Goal: Task Accomplishment & Management: Manage account settings

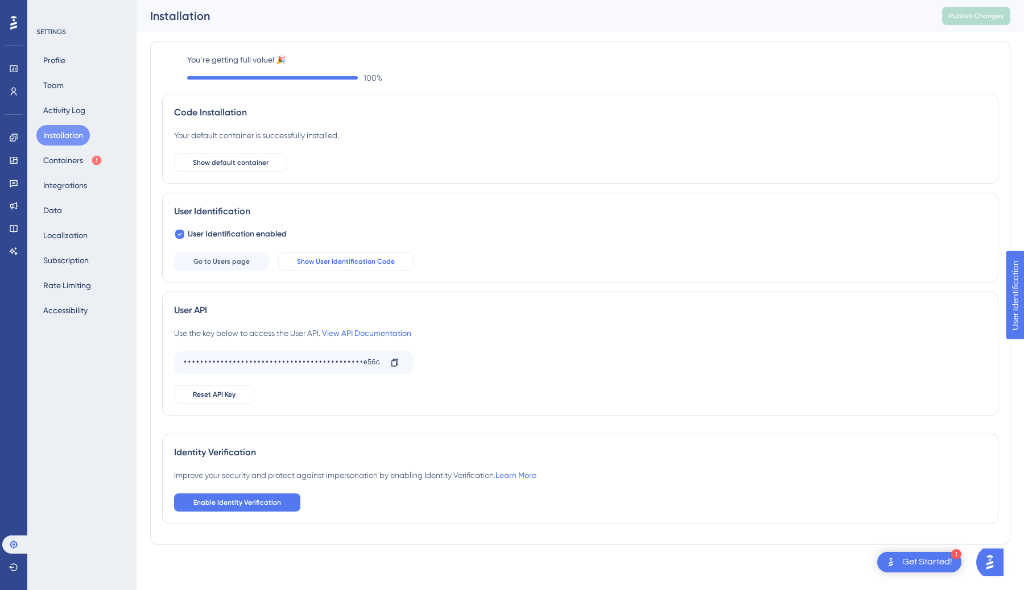
click at [312, 264] on span "Show User Identification Code" at bounding box center [346, 261] width 98 height 9
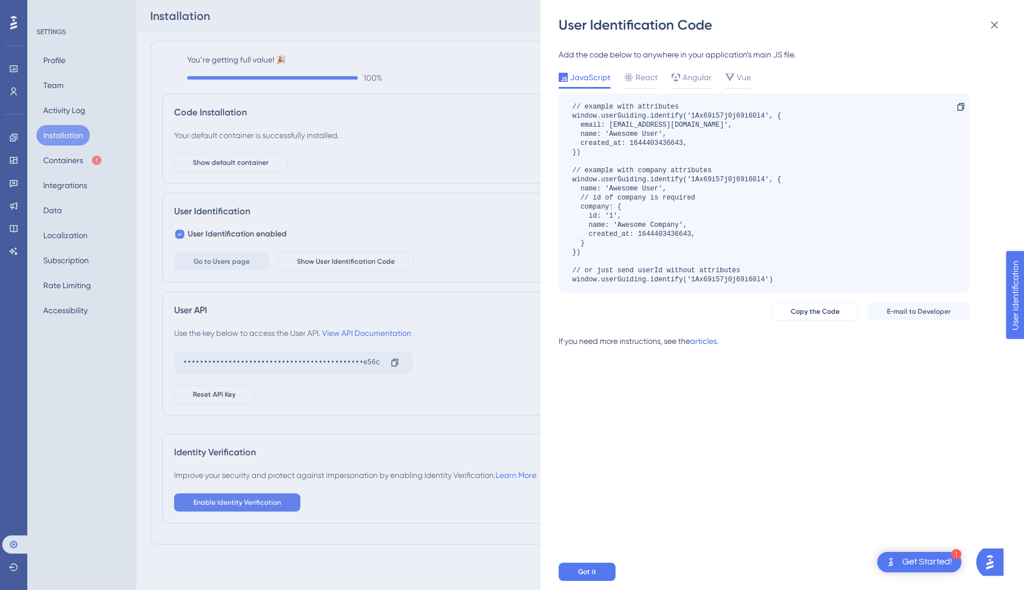
click at [263, 266] on div "User Identification Code Add the code below to anywhere in your application’s m…" at bounding box center [512, 295] width 1024 height 590
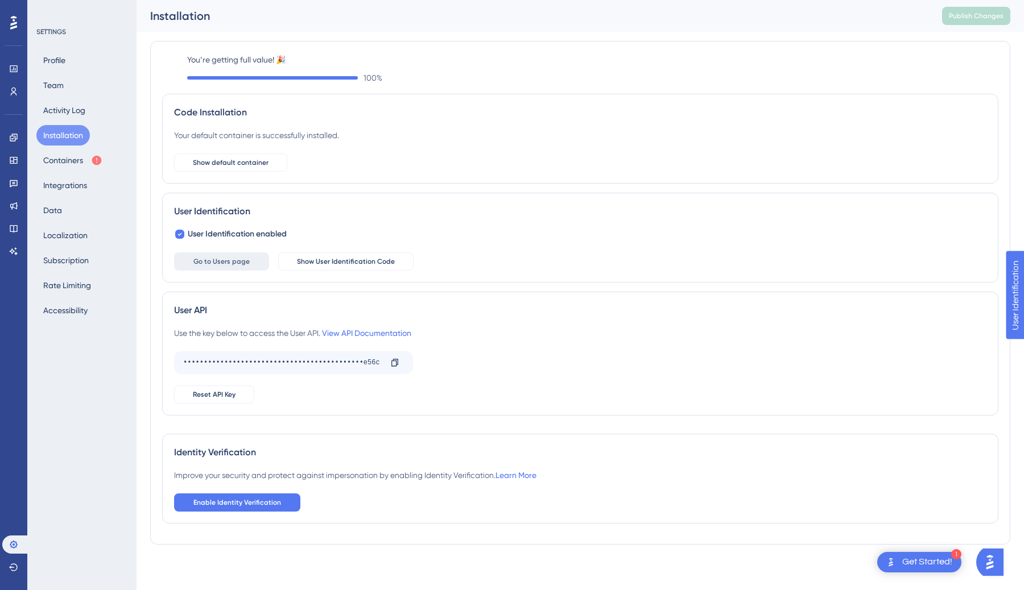
click at [251, 265] on button "Go to Users page" at bounding box center [221, 262] width 95 height 18
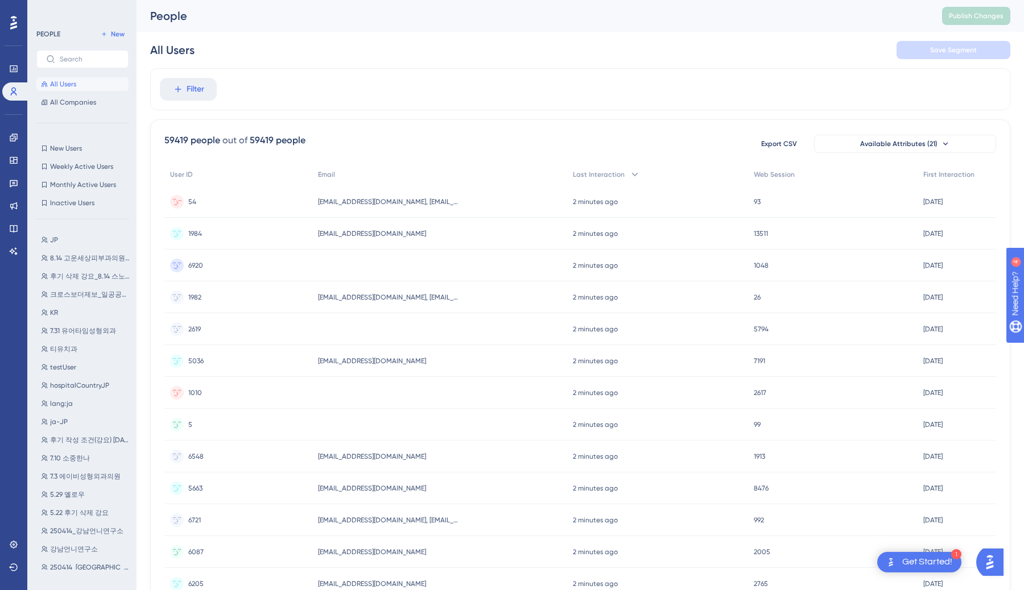
click at [245, 200] on div "54 54" at bounding box center [238, 202] width 148 height 32
click at [282, 236] on div "1984 1984" at bounding box center [238, 234] width 148 height 32
click at [276, 257] on div "6920 6920" at bounding box center [238, 266] width 148 height 32
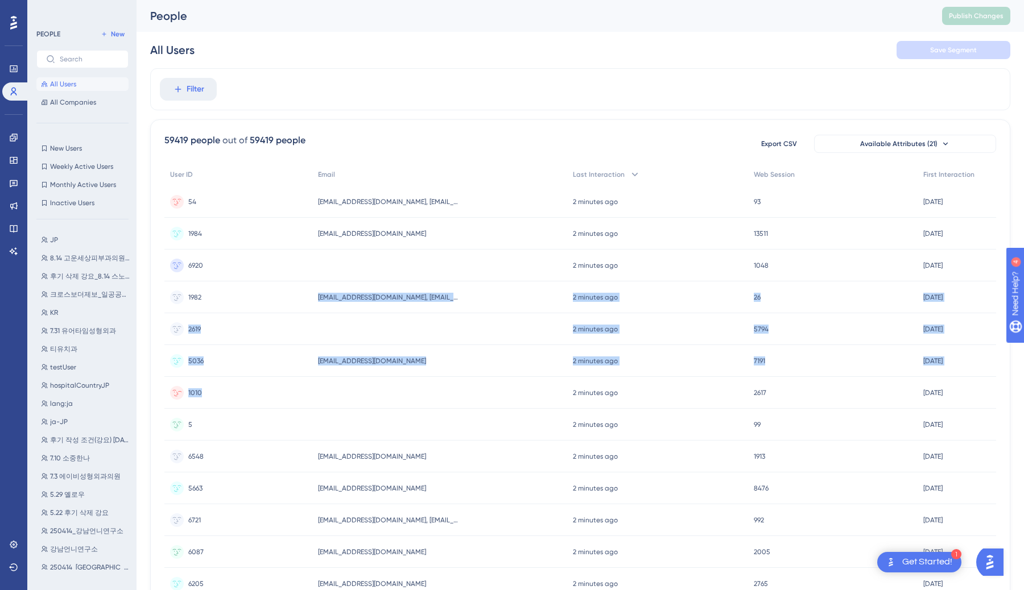
drag, startPoint x: 261, startPoint y: 299, endPoint x: 249, endPoint y: 400, distance: 102.5
click at [249, 400] on div "User ID Email Last Interaction Web Session First Interaction 54 54 glovips@nave…" at bounding box center [580, 493] width 832 height 660
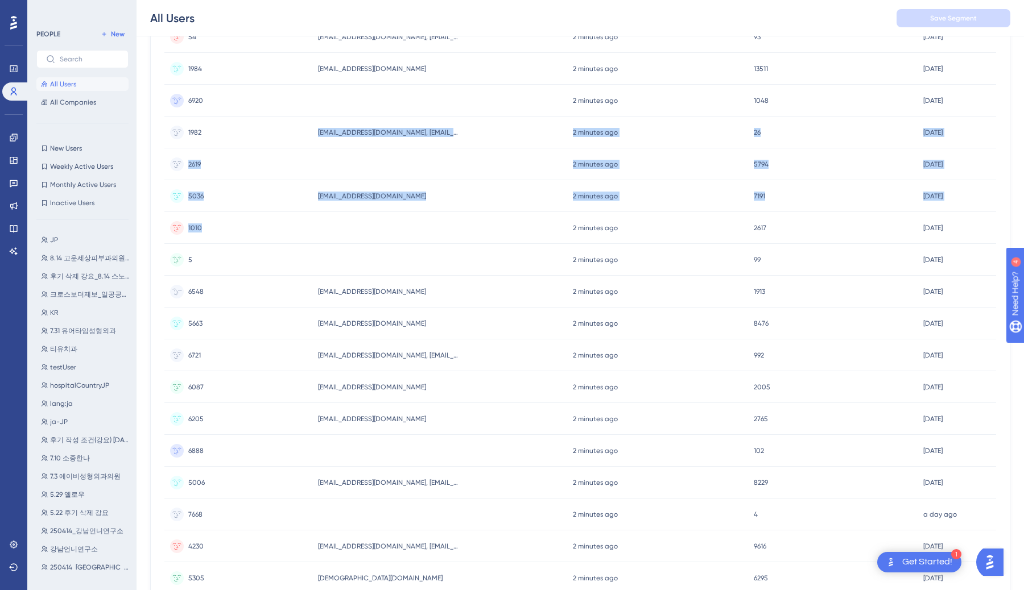
scroll to position [222, 0]
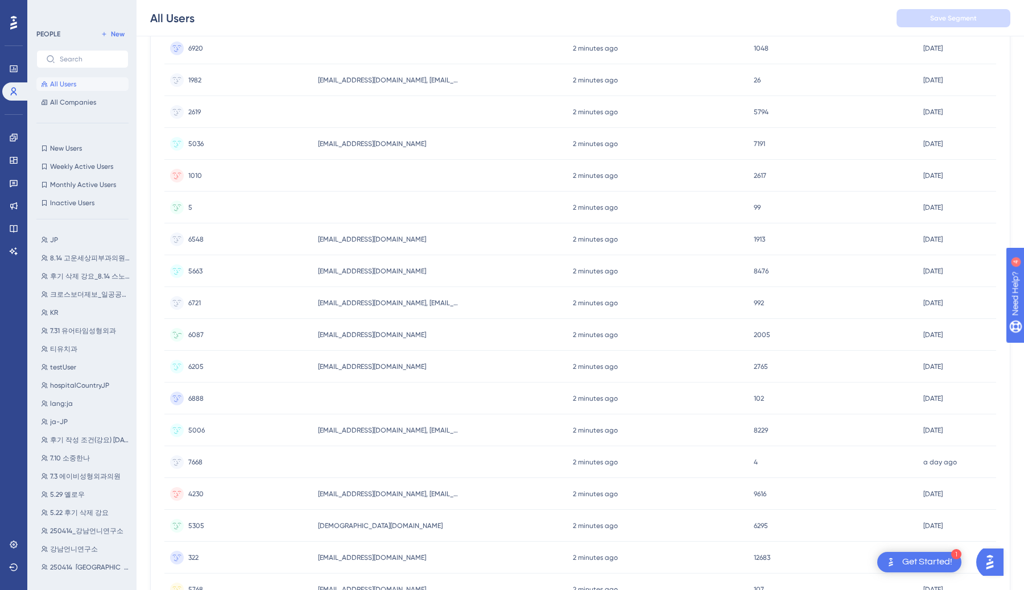
click at [265, 331] on div "6087 6087" at bounding box center [238, 335] width 148 height 32
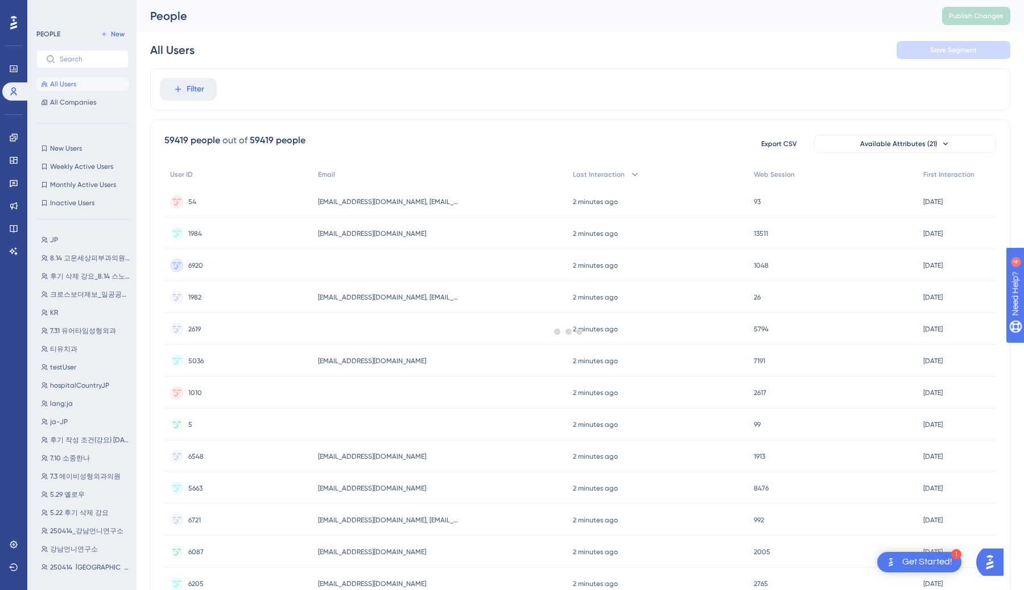
scroll to position [222, 0]
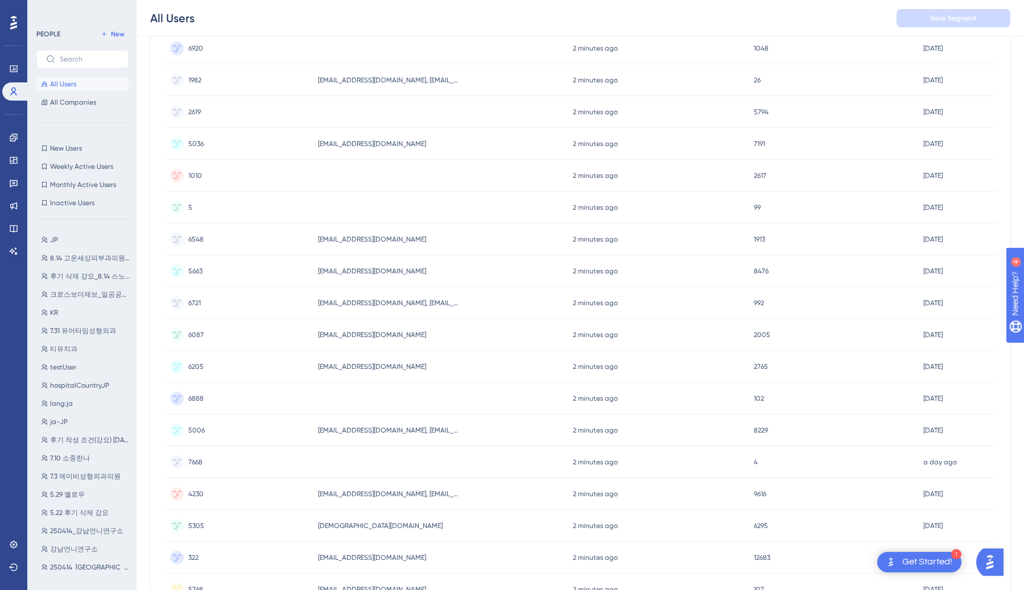
click at [274, 272] on div "5663 5663" at bounding box center [238, 271] width 148 height 32
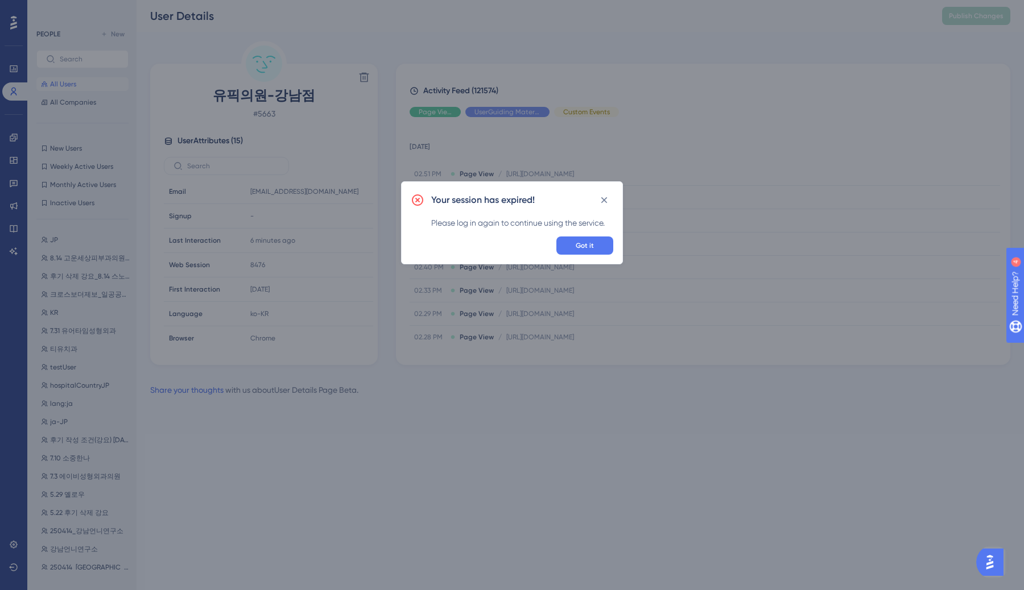
click at [602, 189] on div "Your session has expired! Please log in again to continue using the service. Go…" at bounding box center [512, 222] width 222 height 83
click at [604, 196] on icon at bounding box center [603, 200] width 11 height 11
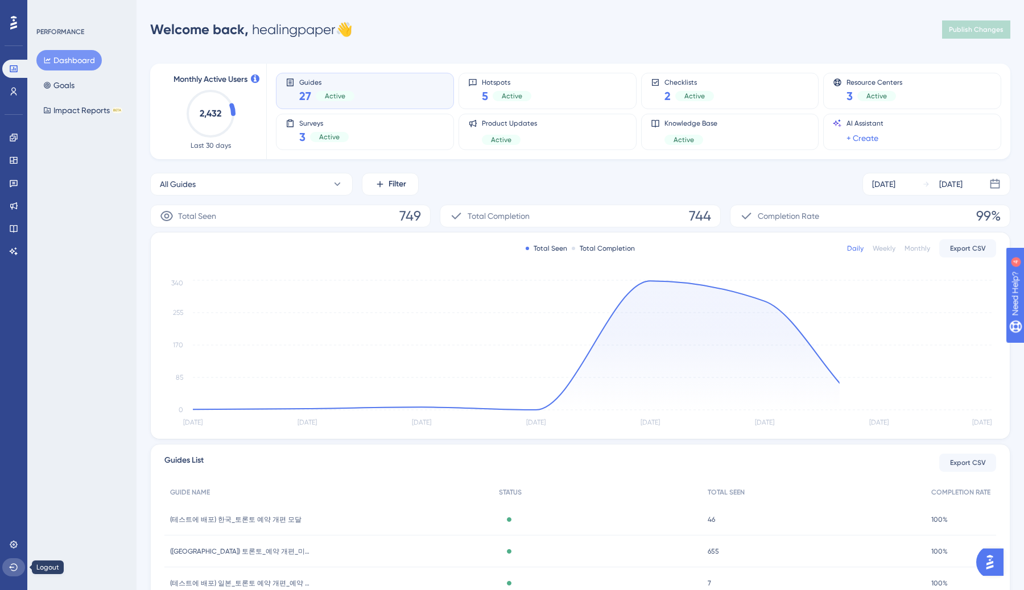
click at [14, 569] on icon at bounding box center [13, 567] width 9 height 9
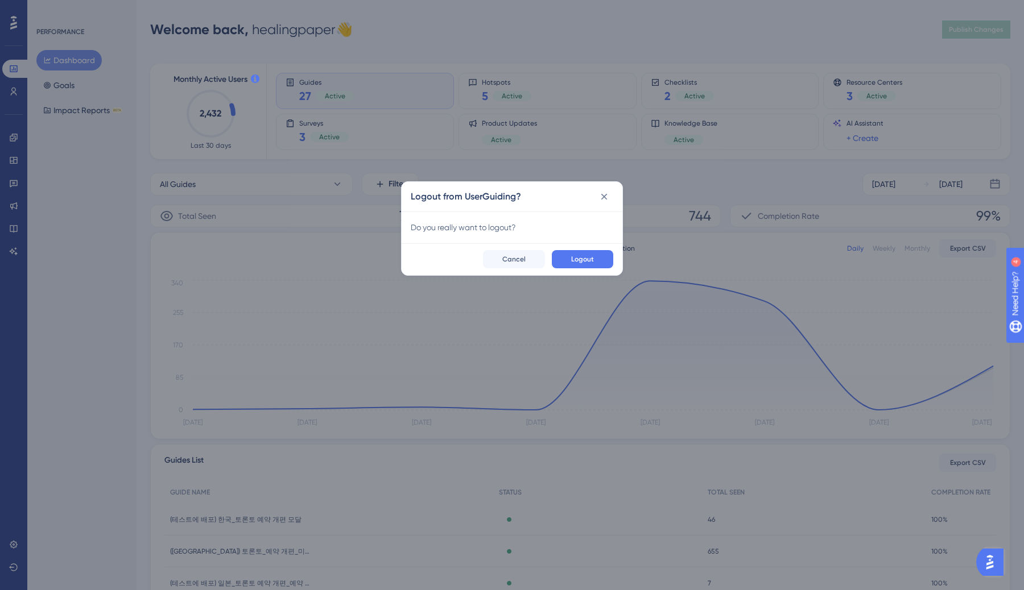
click at [572, 247] on div "Logout Cancel" at bounding box center [512, 259] width 221 height 32
click at [571, 255] on button "Logout" at bounding box center [582, 259] width 61 height 18
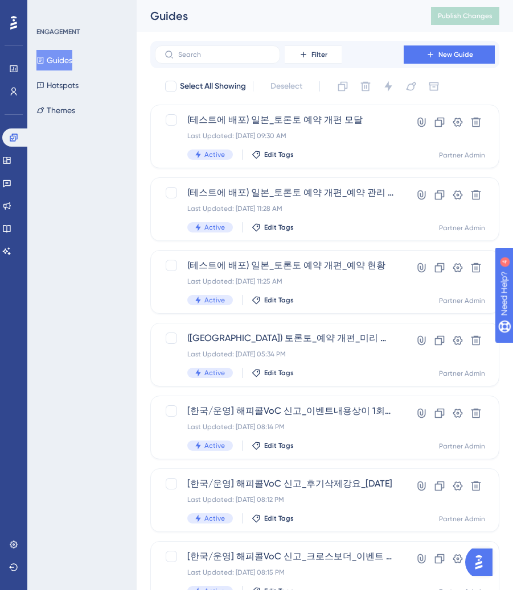
scroll to position [292, 0]
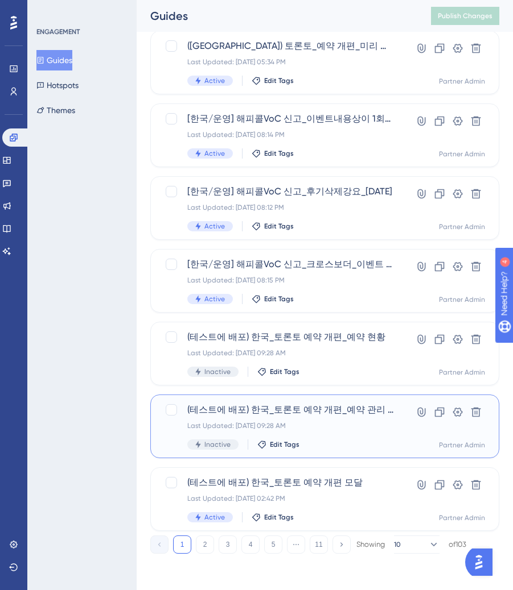
click at [272, 414] on span "(테스트에 배포) 한국_토론토 예약 개편_예약 관리 메뉴" at bounding box center [290, 410] width 206 height 14
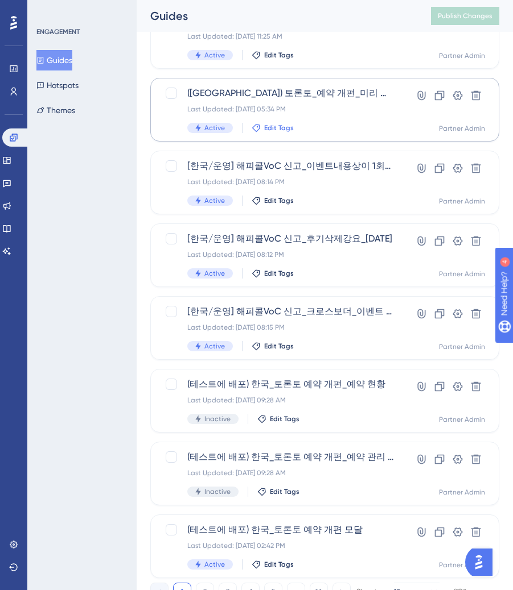
scroll to position [292, 0]
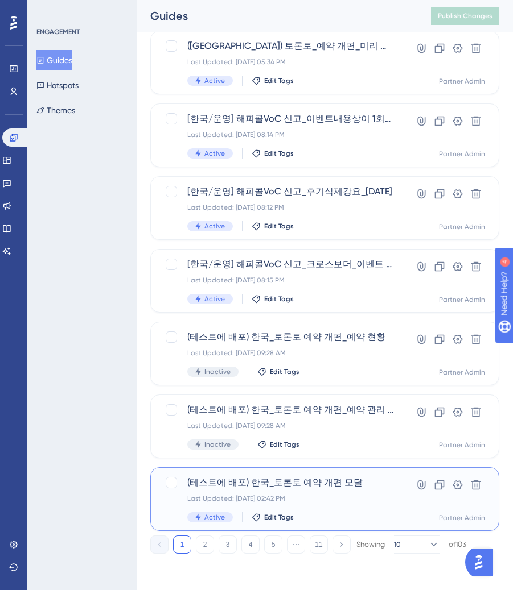
click at [316, 514] on div "Active Edit Tags" at bounding box center [279, 518] width 184 height 10
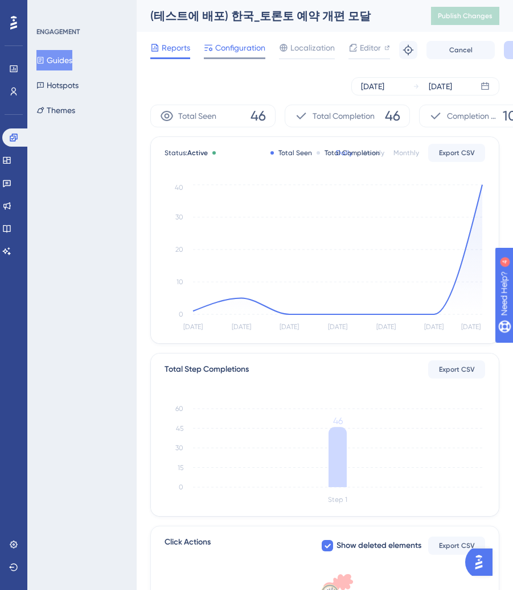
click at [233, 49] on span "Configuration" at bounding box center [240, 48] width 50 height 14
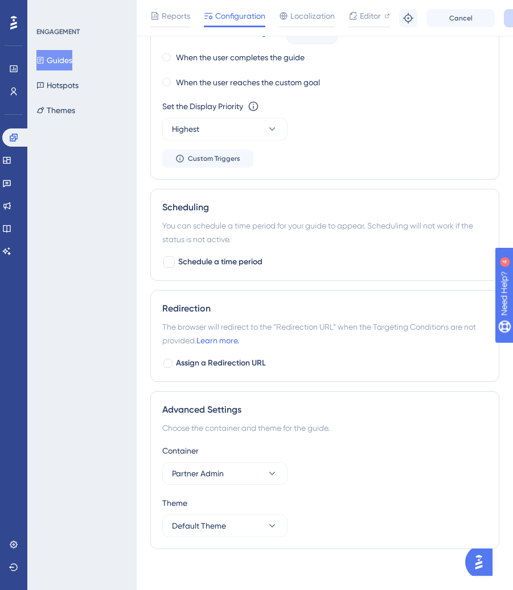
scroll to position [765, 0]
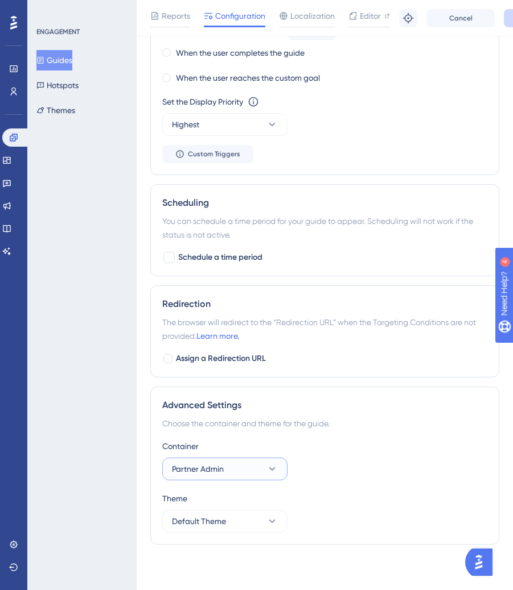
click at [201, 475] on span "Partner Admin" at bounding box center [198, 469] width 52 height 14
click at [233, 424] on div "Choose the container and theme for the guide." at bounding box center [324, 424] width 325 height 14
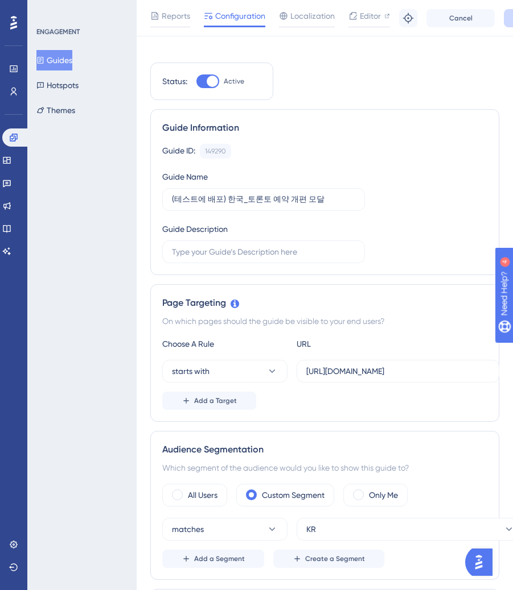
scroll to position [0, 0]
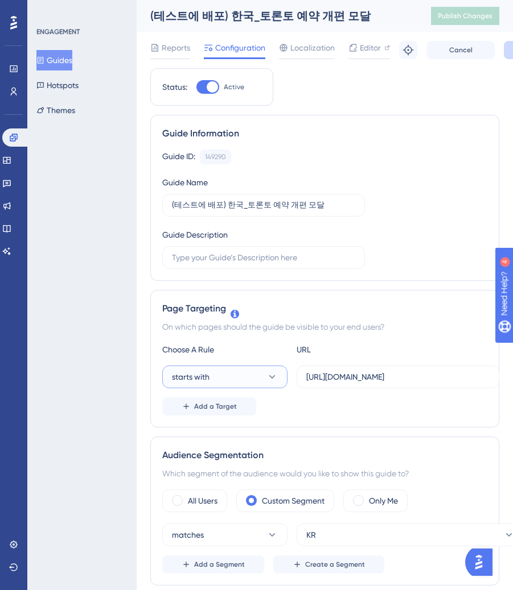
click at [227, 376] on button "starts with" at bounding box center [224, 377] width 125 height 23
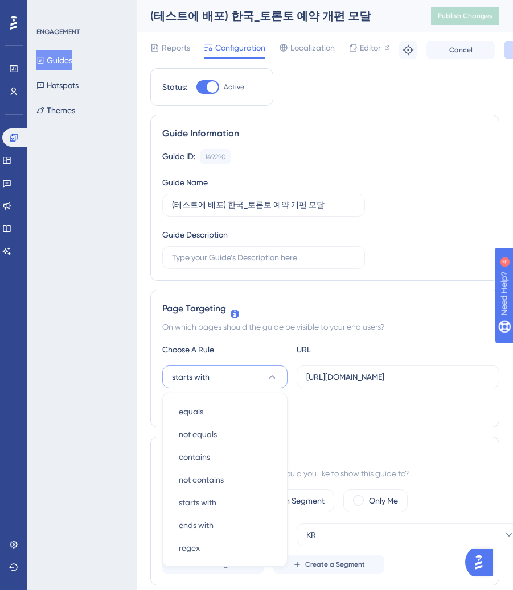
scroll to position [185, 0]
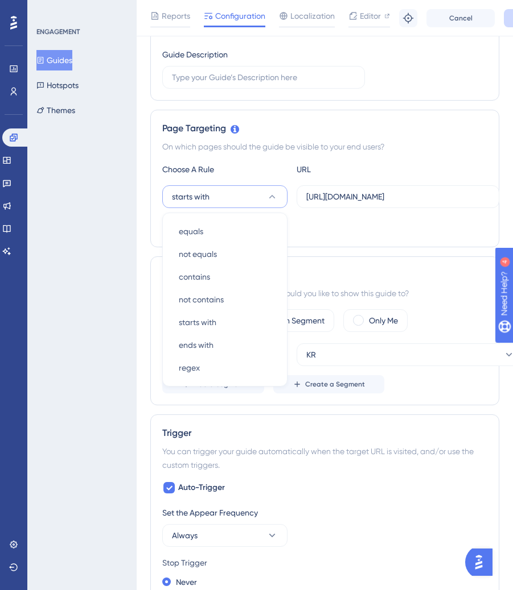
click at [323, 241] on div "Page Targeting On which pages should the guide be visible to your end users? Ch…" at bounding box center [324, 179] width 349 height 138
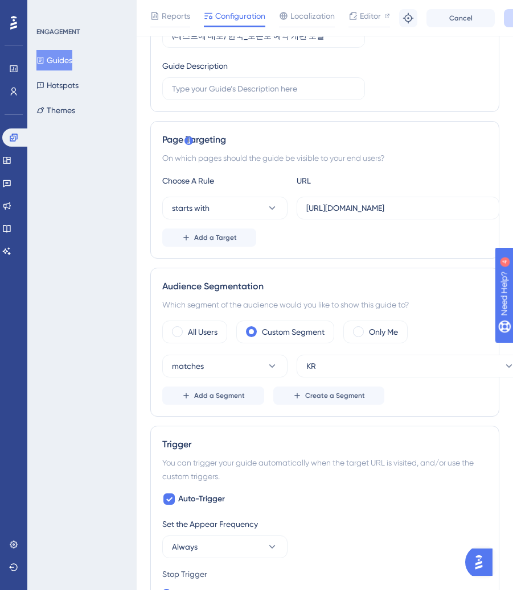
scroll to position [164, 0]
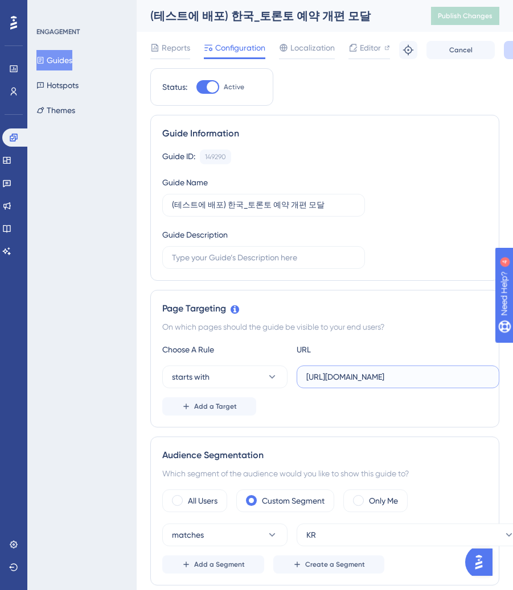
click at [341, 377] on input "[URL][DOMAIN_NAME]" at bounding box center [397, 377] width 183 height 13
paste input "text"
type input "[URL][DOMAIN_NAME]"
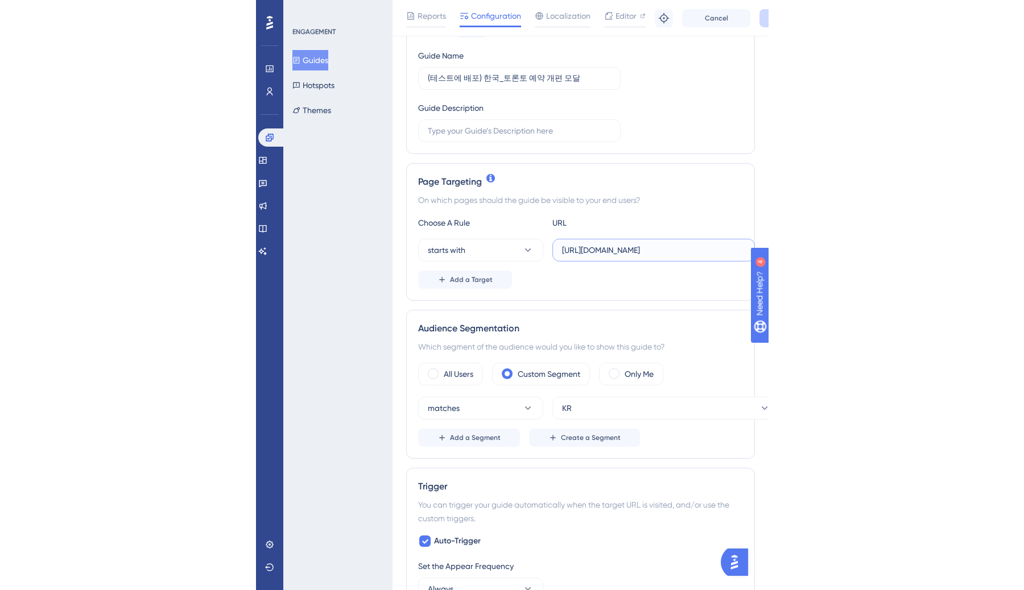
scroll to position [130, 0]
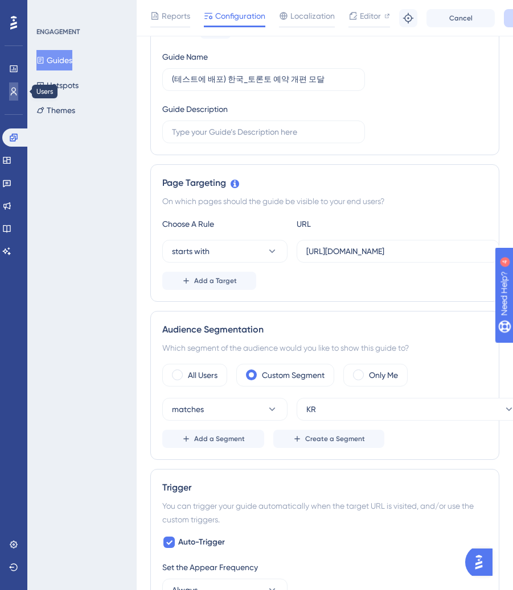
click at [14, 99] on link at bounding box center [13, 91] width 9 height 18
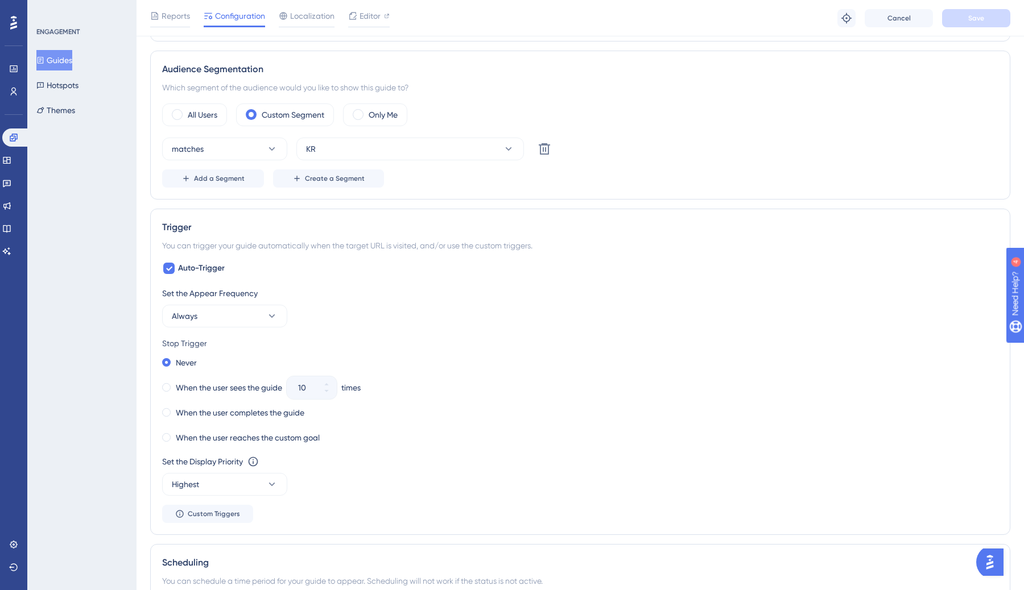
scroll to position [344, 0]
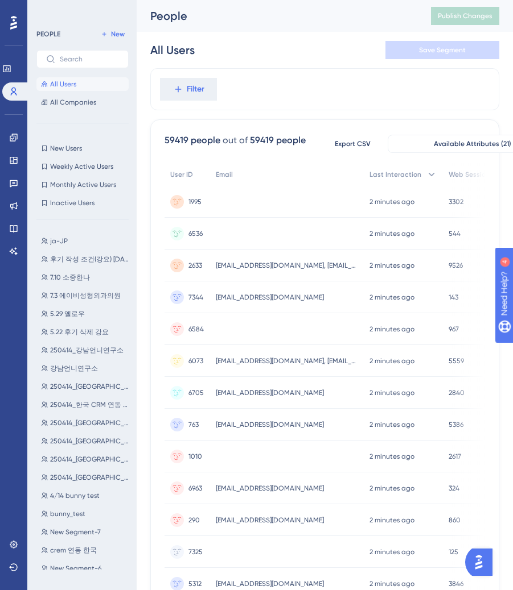
scroll to position [59, 0]
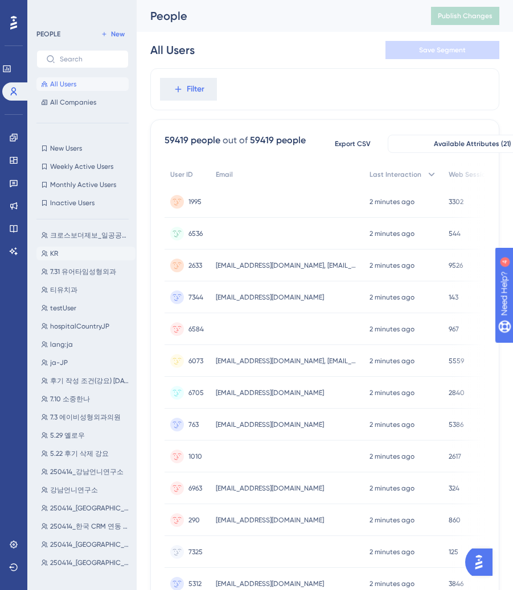
click at [67, 257] on button "KR KR" at bounding box center [85, 254] width 99 height 14
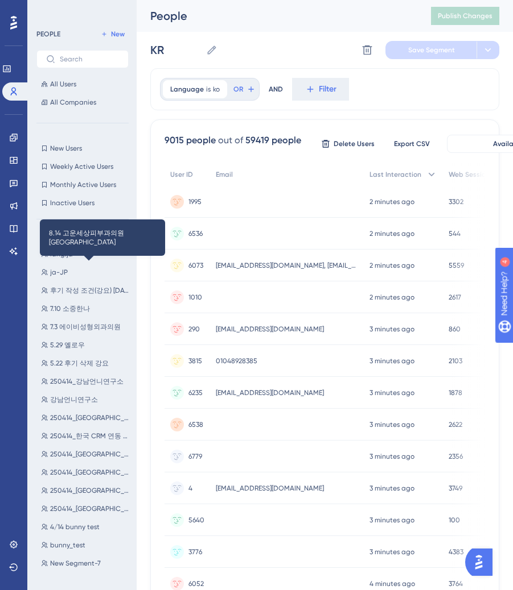
scroll to position [172, 0]
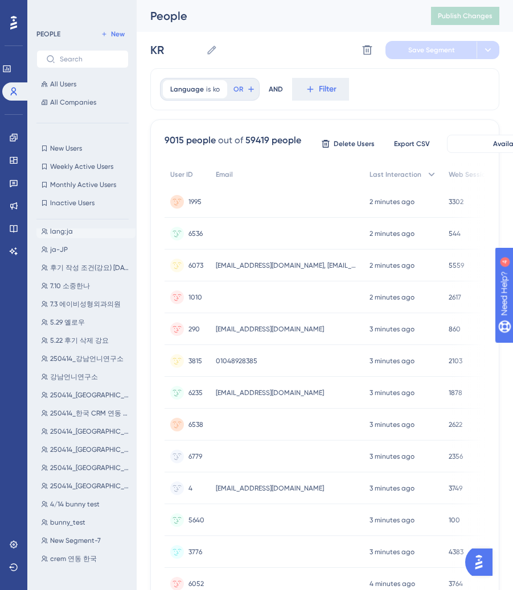
click at [68, 236] on span "lang:ja" at bounding box center [61, 231] width 23 height 9
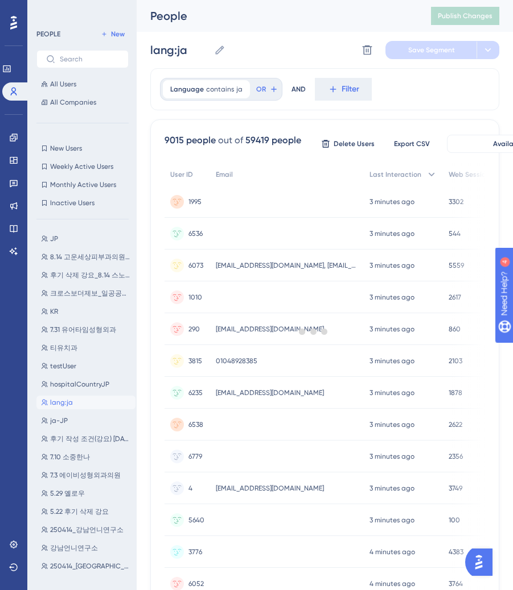
scroll to position [0, 0]
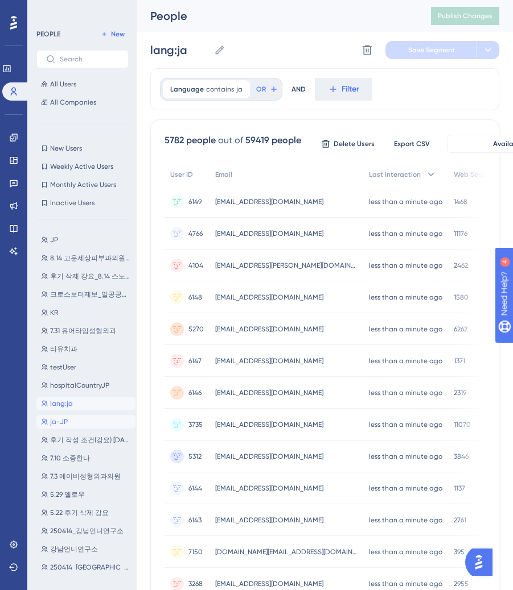
click at [84, 416] on button "ja-JP ja-JP" at bounding box center [85, 422] width 99 height 14
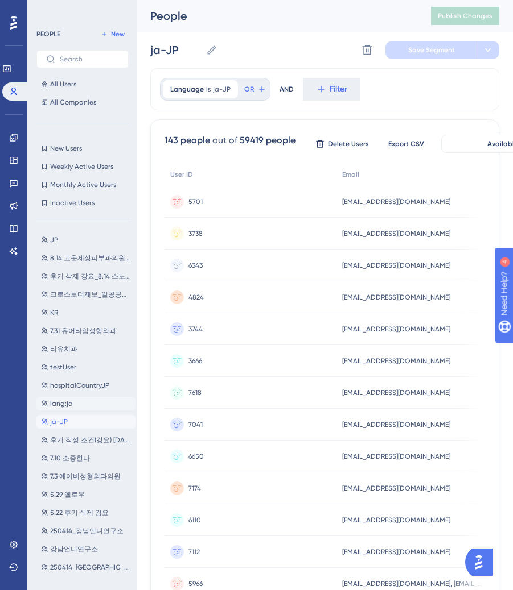
click at [80, 403] on button "lang:ja lang:ja" at bounding box center [85, 404] width 99 height 14
type input "lang:ja"
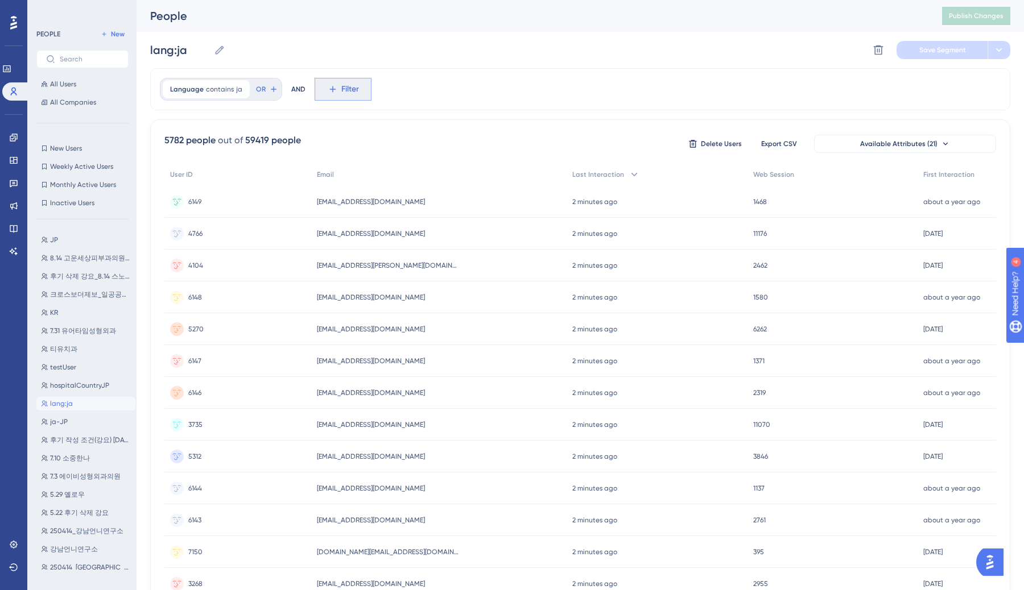
click at [358, 78] on button "Filter" at bounding box center [343, 89] width 57 height 23
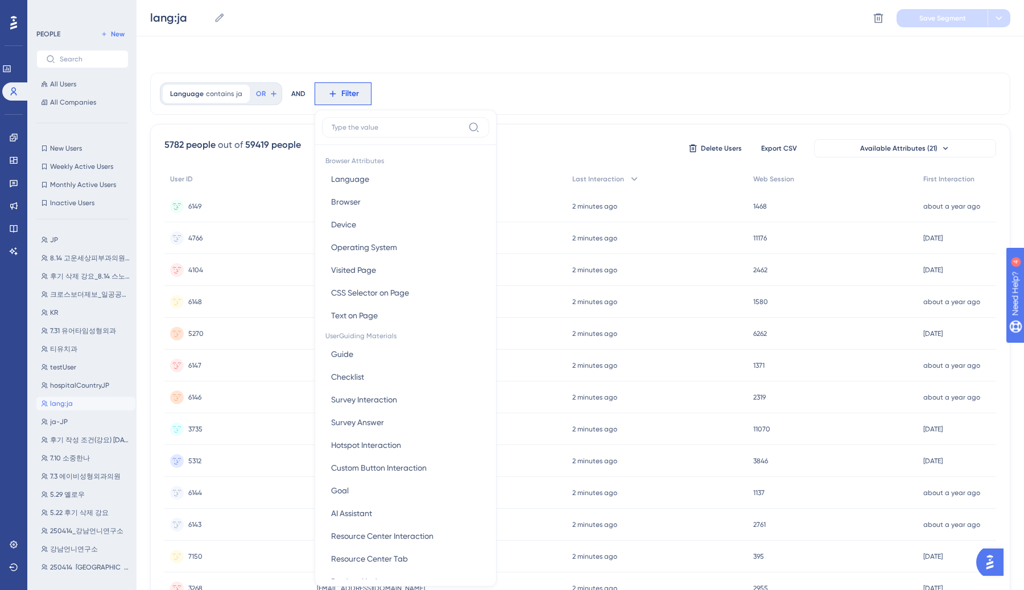
scroll to position [48, 0]
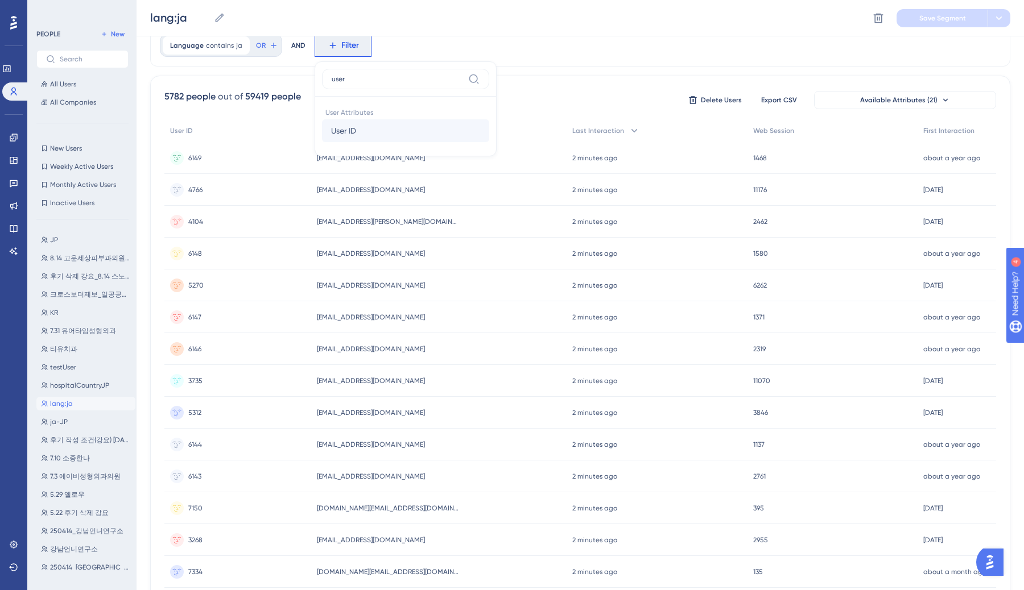
type input "user"
click at [371, 131] on button "User ID User ID" at bounding box center [405, 130] width 167 height 23
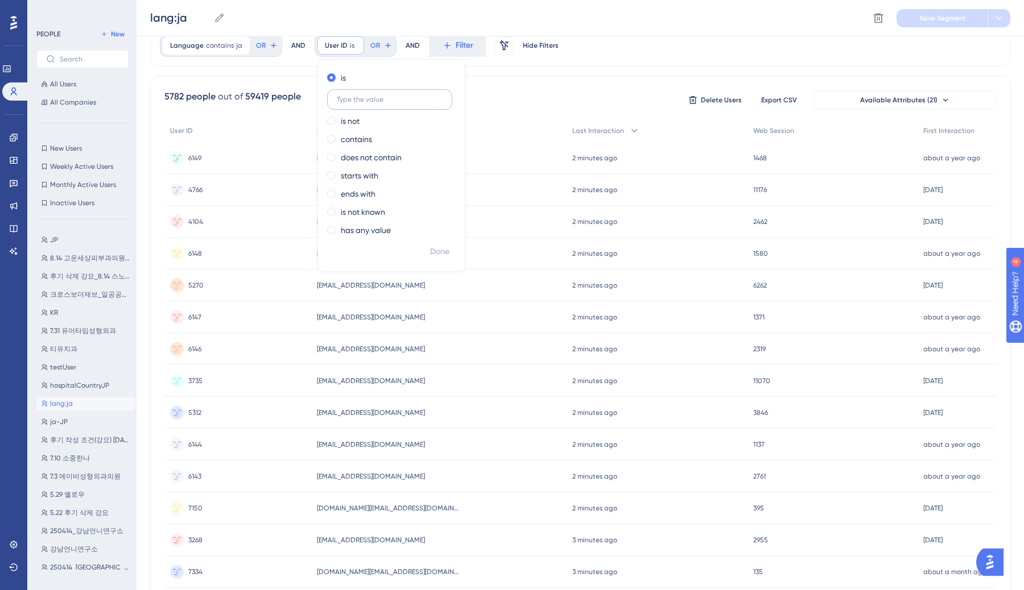
type input "2"
type input "2789"
click at [438, 245] on span "Done" at bounding box center [439, 252] width 19 height 14
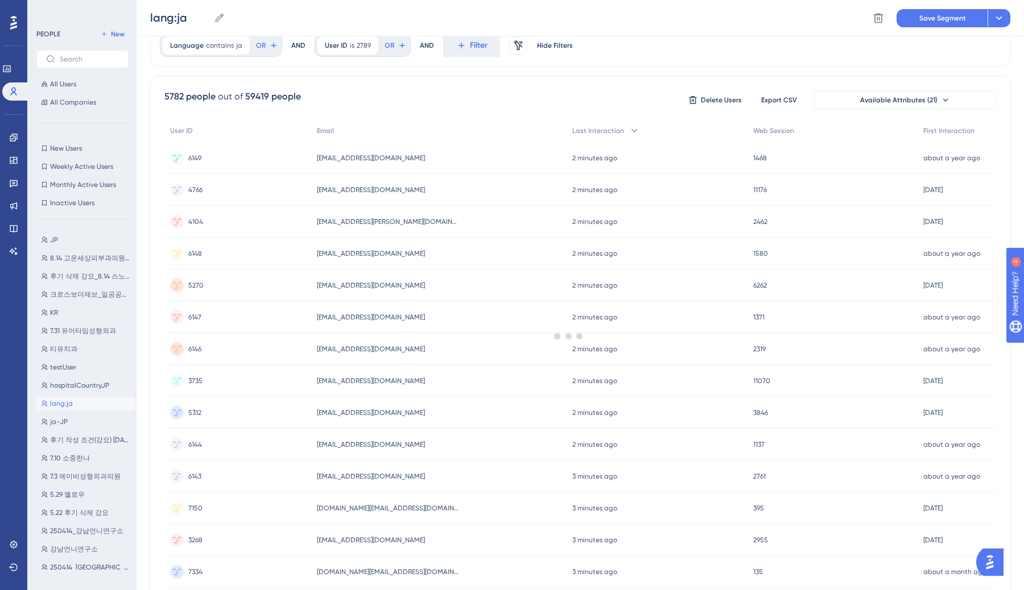
scroll to position [0, 0]
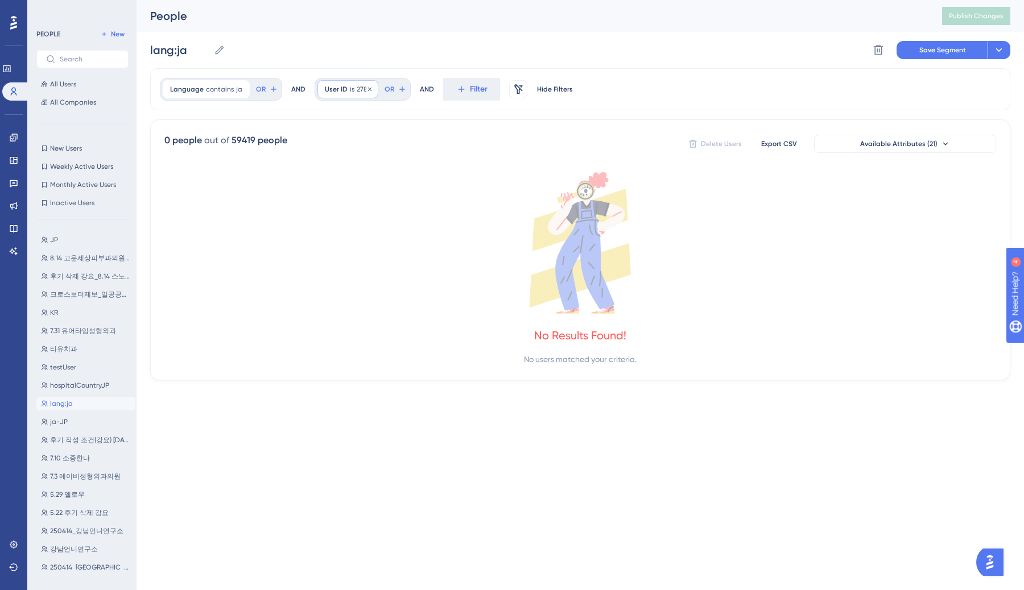
click at [357, 89] on span "2789" at bounding box center [364, 89] width 14 height 9
click at [357, 88] on span "2789" at bounding box center [364, 89] width 14 height 9
click at [369, 88] on icon at bounding box center [369, 89] width 7 height 7
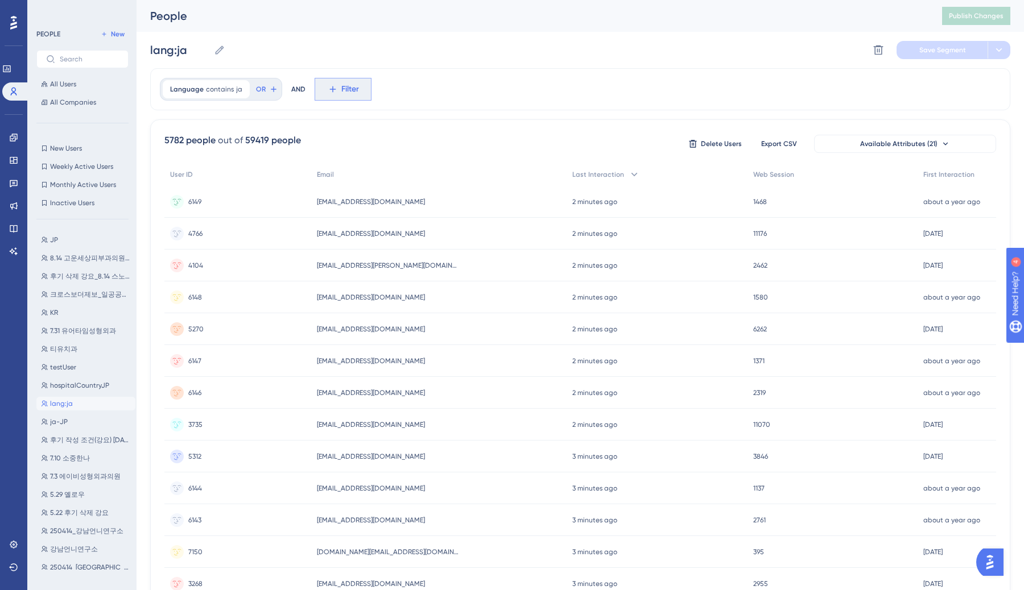
click at [329, 90] on icon at bounding box center [332, 89] width 6 height 6
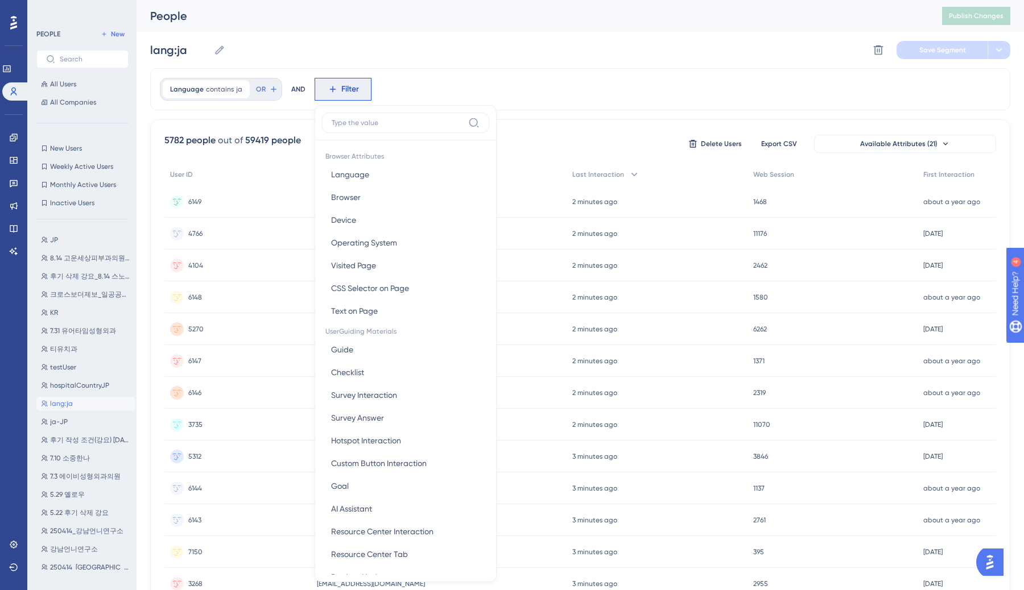
scroll to position [48, 0]
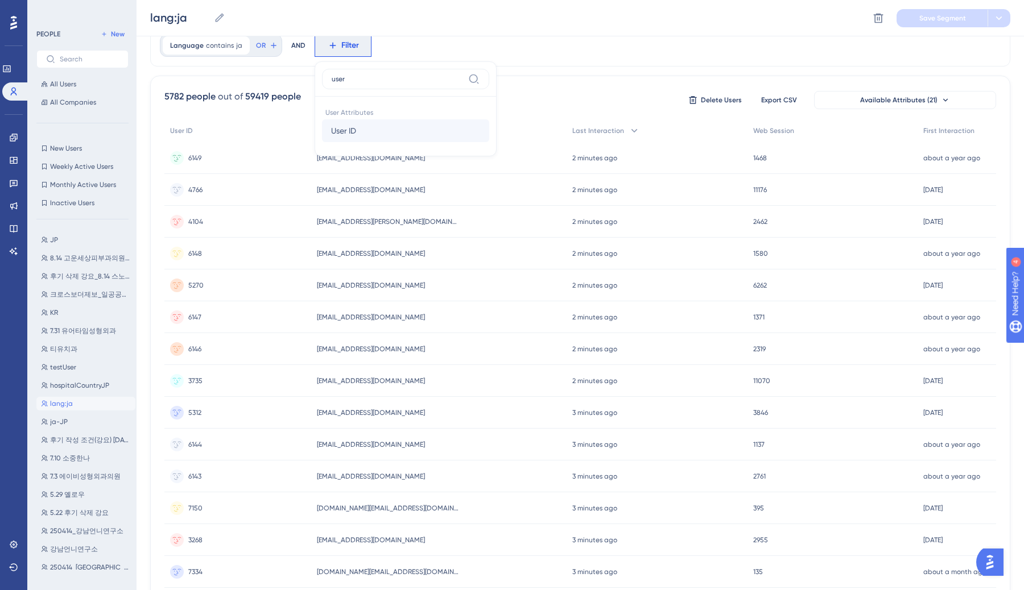
type input "user"
click at [355, 120] on button "User ID User ID" at bounding box center [405, 130] width 167 height 23
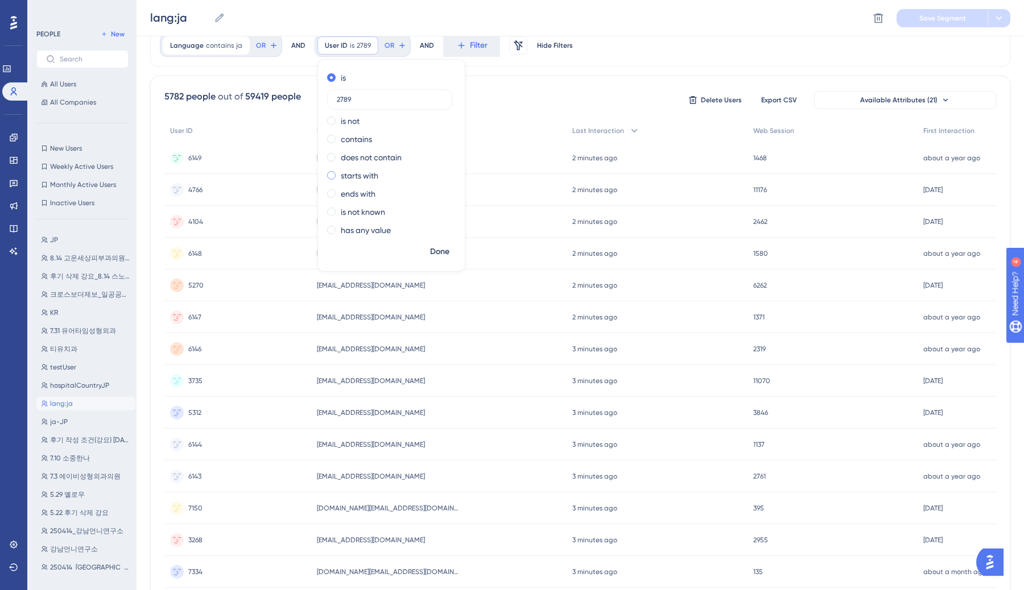
type input "2789"
click at [382, 178] on div "starts with" at bounding box center [389, 176] width 124 height 14
click at [346, 79] on div "is" at bounding box center [389, 78] width 124 height 14
click at [436, 242] on button "Done" at bounding box center [440, 252] width 32 height 20
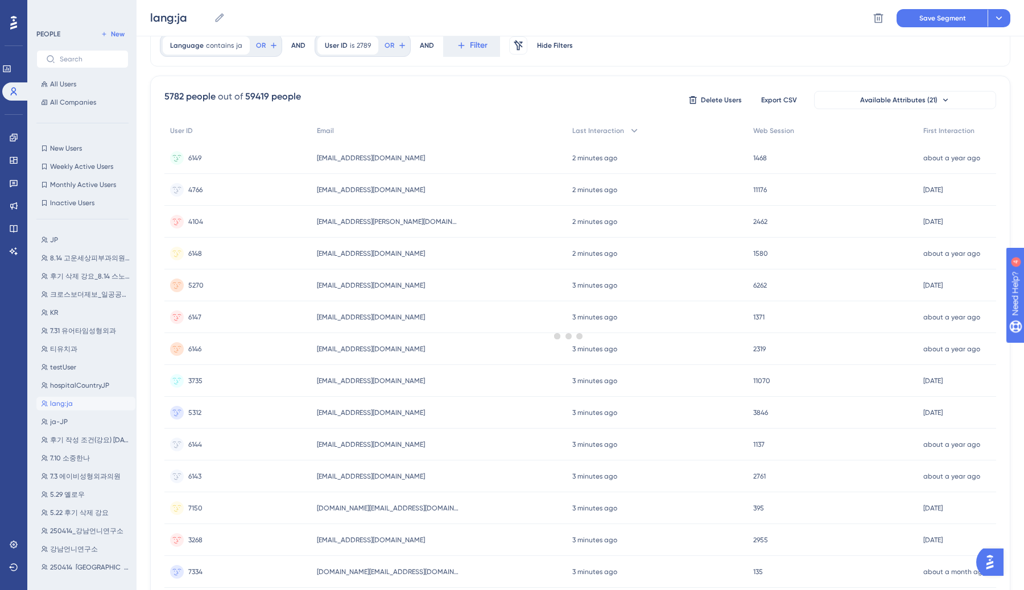
scroll to position [0, 0]
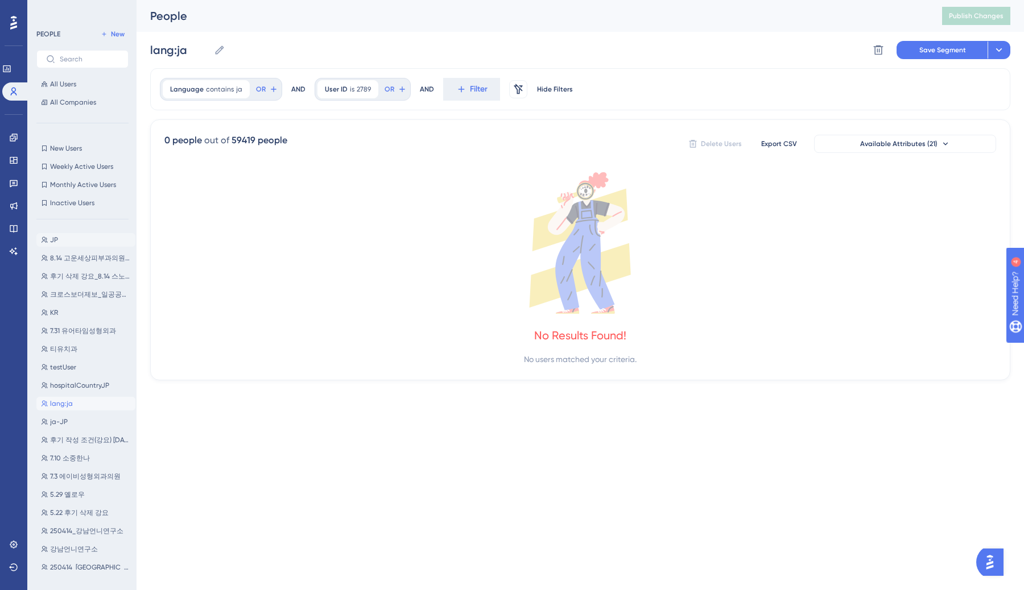
click at [72, 239] on button "JP JP" at bounding box center [85, 240] width 99 height 14
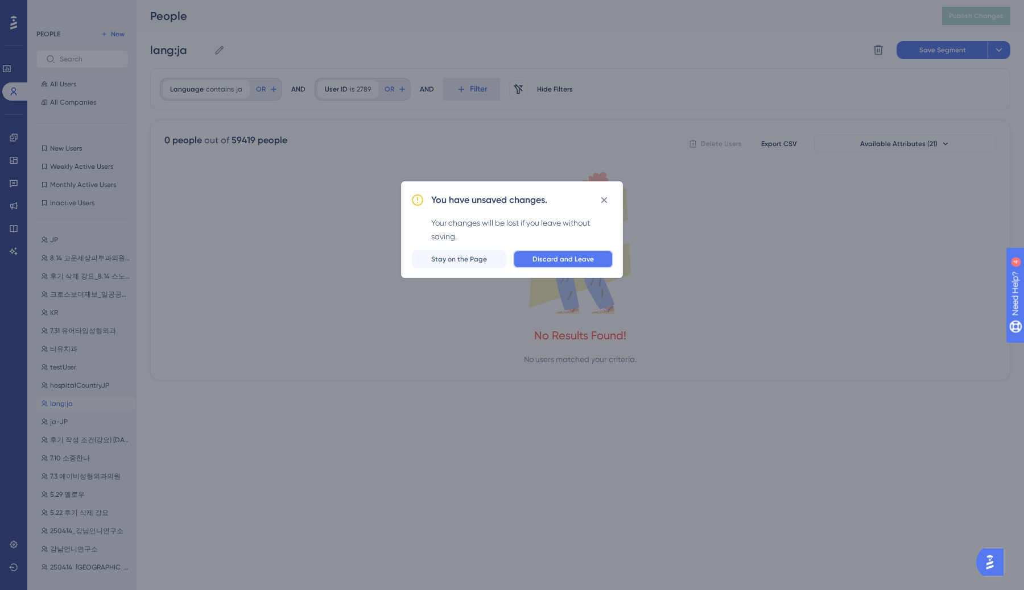
click at [512, 253] on button "Discard and Leave" at bounding box center [563, 259] width 100 height 18
type input "JP"
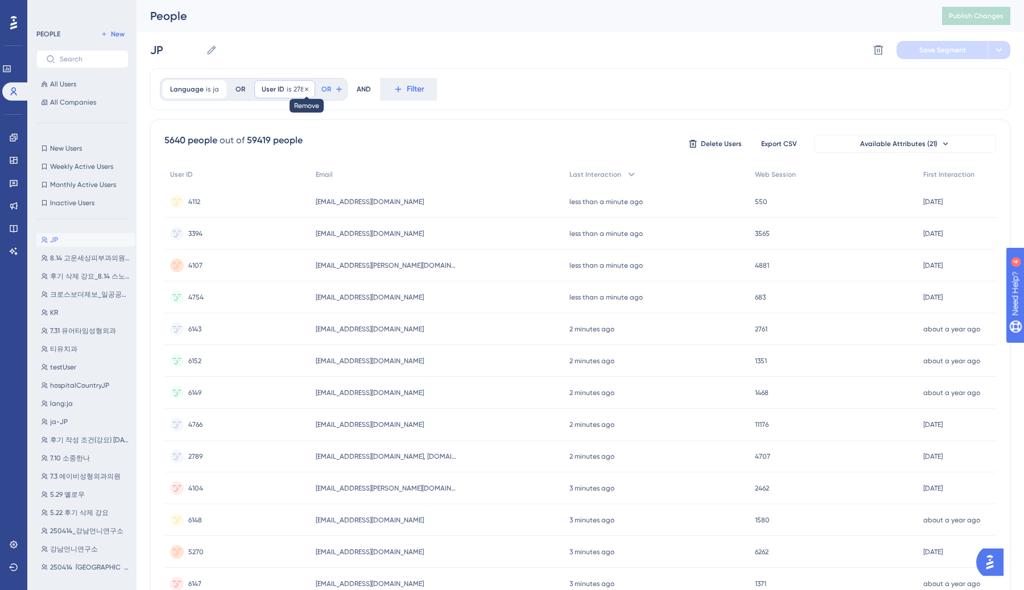
click at [307, 87] on icon at bounding box center [306, 89] width 7 height 7
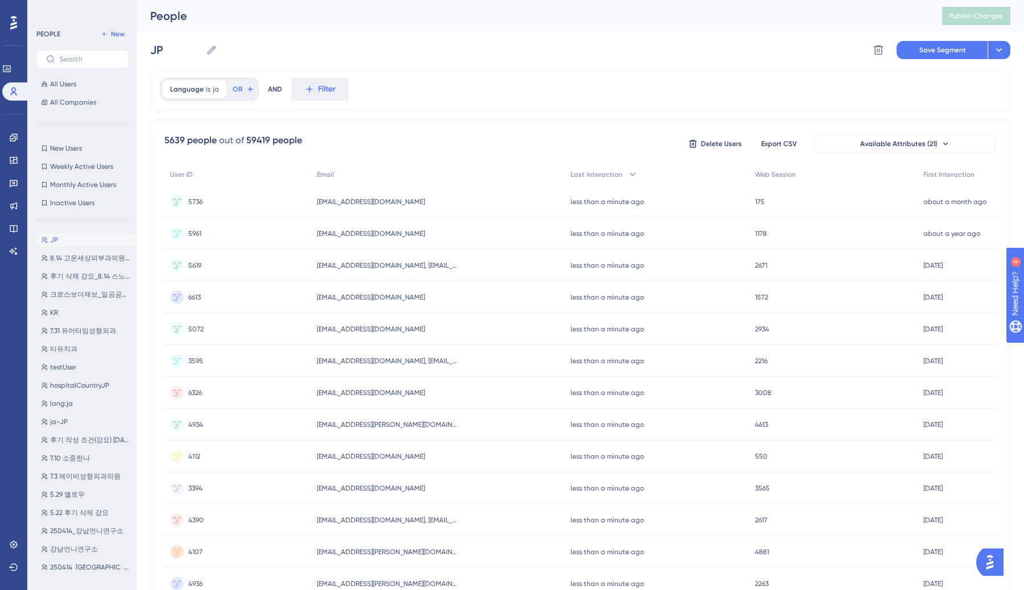
click at [313, 92] on button "Filter" at bounding box center [319, 89] width 57 height 23
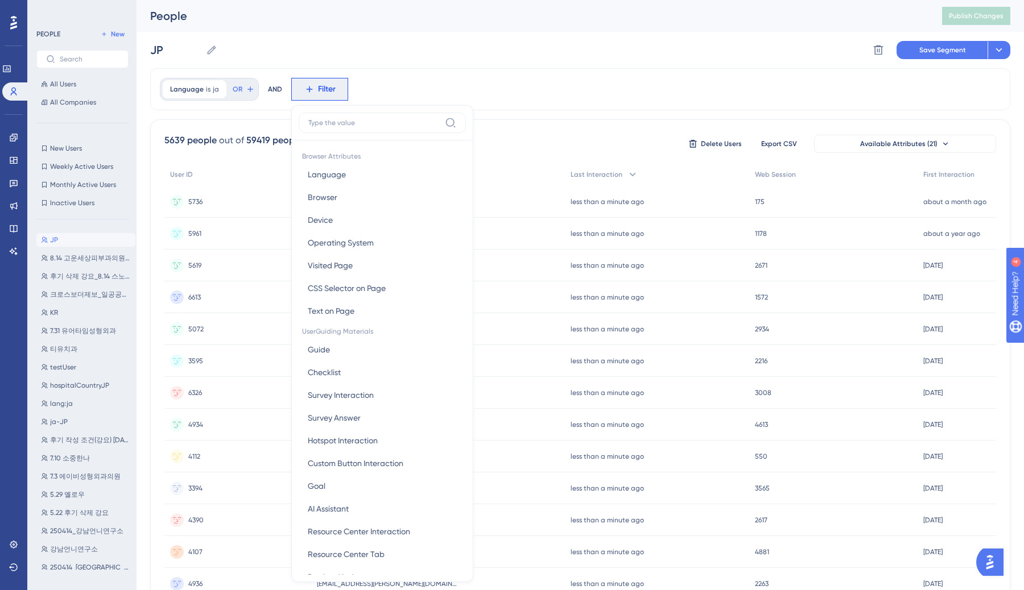
scroll to position [48, 0]
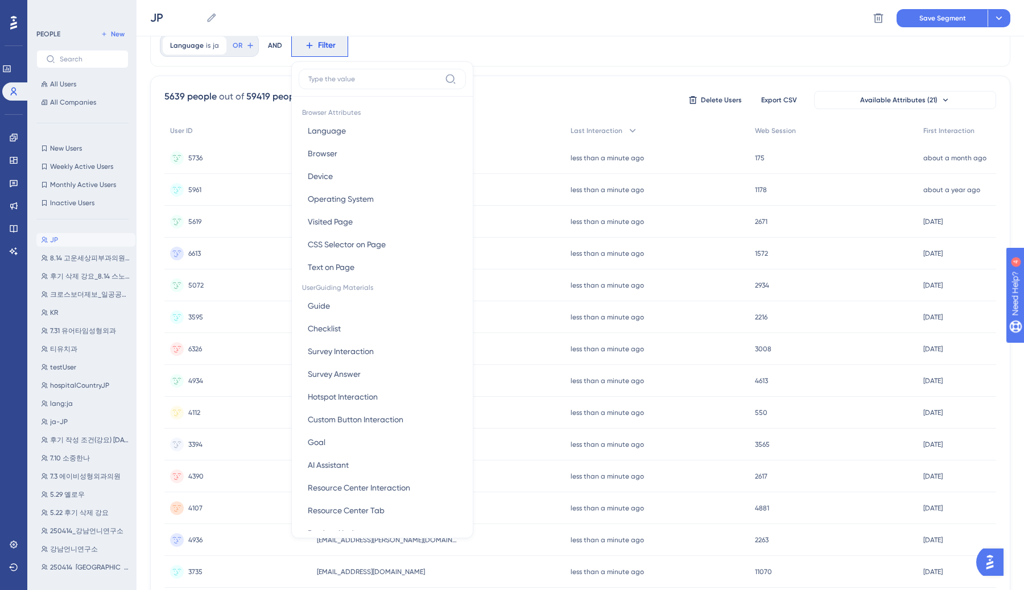
type input "a"
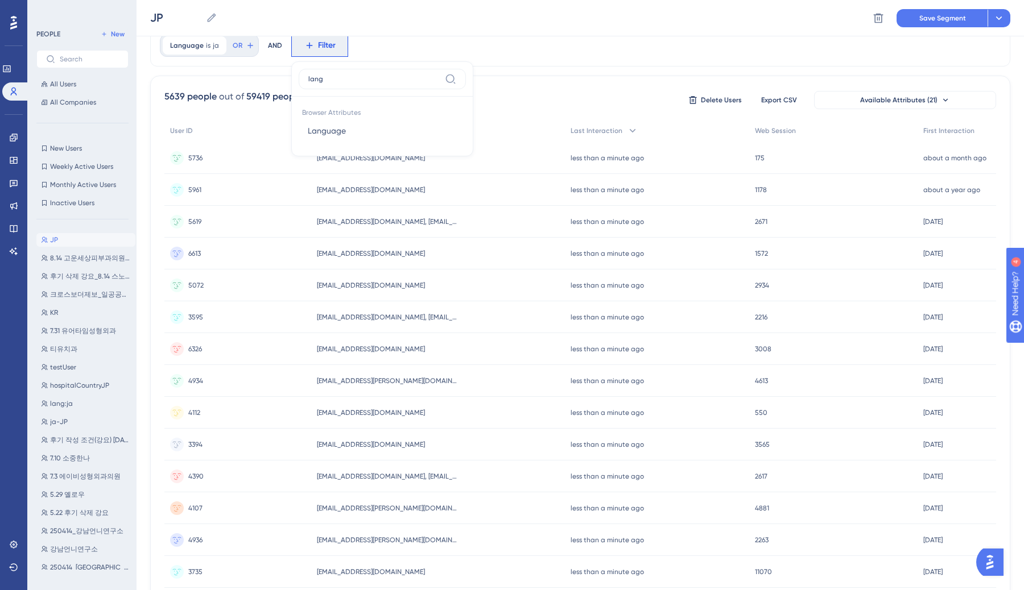
type input "langu"
type input "user"
click at [333, 140] on button "User ID User ID" at bounding box center [382, 130] width 167 height 23
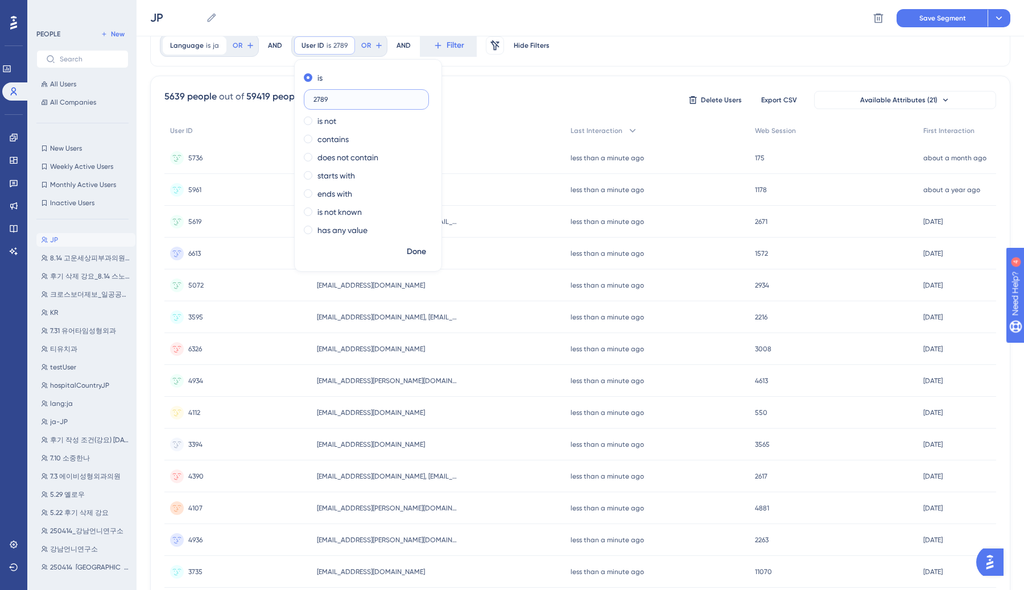
type input "2789"
click at [408, 247] on span "Done" at bounding box center [416, 252] width 19 height 14
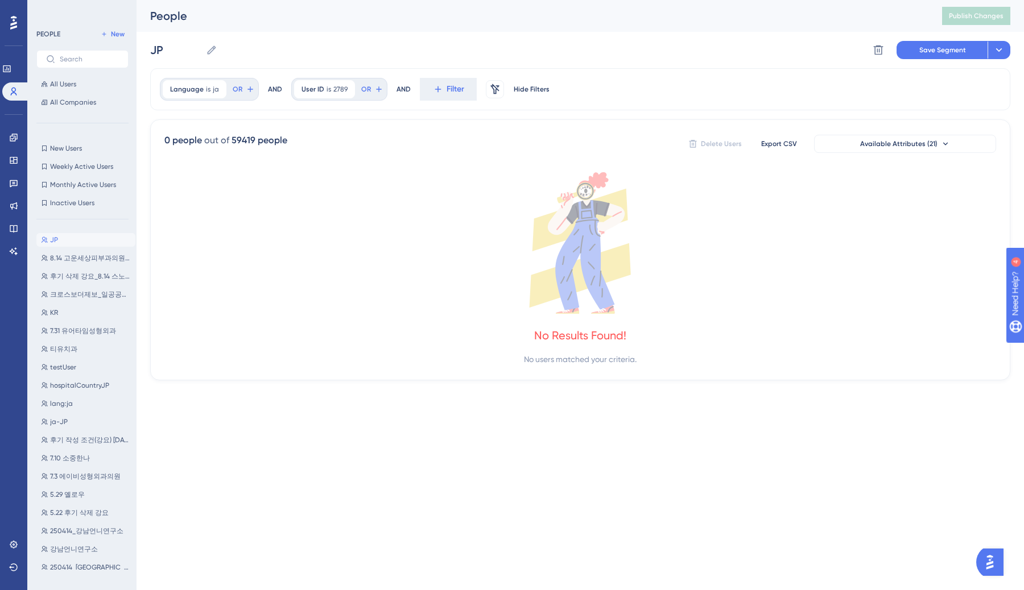
scroll to position [0, 0]
click at [339, 89] on span "2789" at bounding box center [340, 89] width 14 height 9
click at [346, 88] on icon at bounding box center [346, 89] width 7 height 7
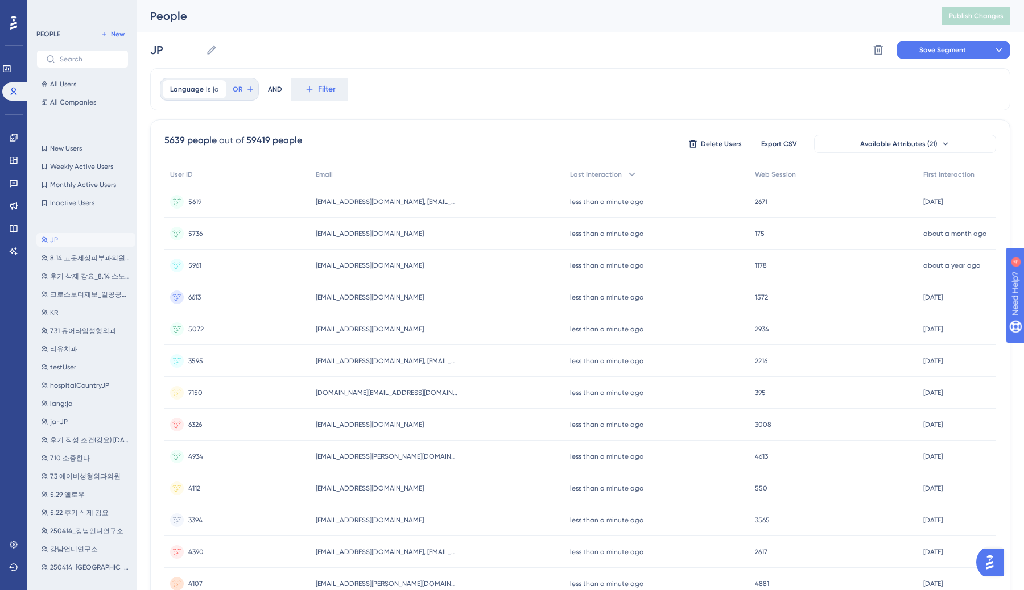
click at [342, 155] on div "5639 people out of 59419 people Delete Users Export CSV Available Attributes (2…" at bounding box center [580, 496] width 860 height 754
click at [512, 138] on button "Export CSV" at bounding box center [778, 144] width 57 height 18
click at [512, 108] on div "Language is ja ja Remove OR AND Filter" at bounding box center [580, 89] width 860 height 42
click at [512, 122] on div "5639 people out of 59419 people Delete Users Available Attributes (21) User ID …" at bounding box center [580, 496] width 860 height 754
click at [217, 93] on div at bounding box center [217, 89] width 7 height 11
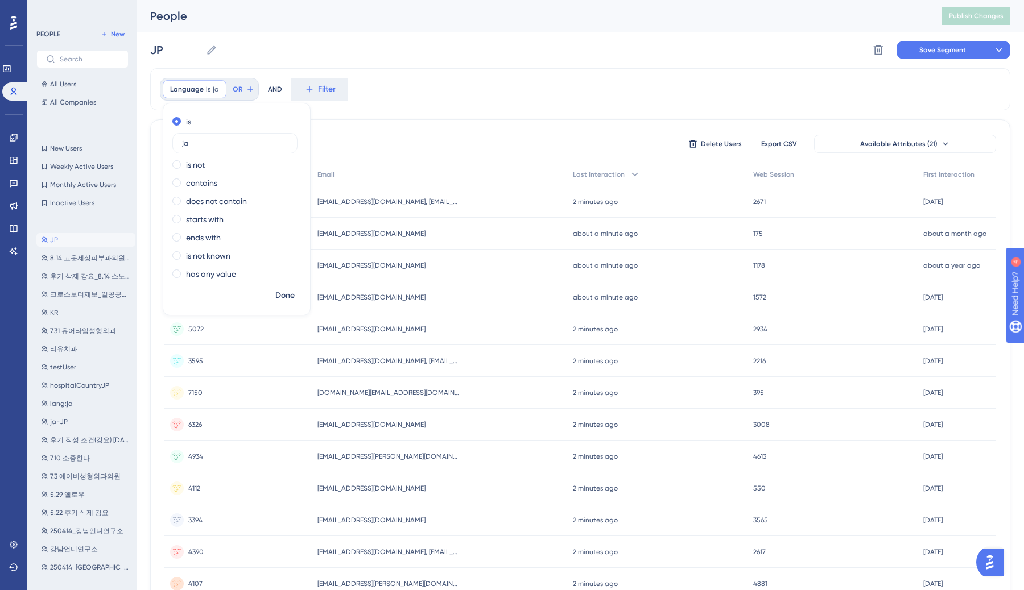
click at [459, 143] on div "5639 people out of 59419 people Delete Users Export CSV Available Attributes (2…" at bounding box center [580, 144] width 832 height 20
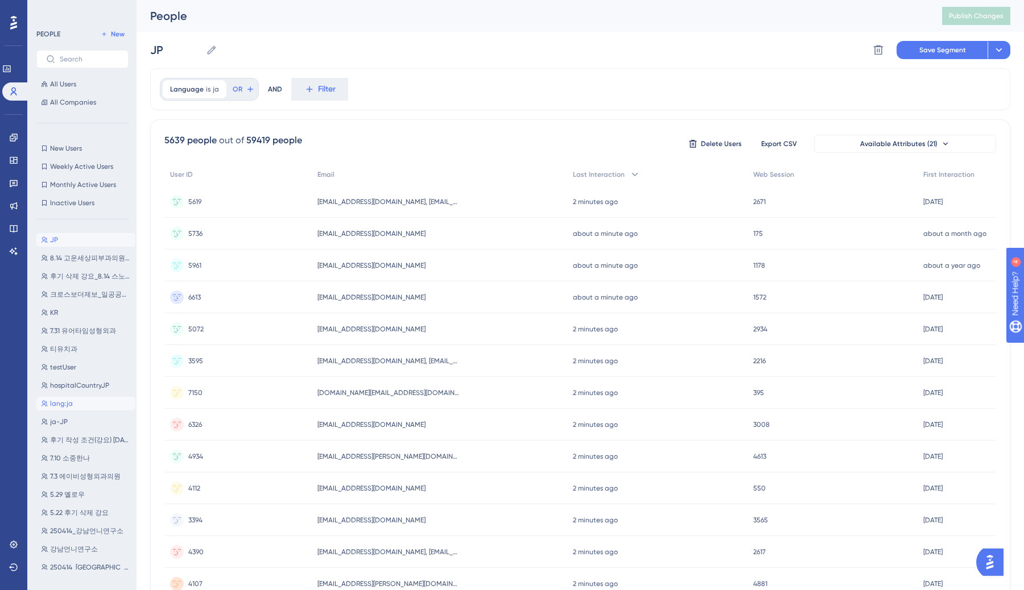
click at [78, 408] on button "lang:ja lang:ja" at bounding box center [85, 404] width 99 height 14
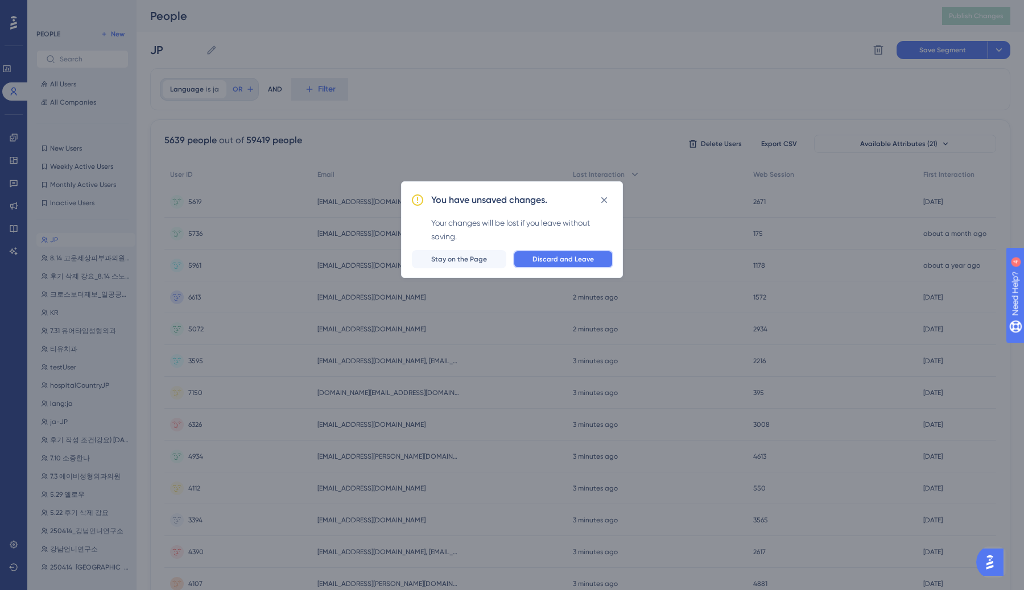
click at [512, 264] on button "Discard and Leave" at bounding box center [563, 259] width 100 height 18
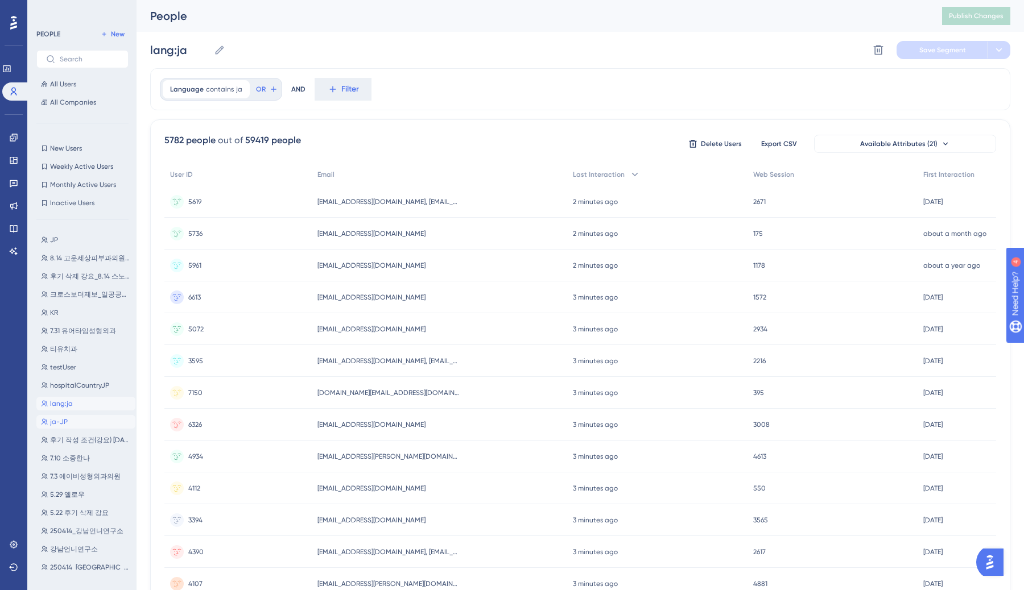
click at [114, 419] on button "ja-JP ja-JP" at bounding box center [85, 422] width 99 height 14
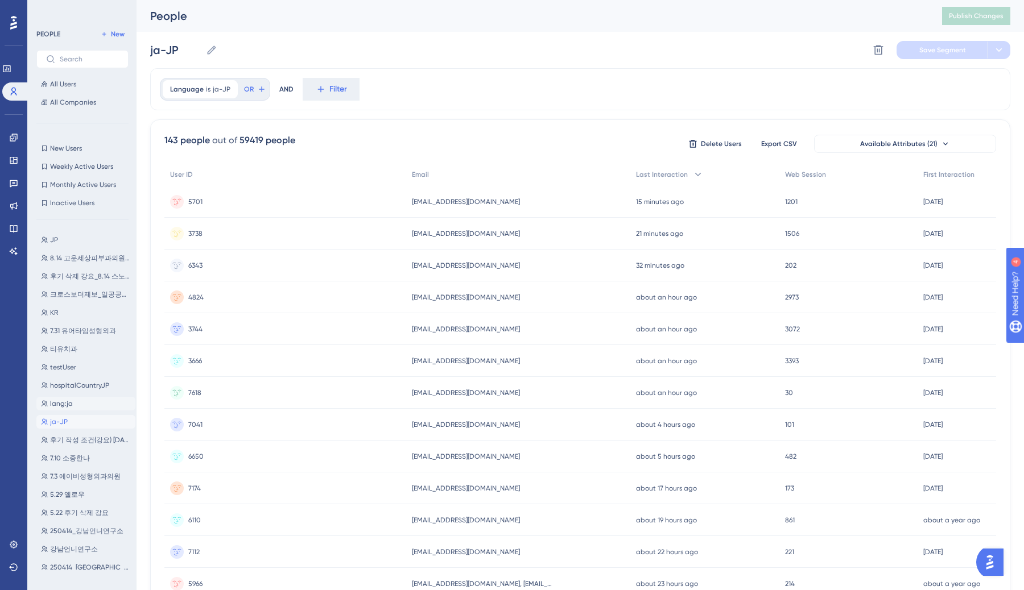
click at [107, 407] on button "lang:ja lang:ja" at bounding box center [85, 404] width 99 height 14
click at [61, 241] on button "JP JP" at bounding box center [85, 240] width 99 height 14
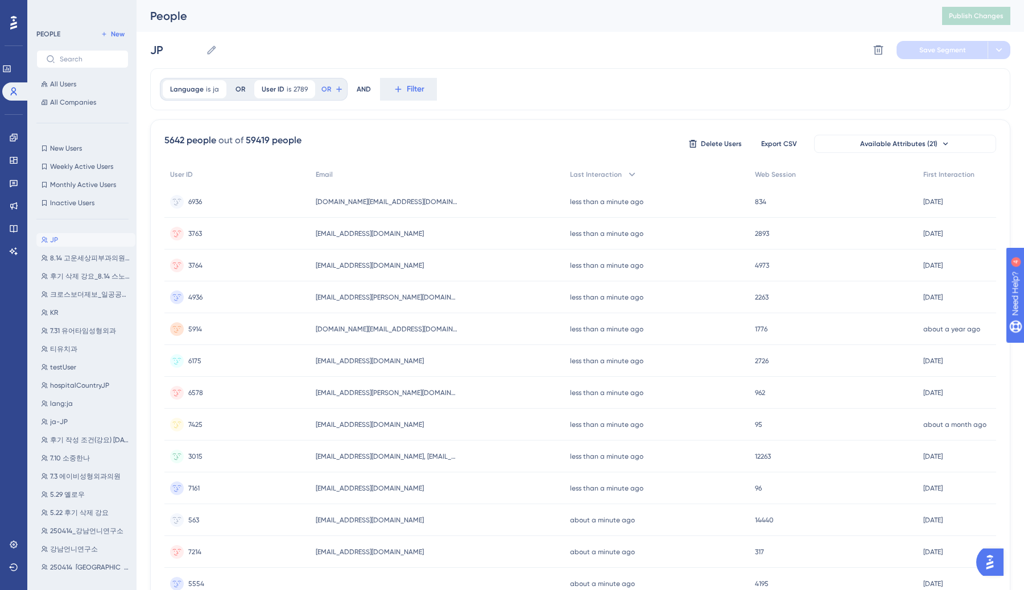
click at [210, 88] on div "Language is ja ja Remove" at bounding box center [195, 89] width 64 height 18
click at [221, 179] on div "contains" at bounding box center [234, 183] width 124 height 14
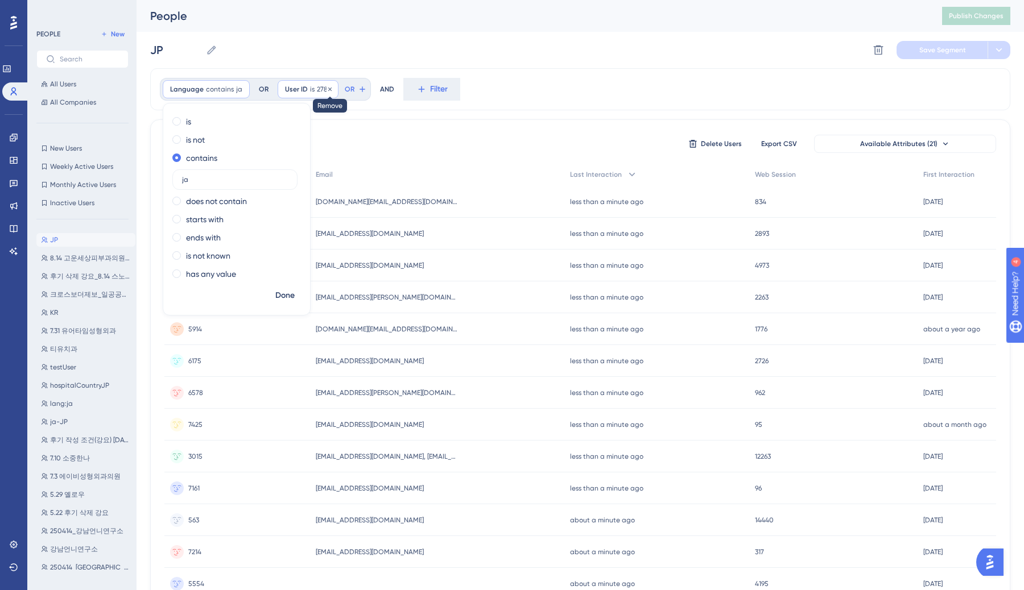
click at [328, 87] on icon at bounding box center [330, 89] width 7 height 7
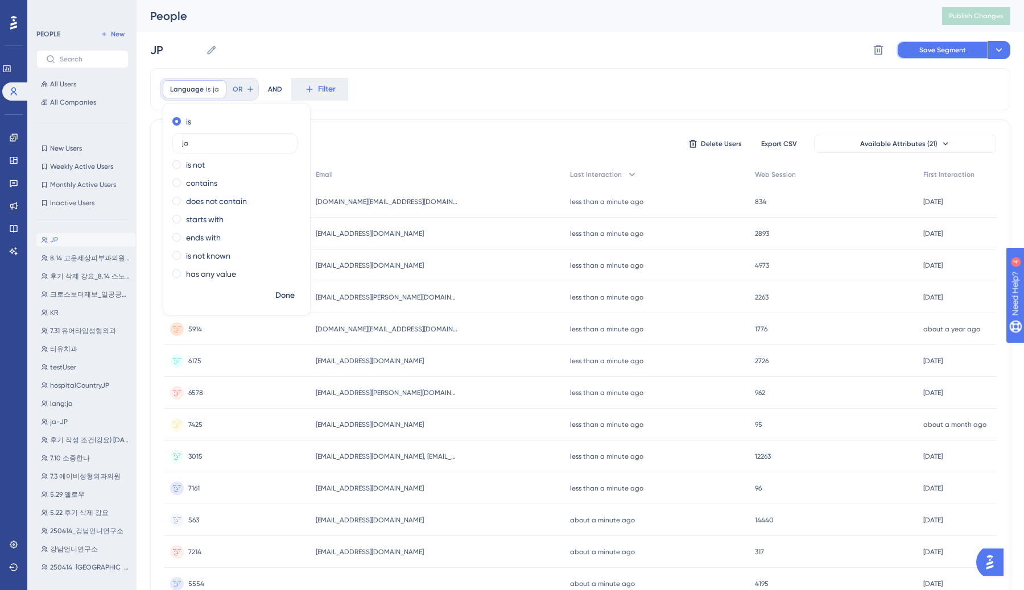
click at [512, 56] on button "Save Segment" at bounding box center [942, 50] width 91 height 18
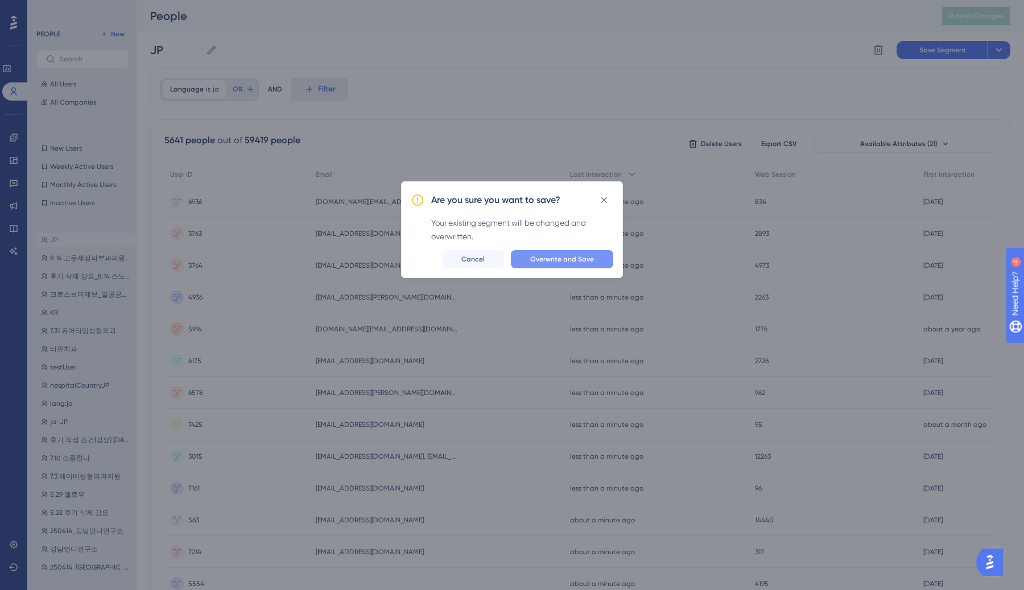
click at [512, 263] on span "Overwrite and Save" at bounding box center [562, 259] width 64 height 9
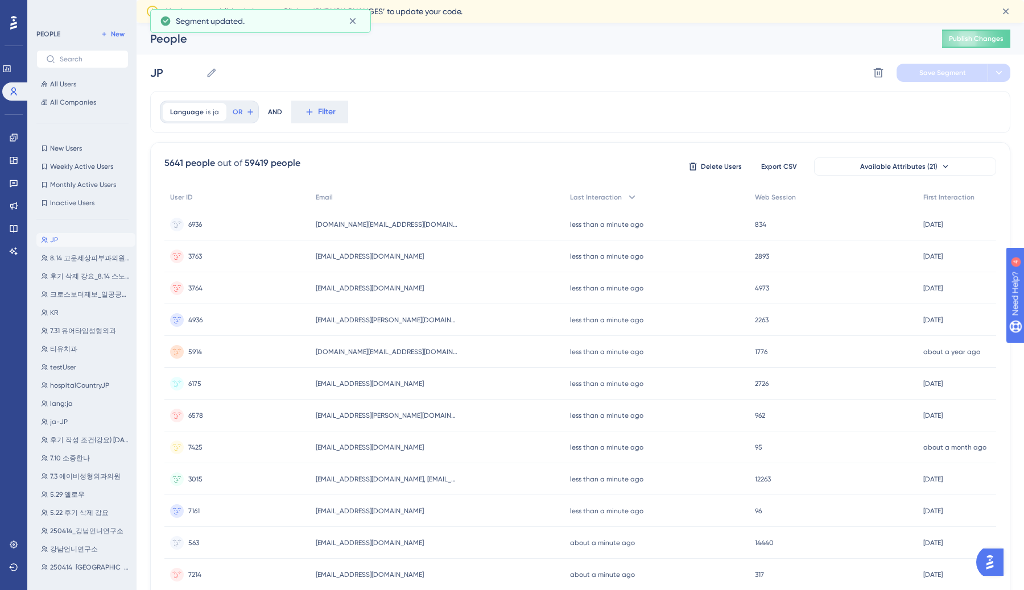
click at [389, 106] on div "Language is ja ja Remove OR AND Filter" at bounding box center [580, 112] width 860 height 42
click at [89, 311] on button "KR KR" at bounding box center [85, 313] width 99 height 14
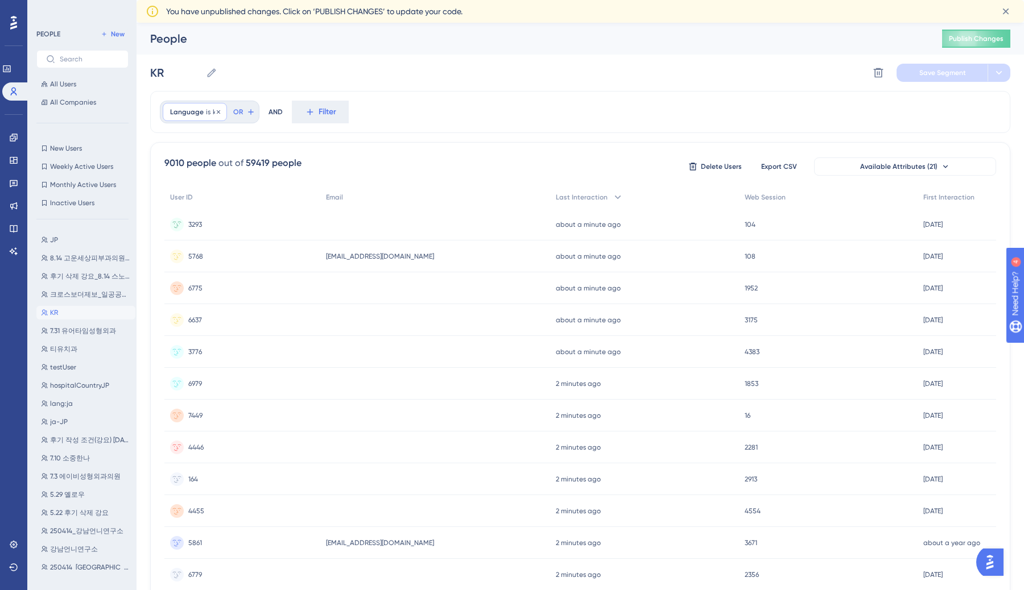
click at [201, 109] on span "Language" at bounding box center [187, 112] width 34 height 9
click at [227, 210] on div "contains" at bounding box center [234, 206] width 124 height 14
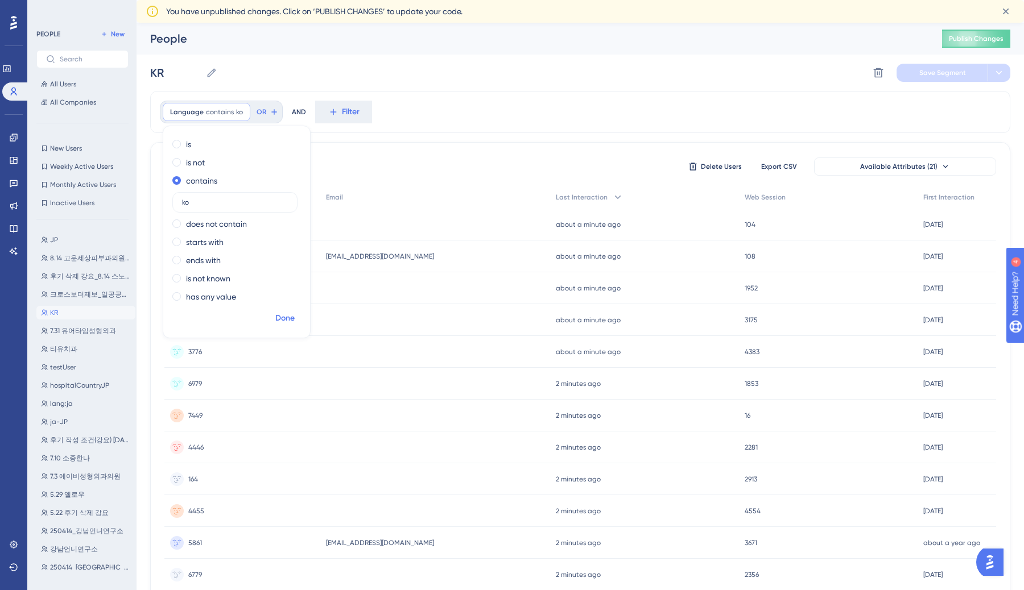
click at [291, 313] on span "Done" at bounding box center [284, 319] width 19 height 14
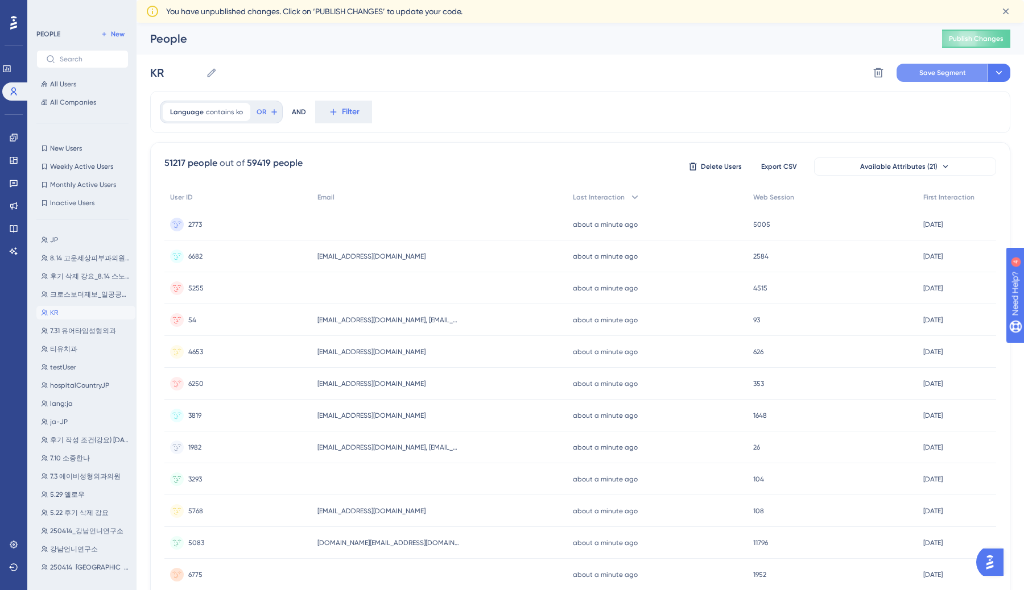
click at [512, 67] on button "Save Segment" at bounding box center [942, 73] width 91 height 18
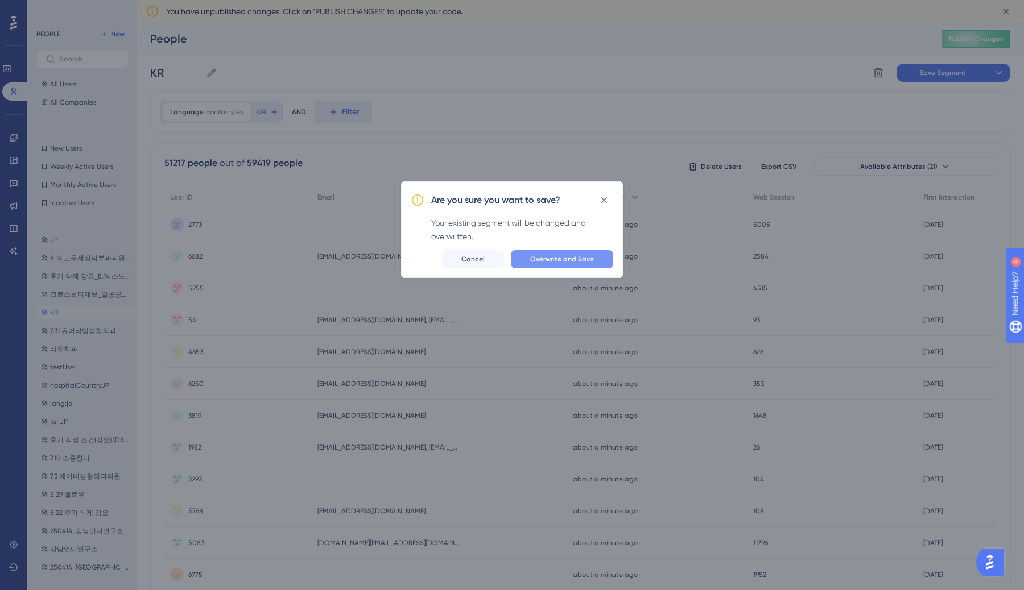
click at [512, 256] on span "Overwrite and Save" at bounding box center [562, 259] width 64 height 9
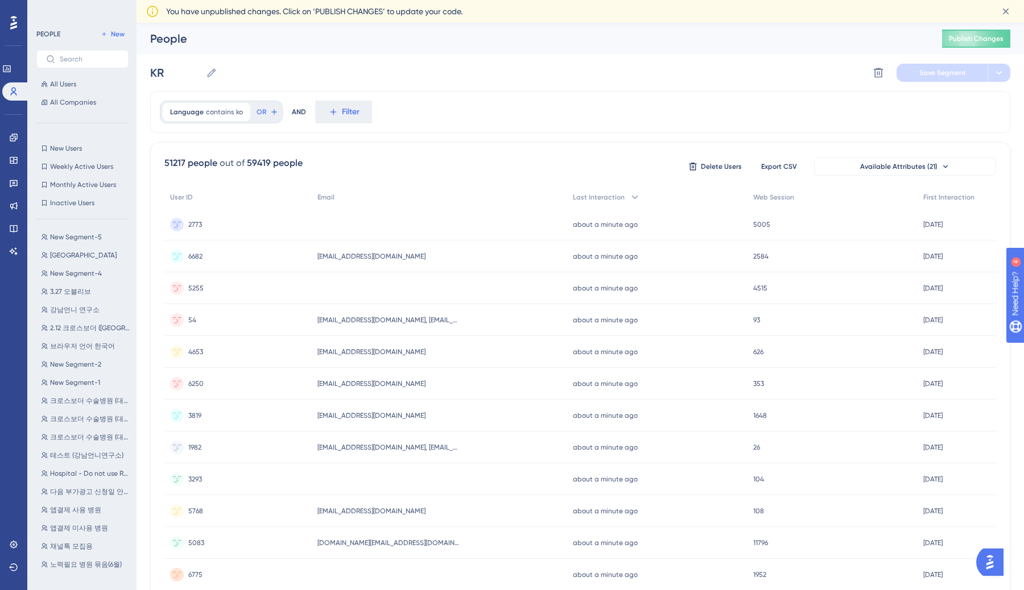
scroll to position [569, 0]
click at [83, 417] on span "테스트 (강남언니연구소)" at bounding box center [86, 417] width 73 height 9
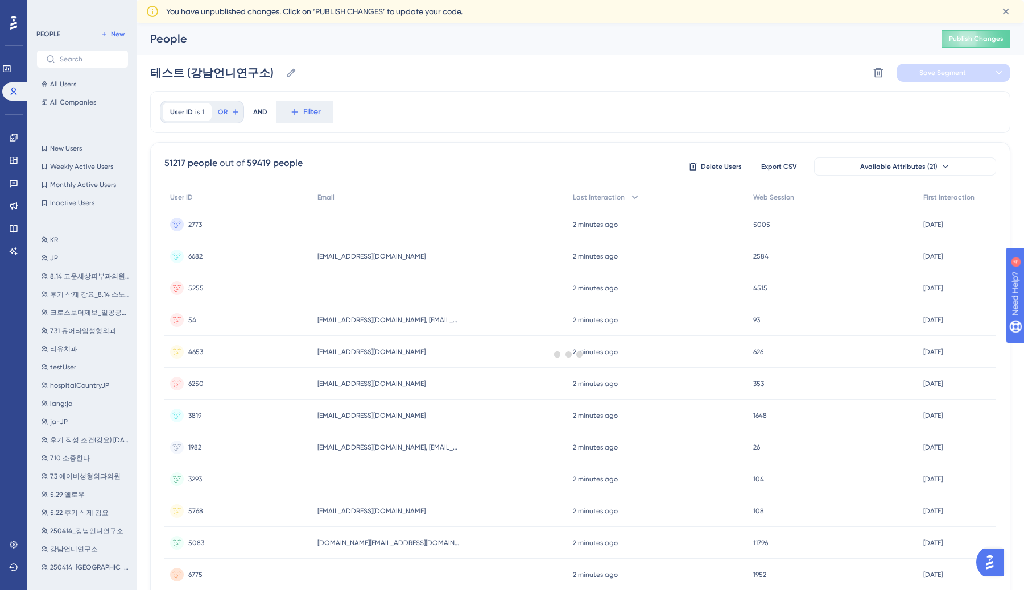
scroll to position [0, 0]
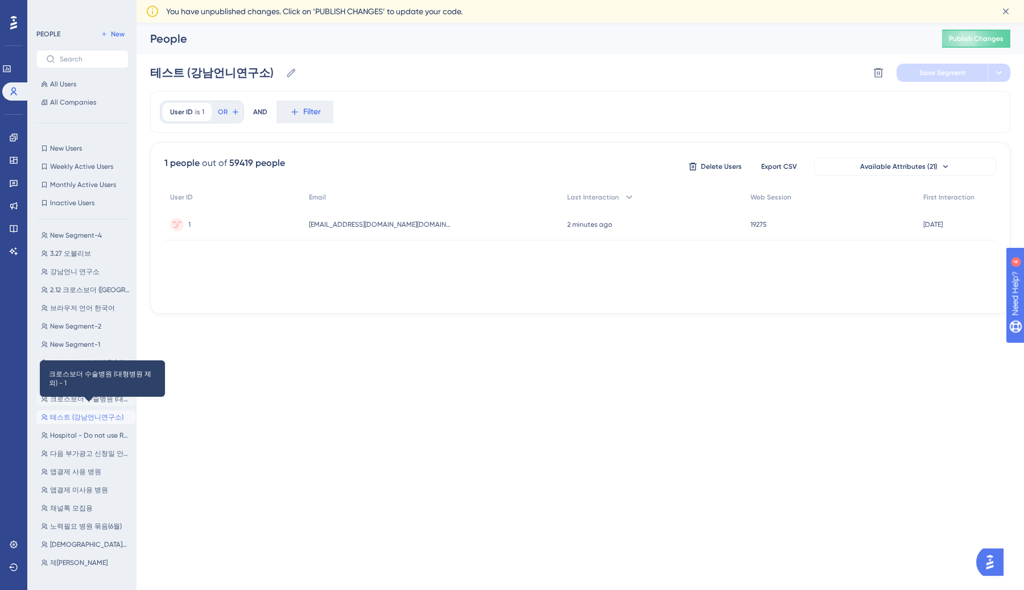
click at [83, 395] on span "크로스보더 수술병원 (대형병원 제외) - 1" at bounding box center [90, 399] width 81 height 9
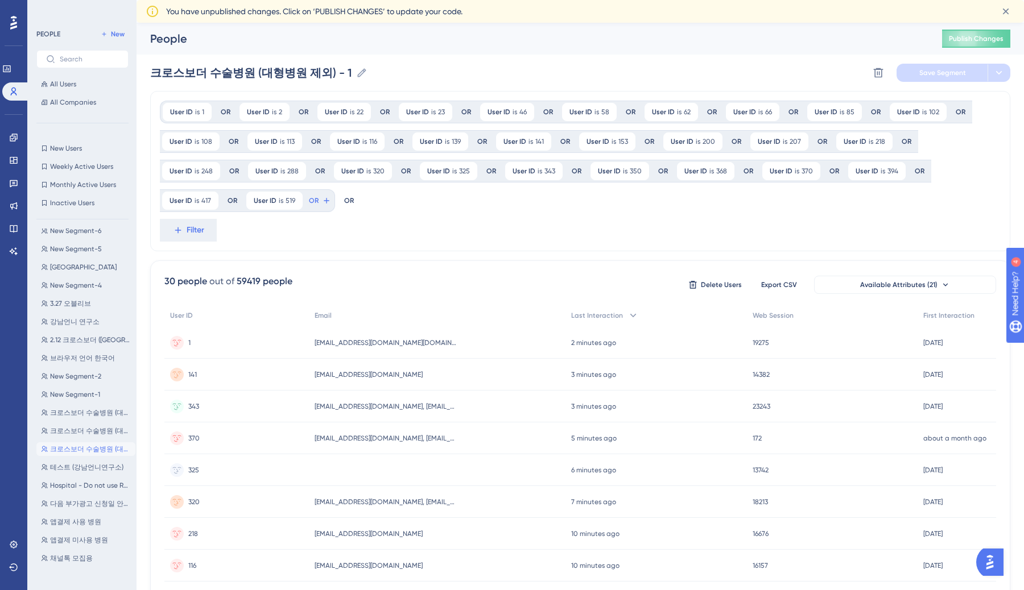
scroll to position [569, 0]
click at [93, 305] on span "브라우저 언어 한국어" at bounding box center [82, 308] width 65 height 9
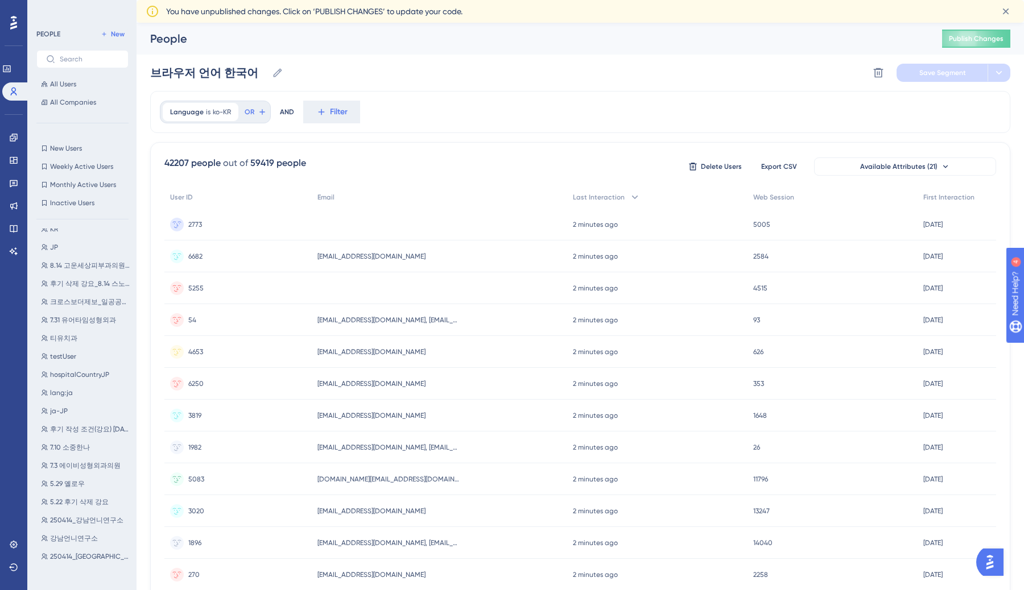
scroll to position [0, 0]
click at [80, 239] on button "KR KR" at bounding box center [85, 240] width 99 height 14
type input "KR"
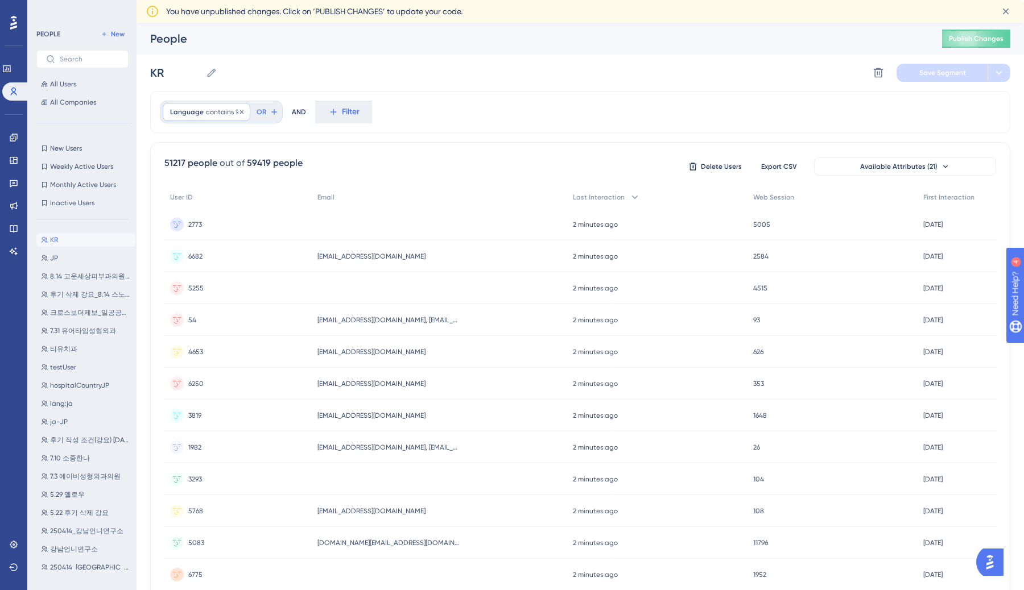
click at [224, 108] on span "contains" at bounding box center [220, 112] width 28 height 9
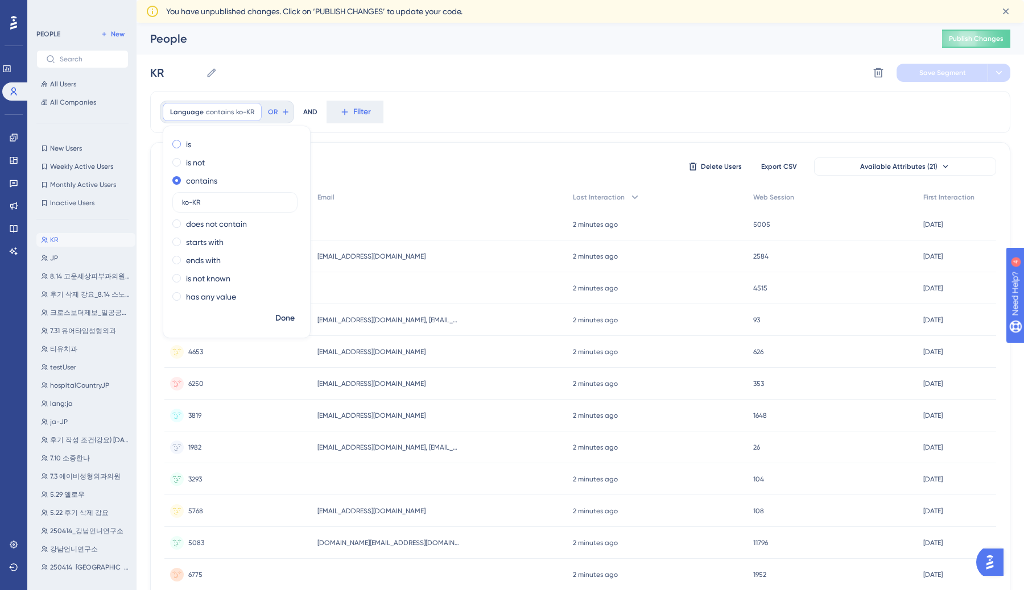
type input "ko-KR"
click at [199, 147] on div "is" at bounding box center [234, 145] width 124 height 14
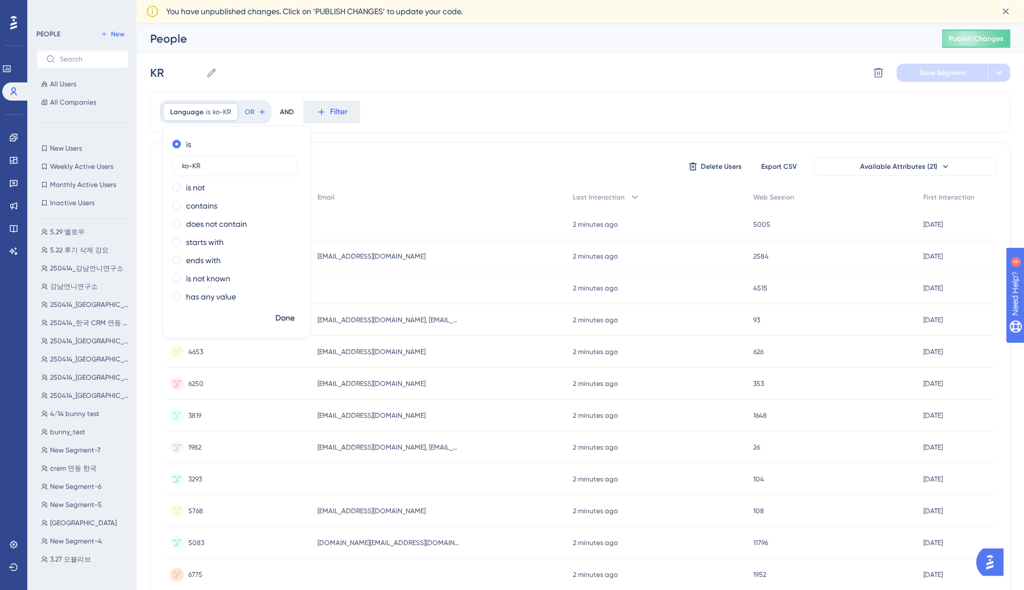
scroll to position [258, 0]
click at [89, 532] on span "[GEOGRAPHIC_DATA]" at bounding box center [83, 528] width 67 height 9
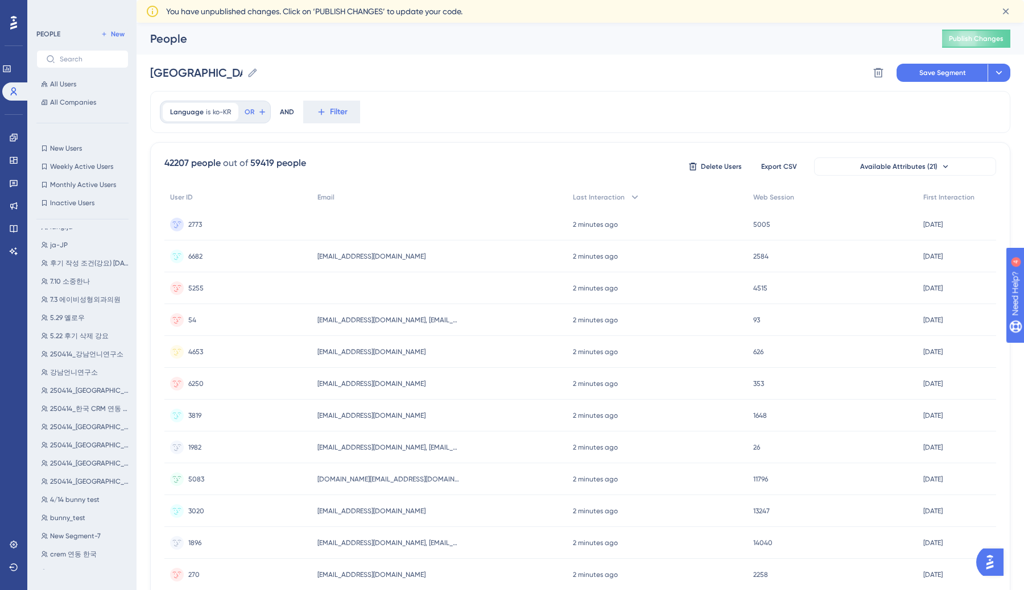
scroll to position [246, 0]
click at [89, 559] on span "New Segment-4" at bounding box center [76, 558] width 52 height 9
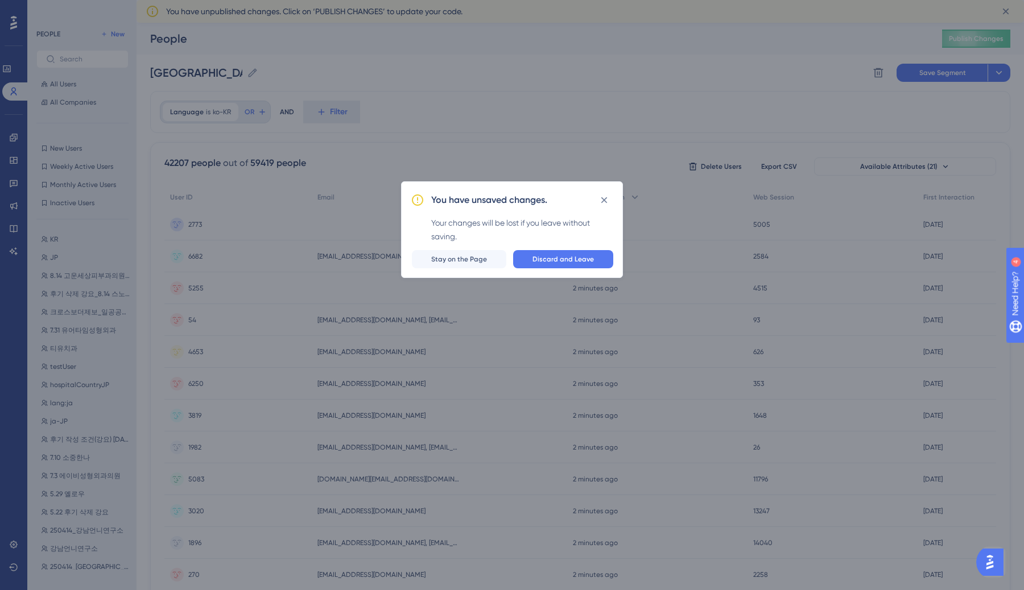
scroll to position [0, 0]
click at [512, 264] on button "Discard and Leave" at bounding box center [563, 259] width 100 height 18
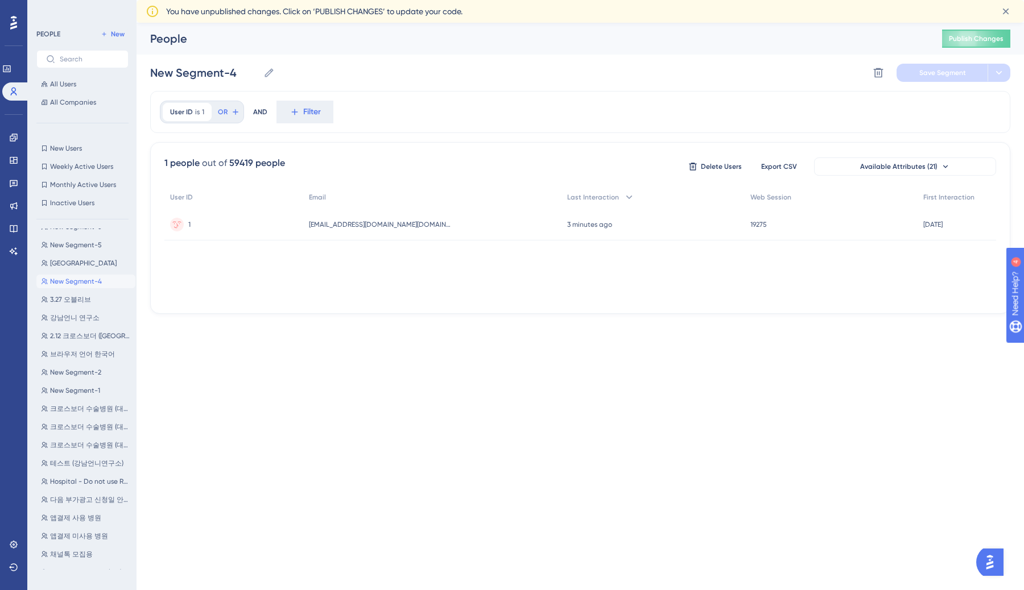
scroll to position [569, 0]
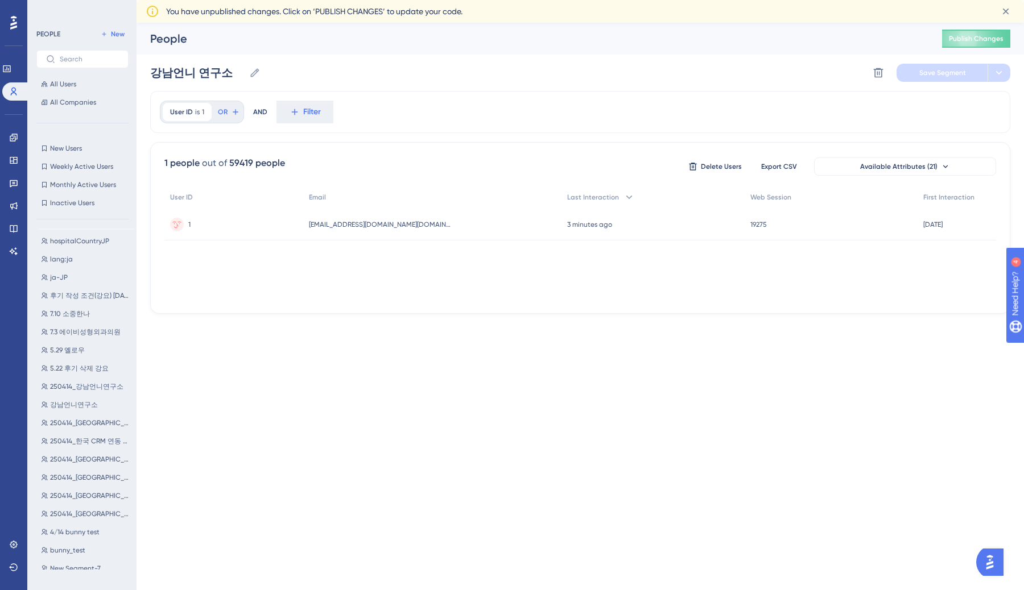
scroll to position [428, 0]
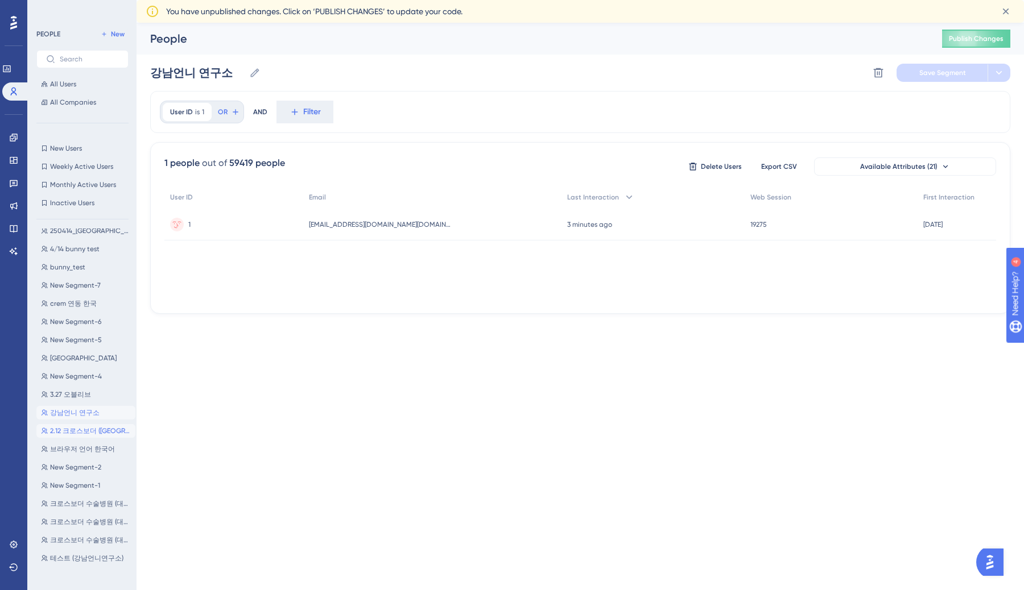
click at [82, 433] on span "2.12 크로스보더 ([GEOGRAPHIC_DATA]동안)" at bounding box center [90, 431] width 81 height 9
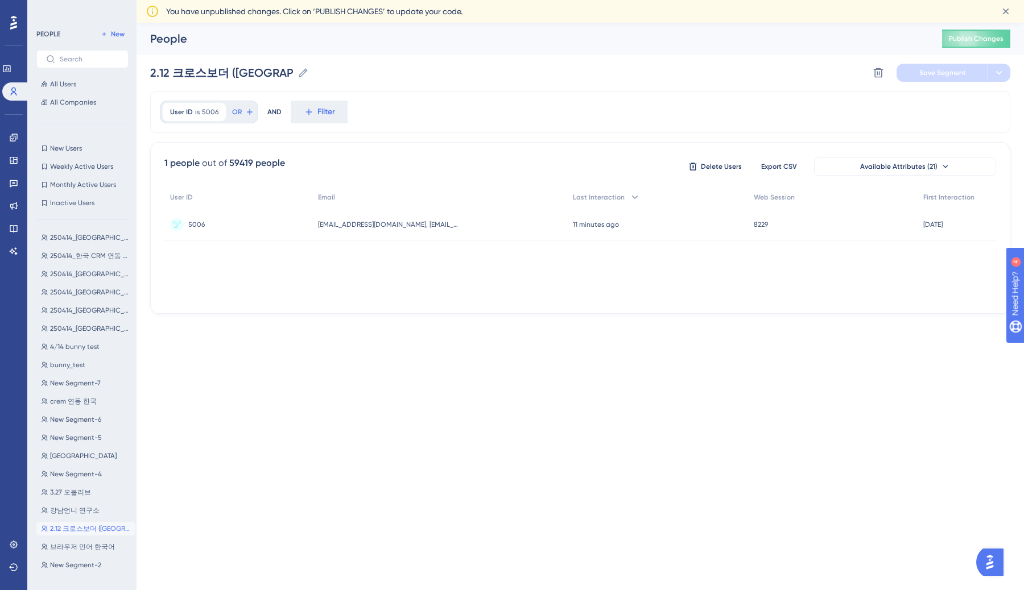
scroll to position [453, 0]
click at [84, 332] on span "[GEOGRAPHIC_DATA]" at bounding box center [83, 333] width 67 height 9
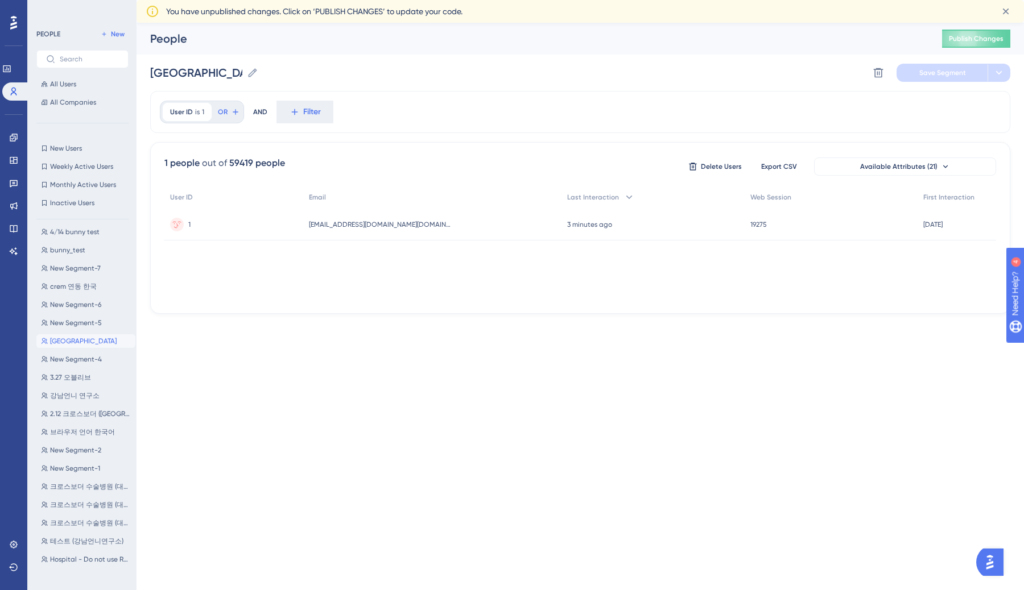
scroll to position [535, 0]
click at [98, 343] on span "브라우저 언어 한국어" at bounding box center [82, 342] width 65 height 9
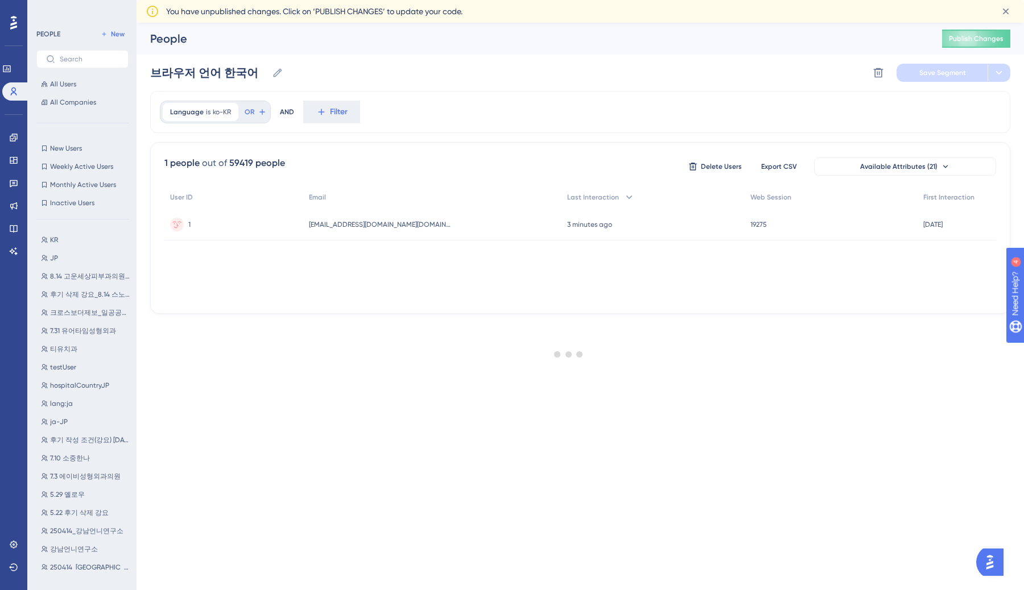
scroll to position [0, 0]
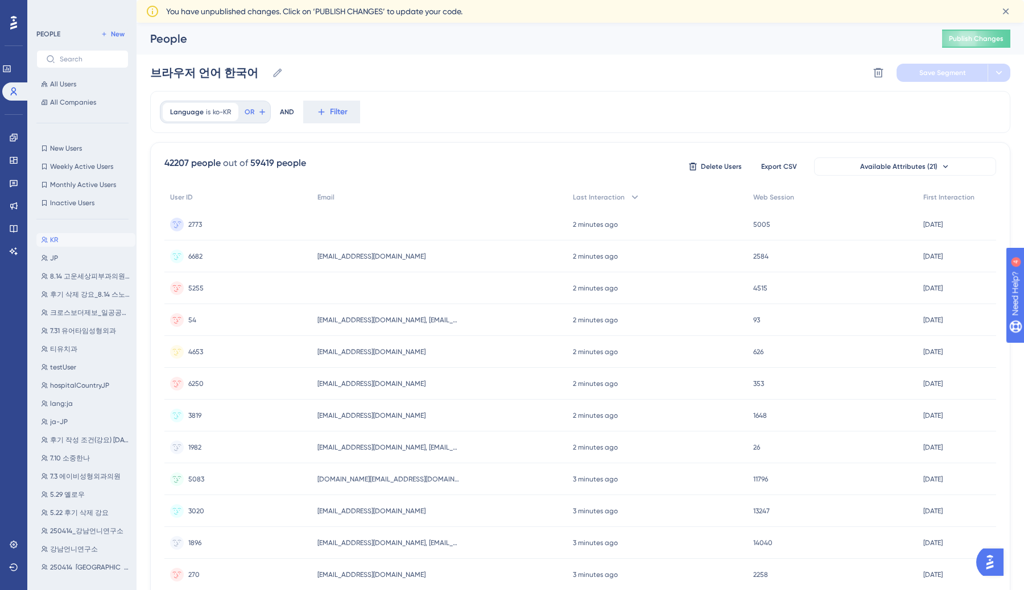
click at [88, 237] on button "KR KR" at bounding box center [85, 240] width 99 height 14
type input "KR"
click at [217, 111] on span "contains" at bounding box center [220, 112] width 28 height 9
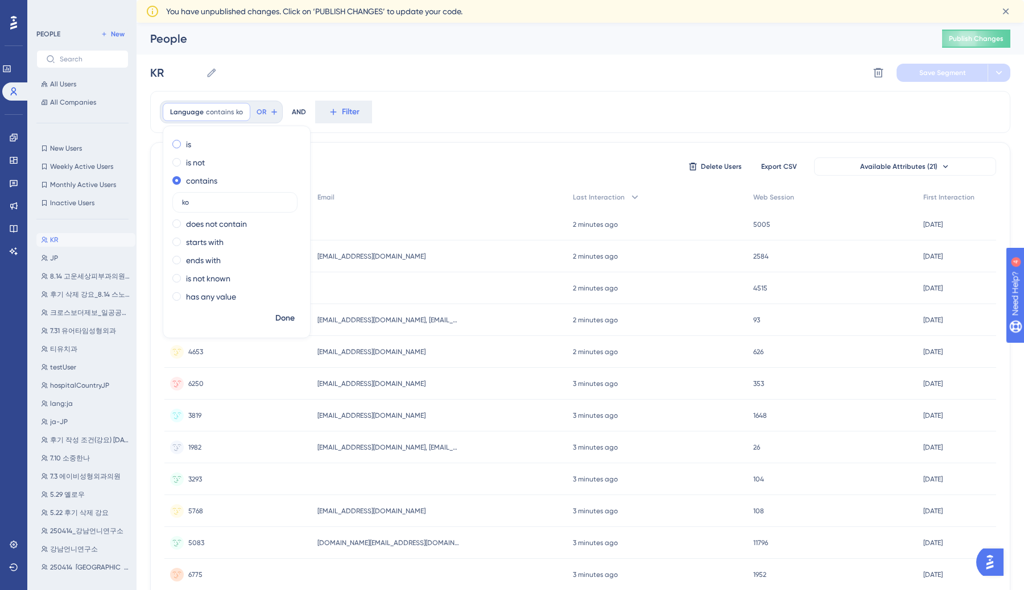
click at [183, 141] on div "is" at bounding box center [234, 145] width 124 height 14
type input "ko-KR"
click at [287, 315] on span "Done" at bounding box center [284, 319] width 19 height 14
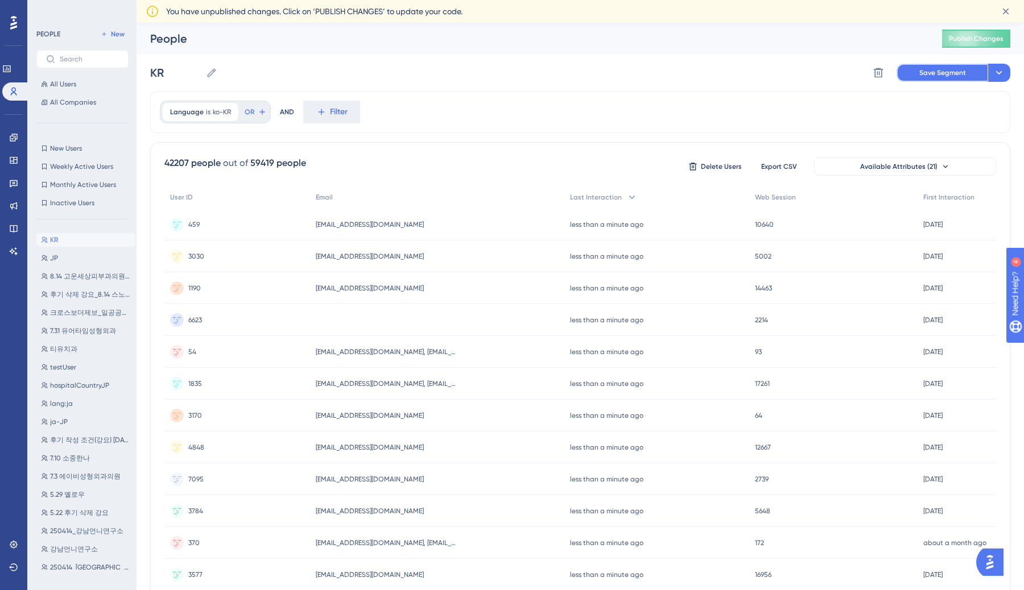
click at [512, 76] on span "Save Segment" at bounding box center [942, 72] width 47 height 9
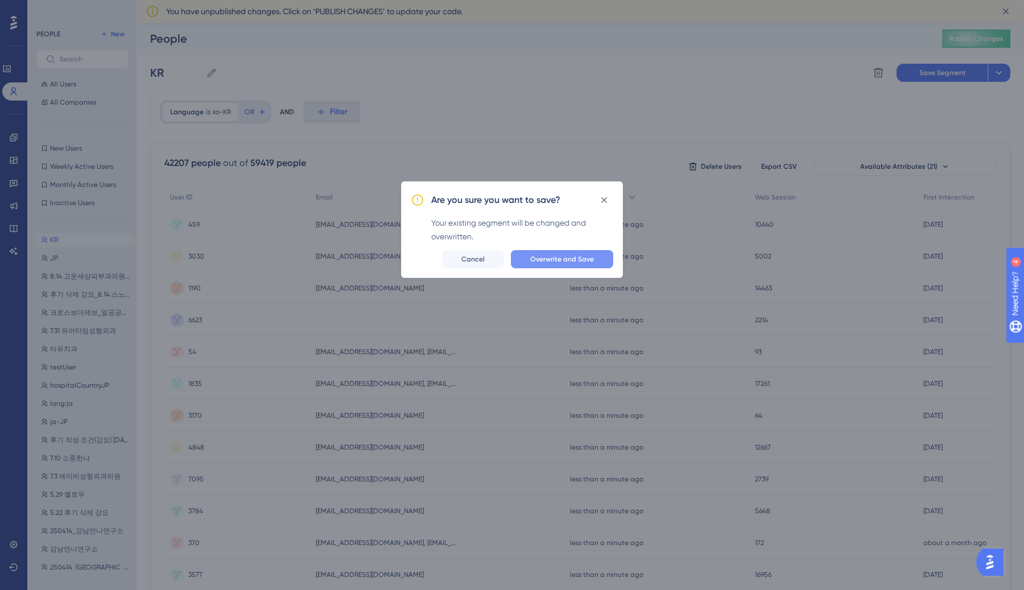
click at [512, 259] on span "Overwrite and Save" at bounding box center [562, 259] width 64 height 9
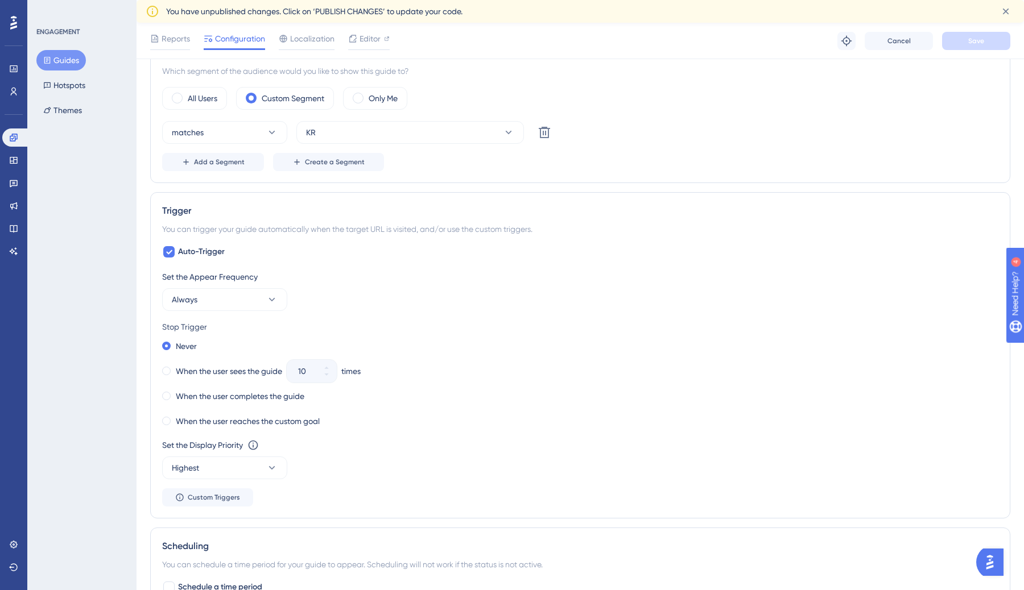
scroll to position [330, 0]
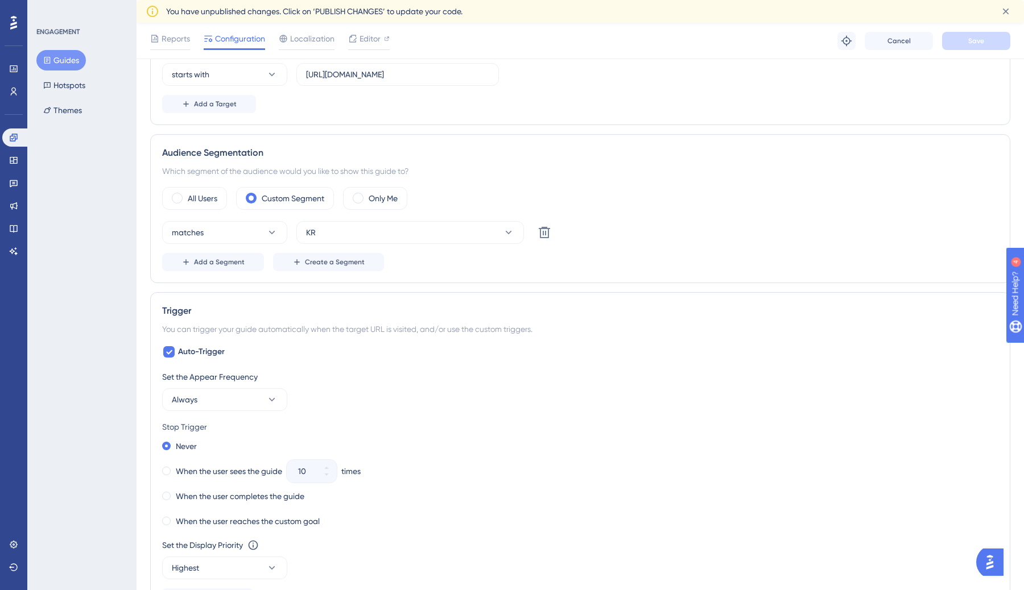
click at [79, 61] on button "Guides" at bounding box center [60, 60] width 49 height 20
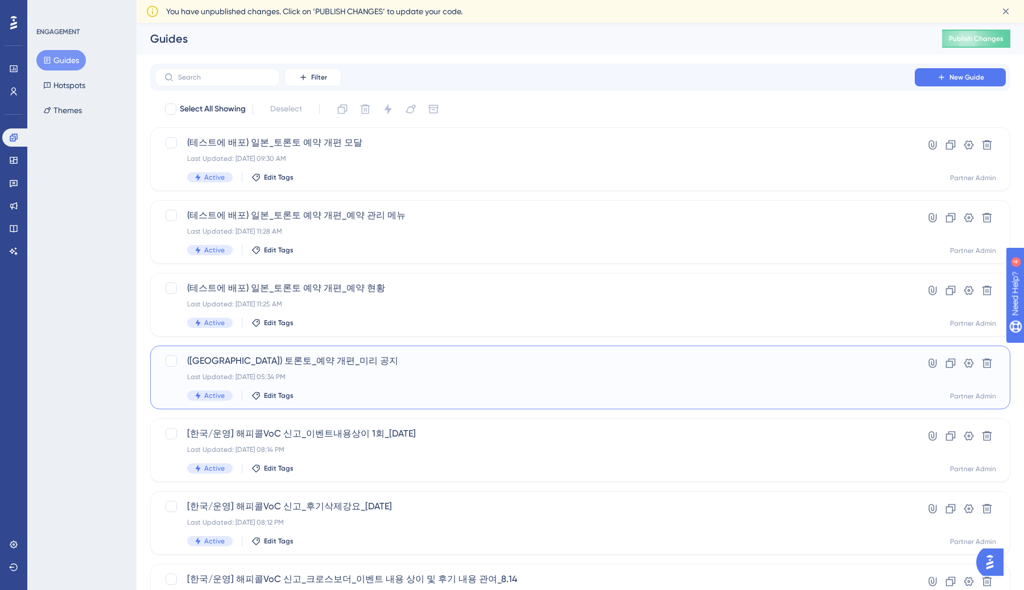
click at [374, 354] on span "([GEOGRAPHIC_DATA]) 토론토_예약 개편_미리 공지" at bounding box center [534, 361] width 695 height 14
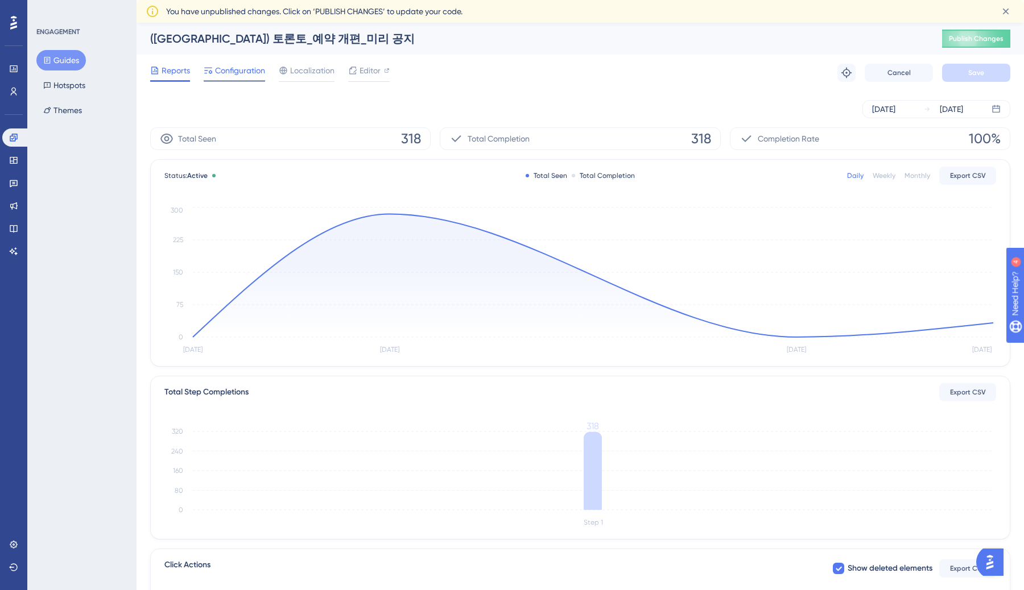
click at [251, 68] on span "Configuration" at bounding box center [240, 71] width 50 height 14
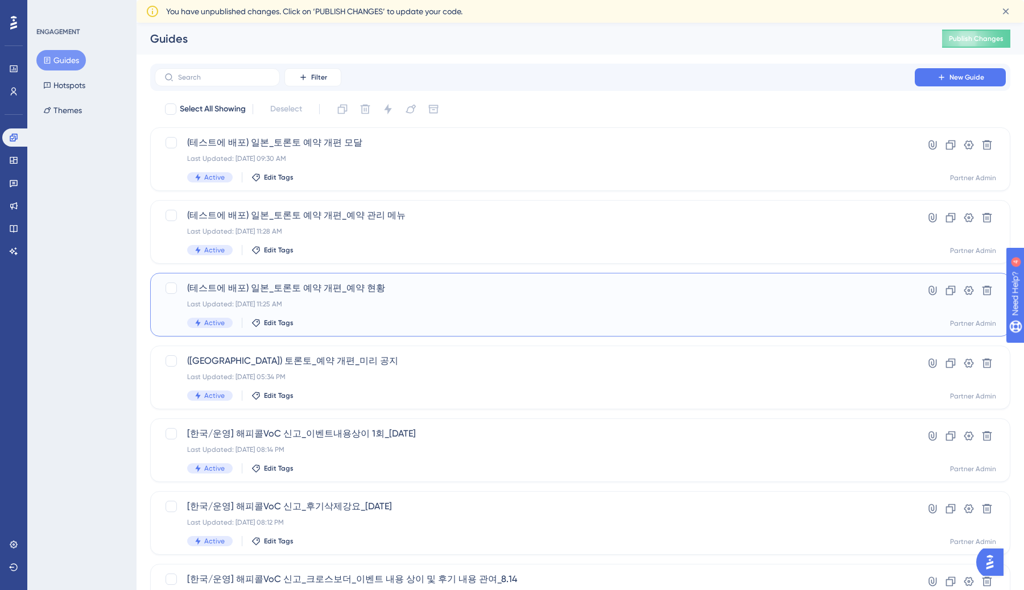
click at [332, 300] on div "Last Updated: [DATE] 11:25 AM" at bounding box center [534, 304] width 695 height 9
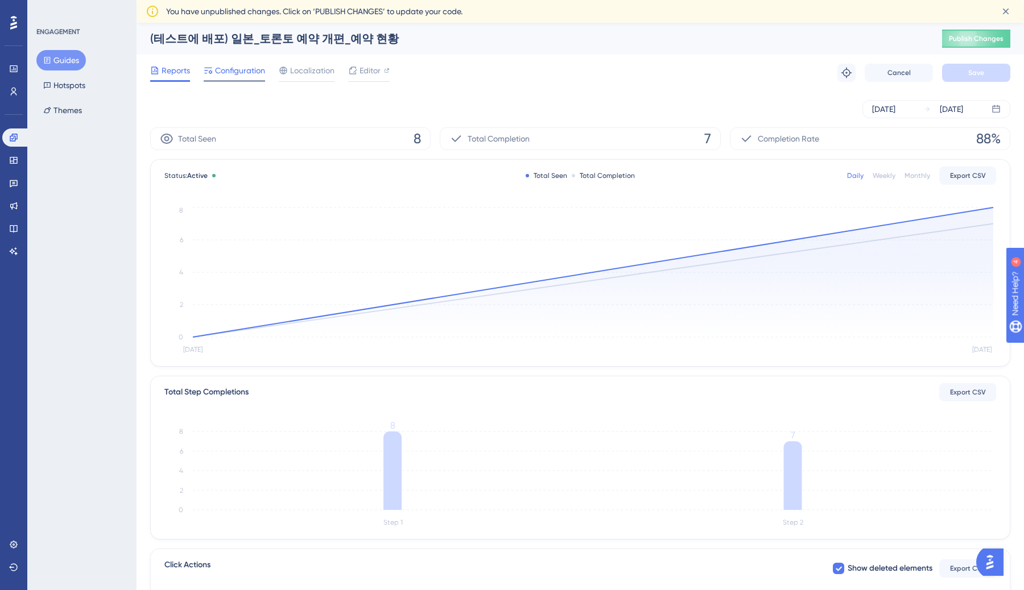
click at [248, 72] on span "Configuration" at bounding box center [240, 71] width 50 height 14
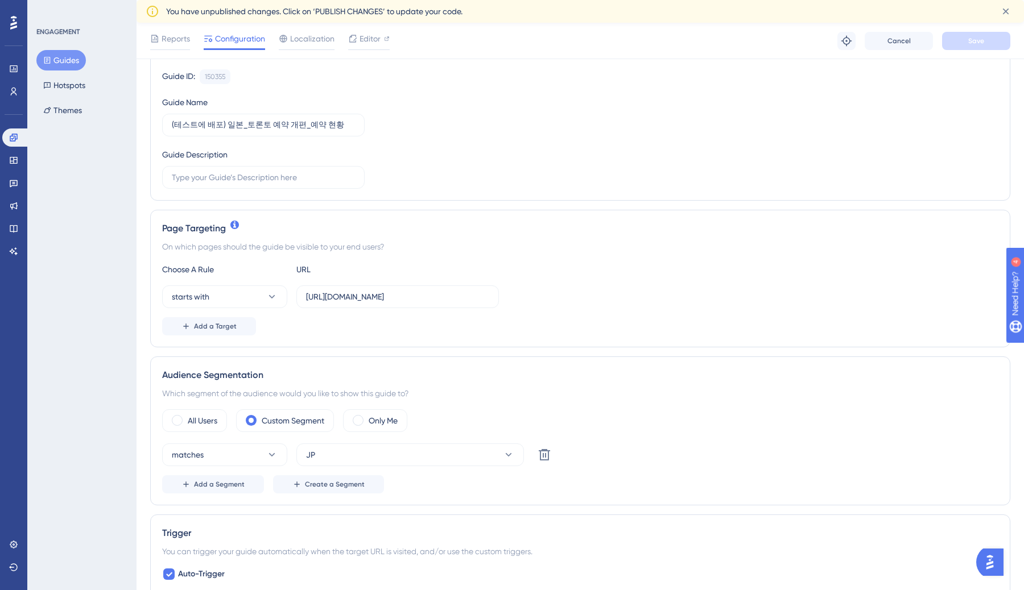
scroll to position [131, 0]
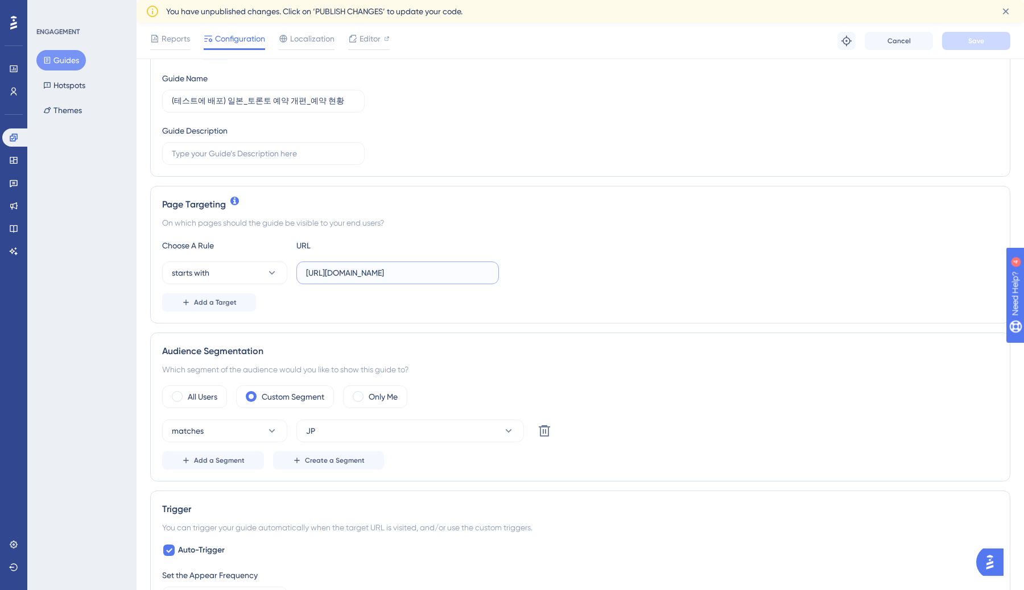
click at [395, 275] on input "[URL][DOMAIN_NAME]" at bounding box center [397, 273] width 183 height 13
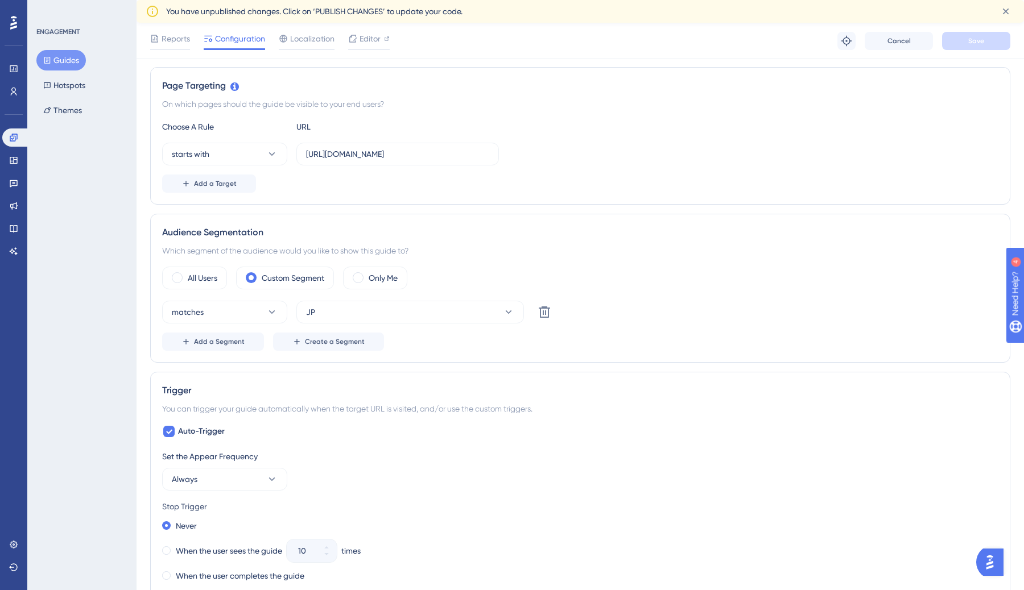
scroll to position [0, 0]
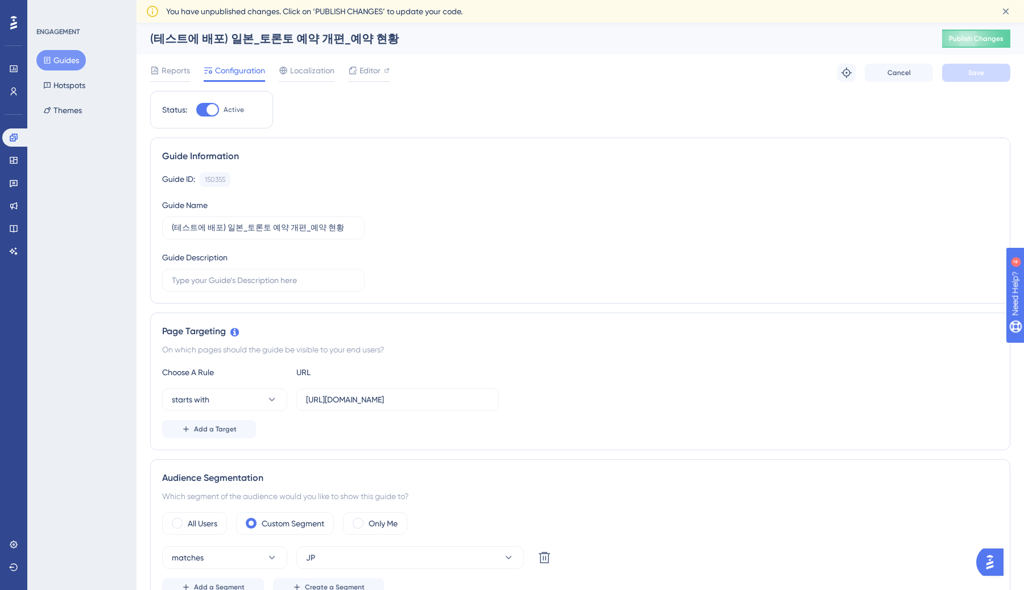
click at [72, 56] on button "Guides" at bounding box center [60, 60] width 49 height 20
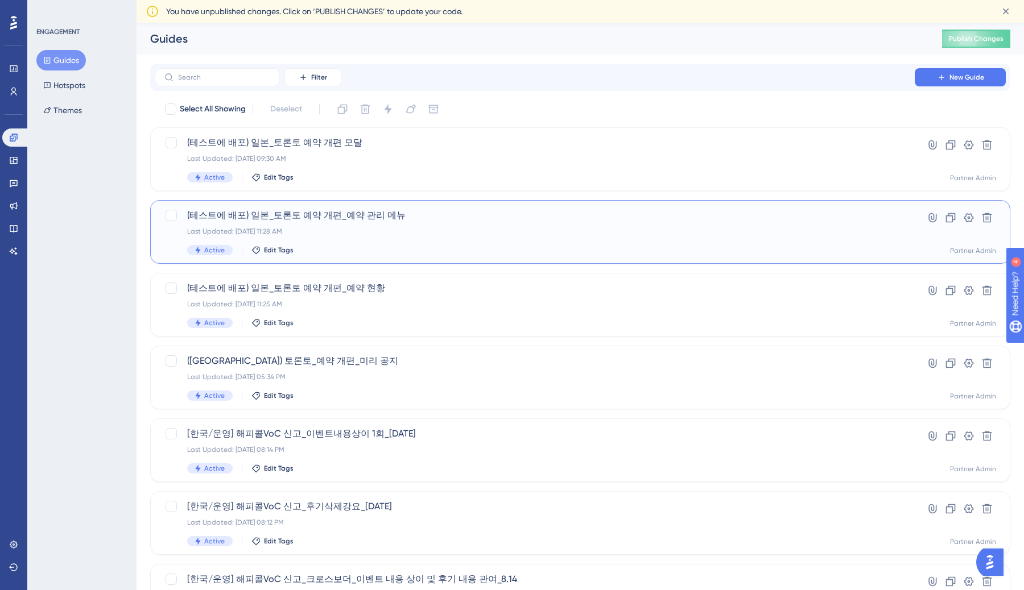
click at [378, 238] on div "(테스트에 배포) 일본_토론토 예약 개편_예약 관리 메뉴 Last Updated: [DATE] 11:28 AM Active Edit Tags" at bounding box center [534, 232] width 695 height 47
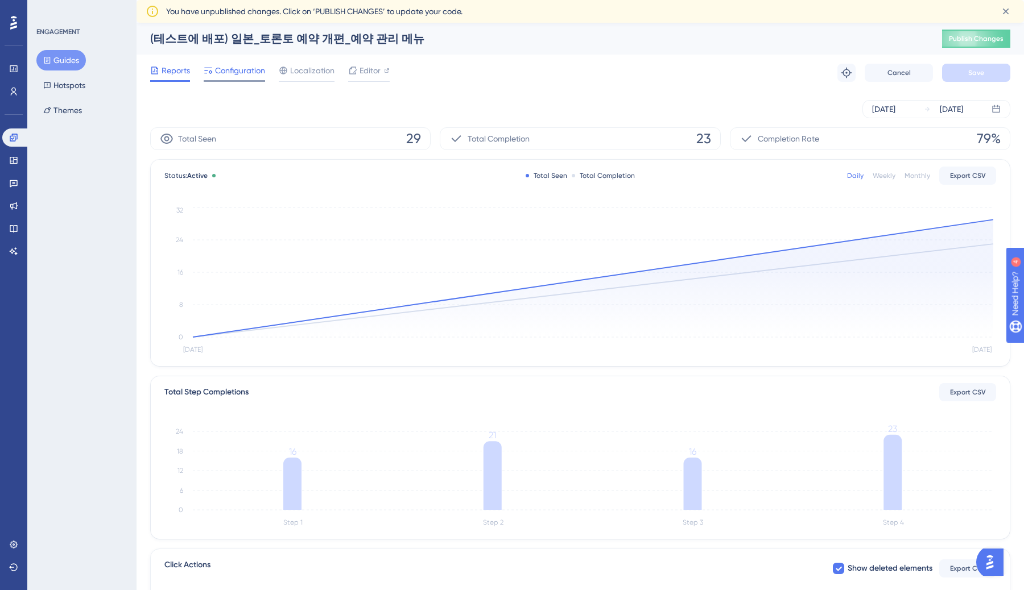
click at [224, 67] on span "Configuration" at bounding box center [240, 71] width 50 height 14
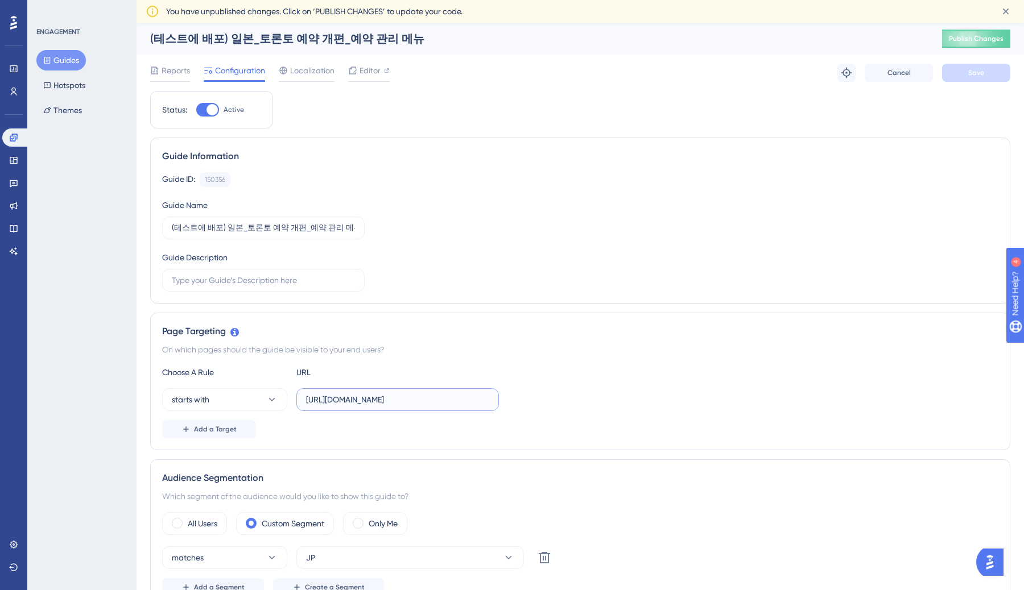
click at [451, 398] on input "[URL][DOMAIN_NAME]" at bounding box center [397, 400] width 183 height 13
click at [73, 55] on button "Guides" at bounding box center [60, 60] width 49 height 20
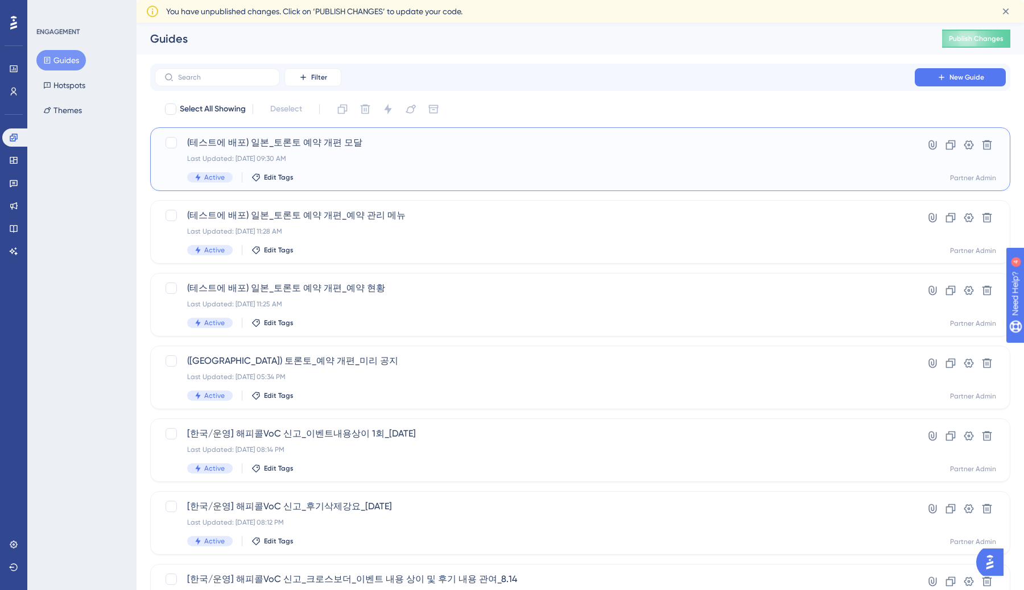
click at [348, 135] on div "(테스트에 배포) 일본_토론토 예약 개편 모달 Last Updated: Aug 22 2025, 09:30 AM Active Edit Tags …" at bounding box center [580, 159] width 860 height 64
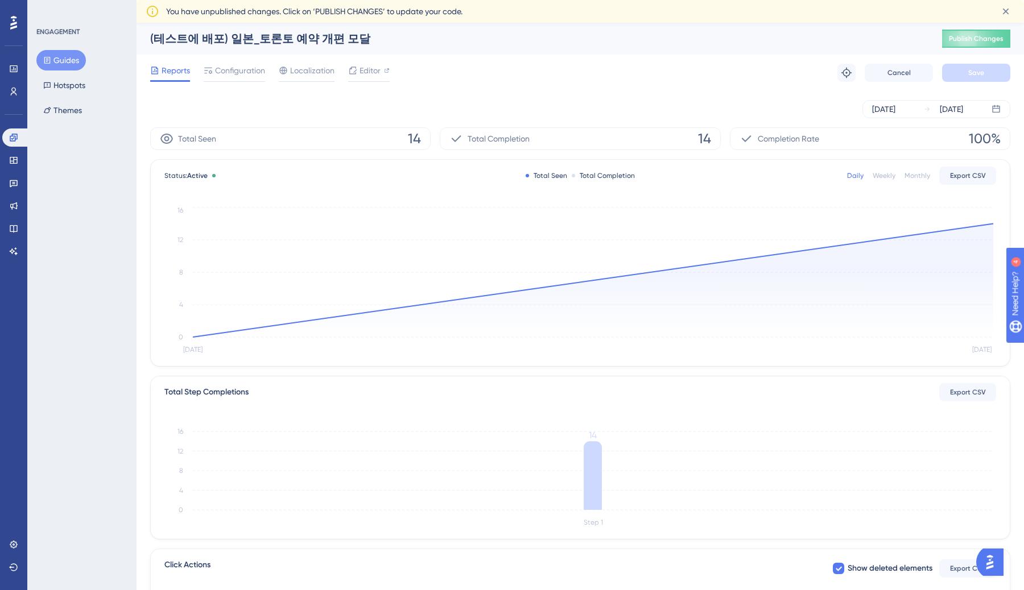
scroll to position [18, 0]
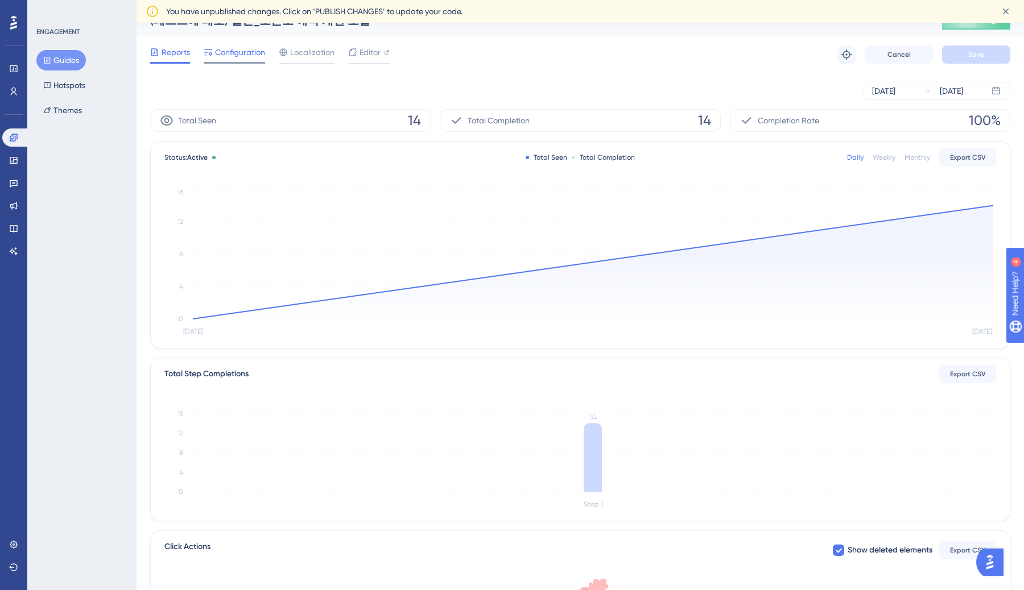
click at [238, 57] on span "Configuration" at bounding box center [240, 53] width 50 height 14
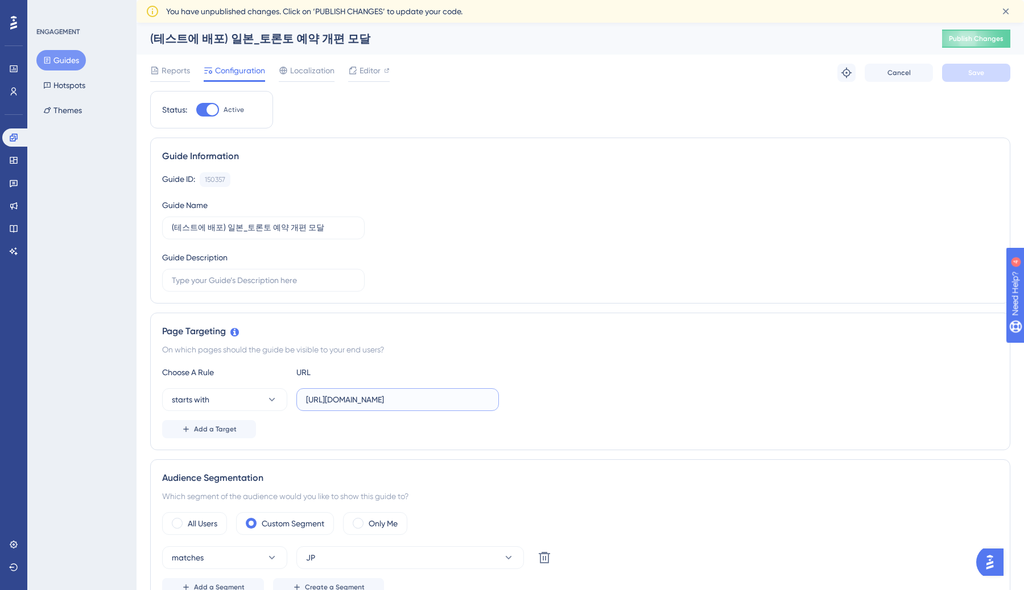
click at [445, 399] on input "https://partner.test.gangnamunni.com/consultation" at bounding box center [397, 400] width 183 height 13
click at [389, 220] on div "Guide ID: 150357 Copy Guide Name (테스트에 배포) 일본_토론토 예약 개편 모달 Guide Description" at bounding box center [580, 231] width 836 height 119
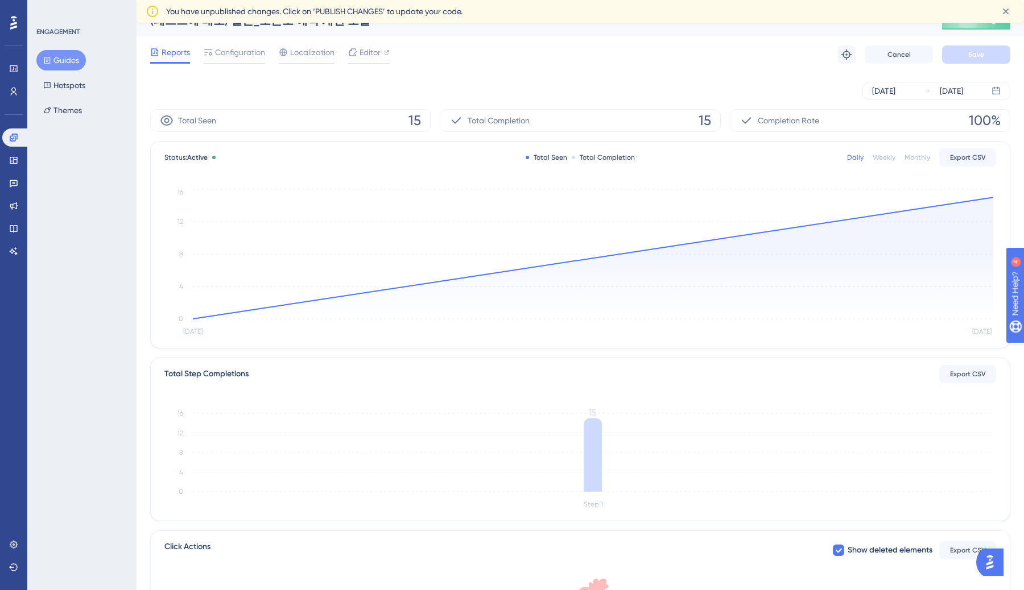
click at [72, 68] on button "Guides" at bounding box center [60, 60] width 49 height 20
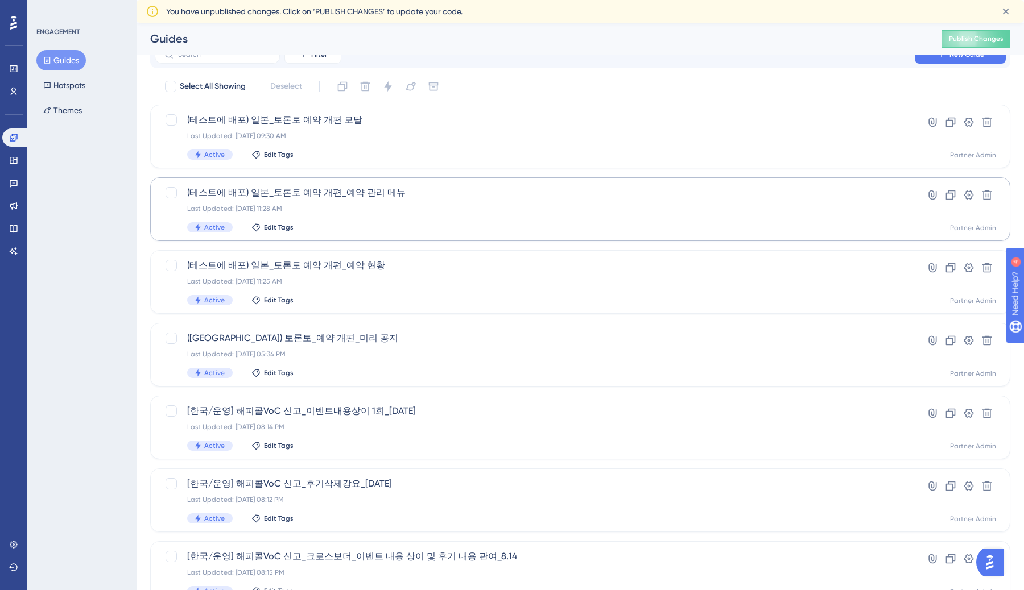
scroll to position [292, 0]
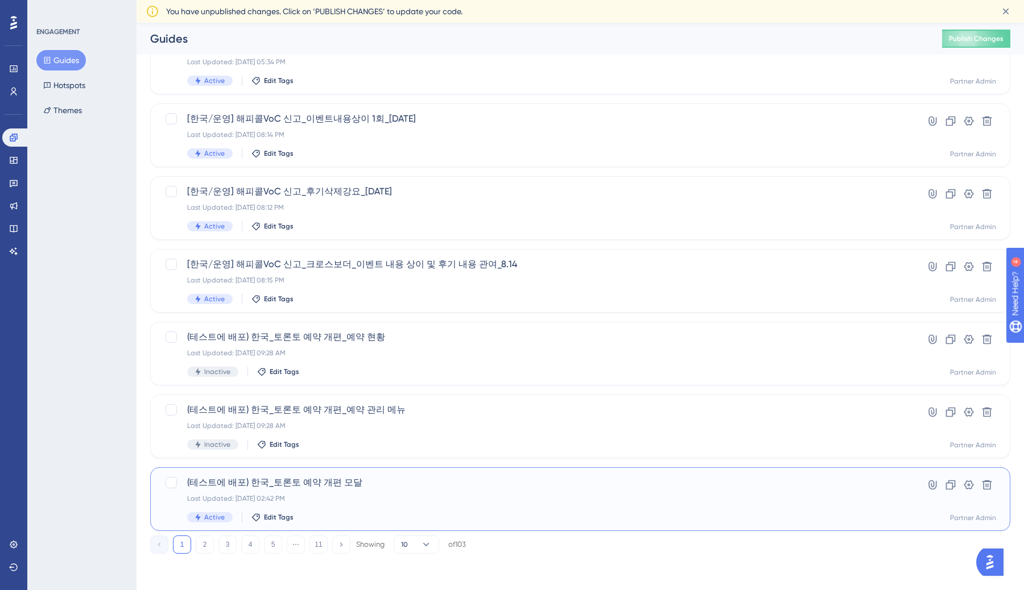
click at [381, 491] on div "(테스트에 배포) 한국_토론토 예약 개편 모달 Last Updated: Aug 22 2025, 02:42 PM Active Edit Tags" at bounding box center [534, 499] width 695 height 47
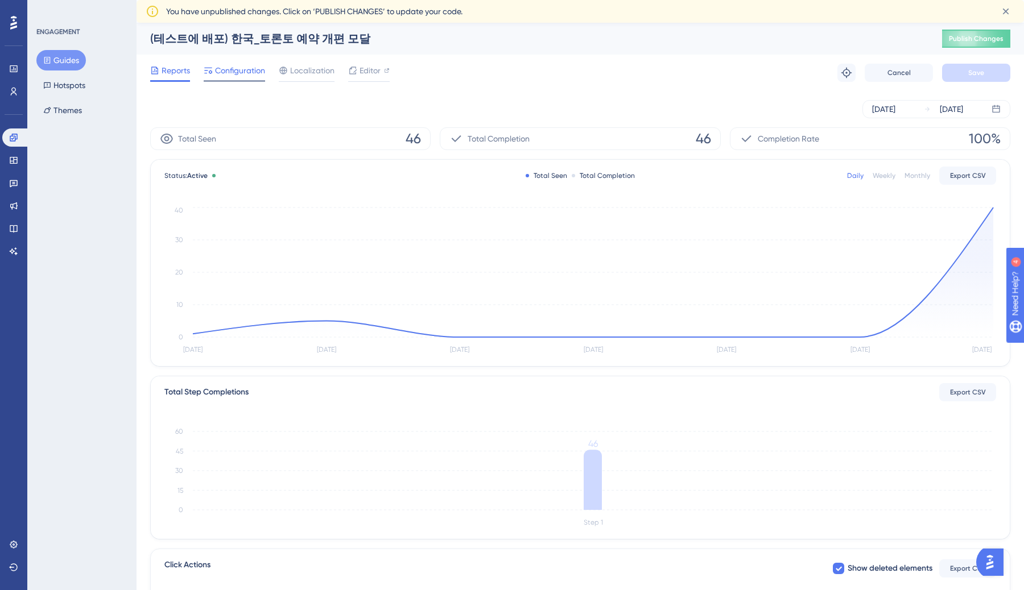
click at [235, 80] on div "Configuration" at bounding box center [234, 73] width 61 height 18
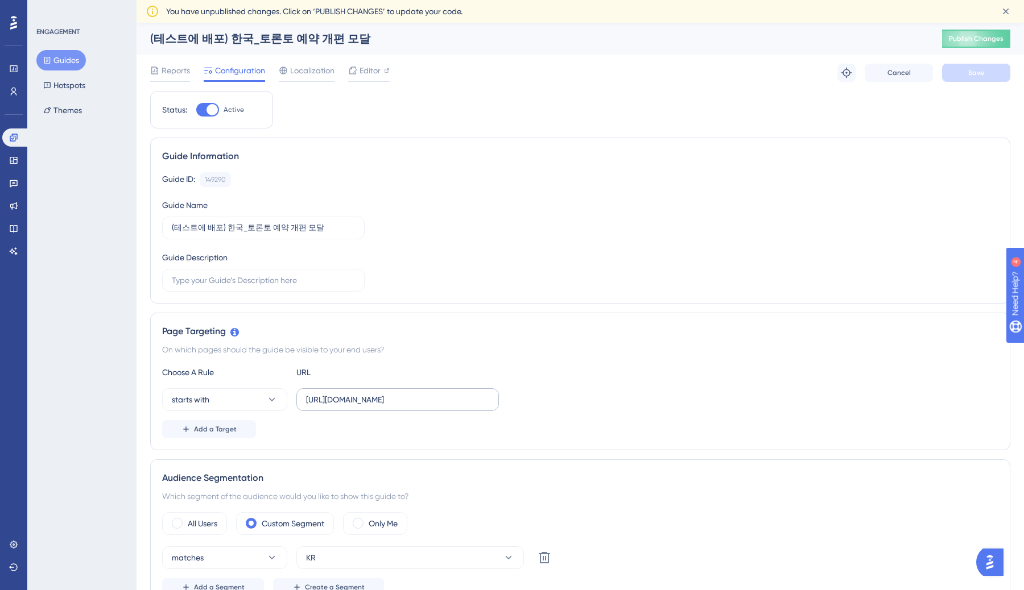
click at [394, 389] on label "https://partner.test.gangnamunni.com/" at bounding box center [397, 400] width 203 height 23
click at [394, 394] on input "https://partner.test.gangnamunni.com/" at bounding box center [397, 400] width 183 height 13
click at [451, 335] on div "Page Targeting" at bounding box center [580, 332] width 836 height 14
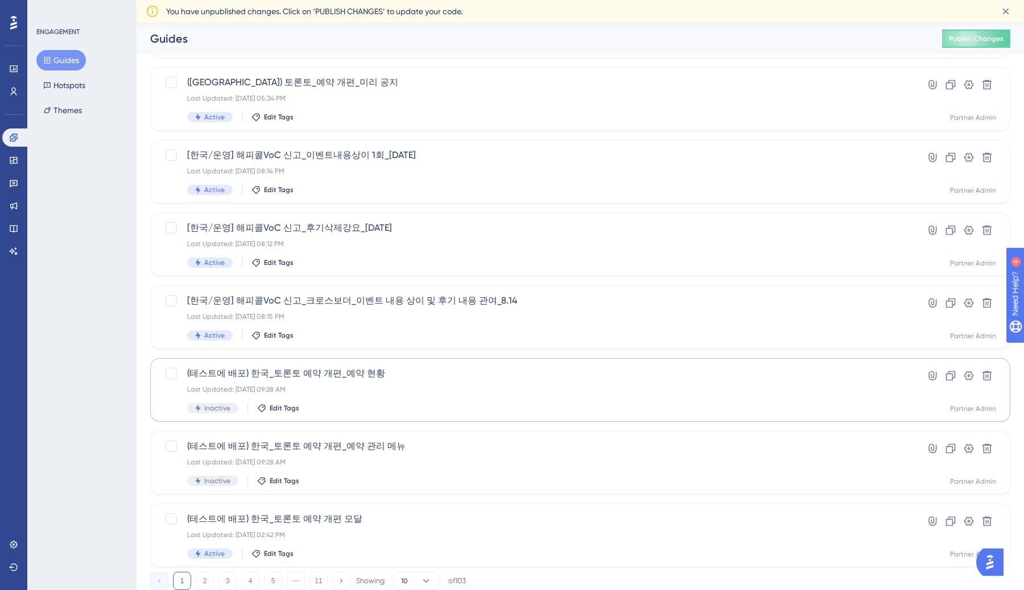
scroll to position [292, 0]
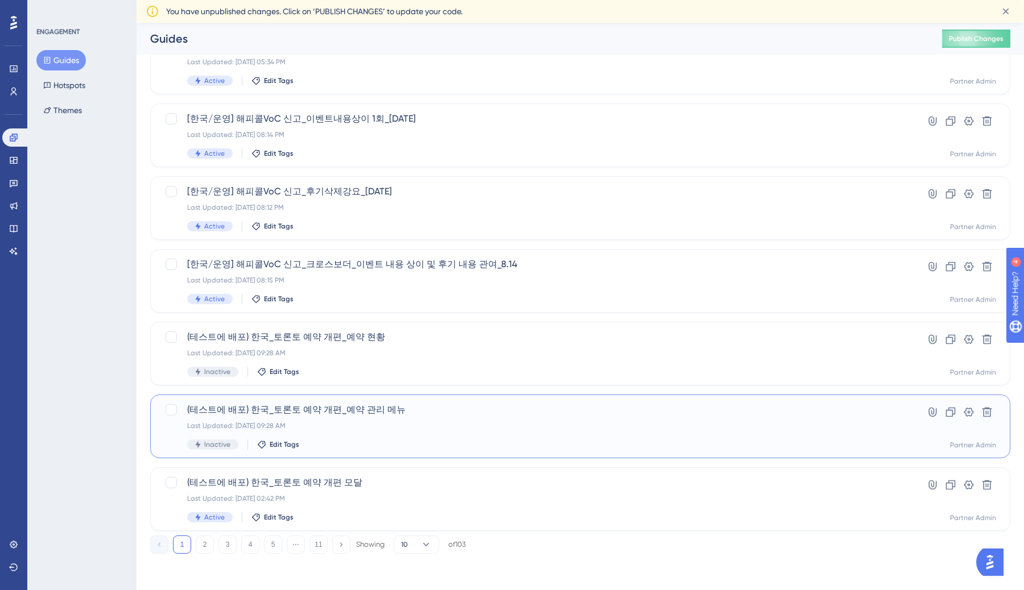
click at [468, 410] on span "(테스트에 배포) 한국_토론토 예약 개편_예약 관리 메뉴" at bounding box center [534, 410] width 695 height 14
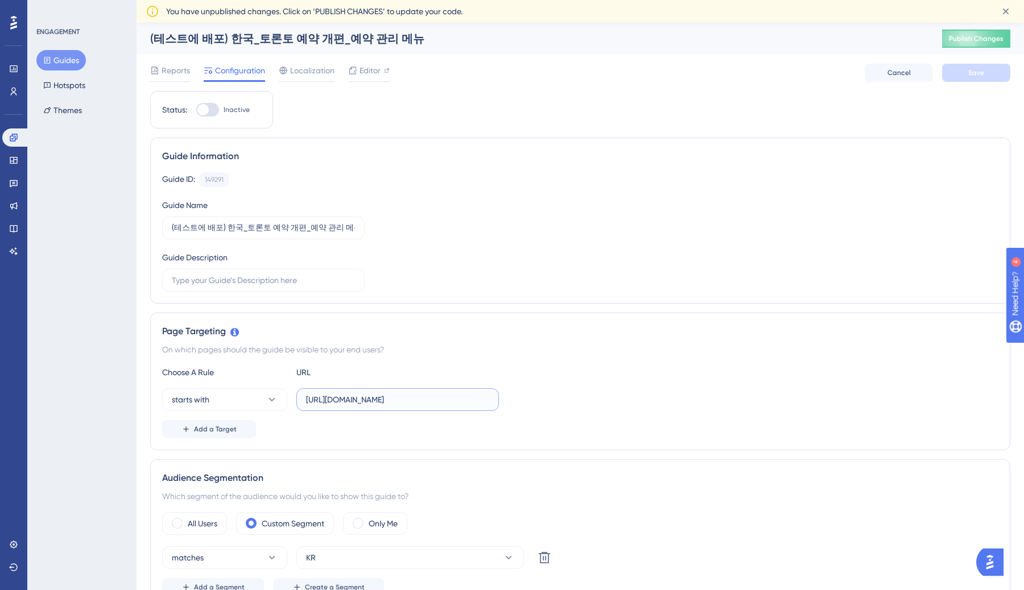
click at [440, 405] on input "[URL][DOMAIN_NAME]" at bounding box center [397, 400] width 183 height 13
click at [442, 405] on input "[URL][DOMAIN_NAME]" at bounding box center [397, 400] width 183 height 13
click at [442, 400] on input "[URL][DOMAIN_NAME]" at bounding box center [397, 400] width 183 height 13
click at [222, 105] on label "Inactive" at bounding box center [222, 110] width 53 height 14
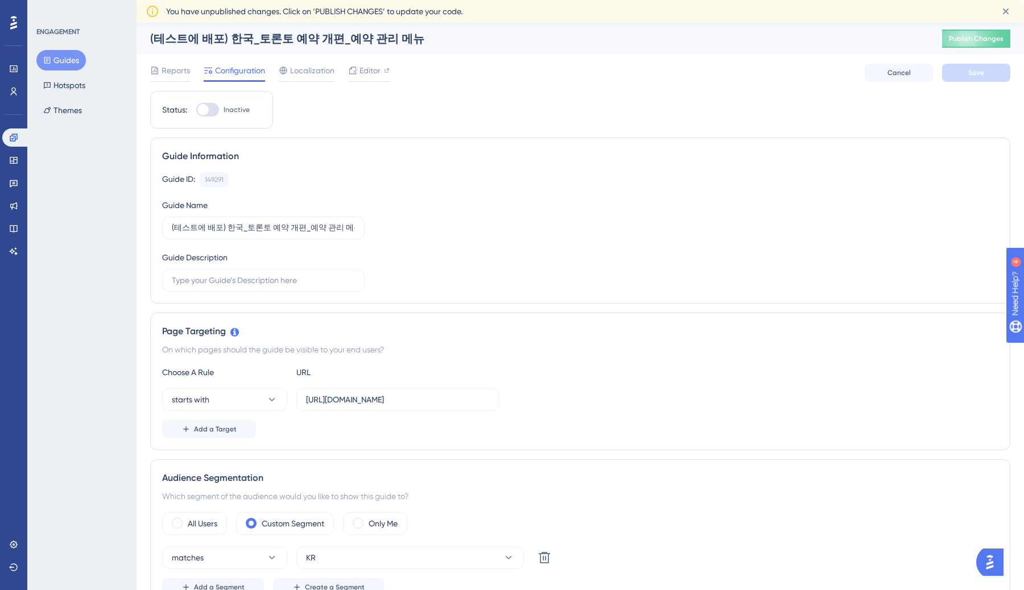
click at [196, 110] on input "Inactive" at bounding box center [196, 110] width 1 height 1
checkbox input "true"
click at [961, 69] on button "Save" at bounding box center [976, 73] width 68 height 18
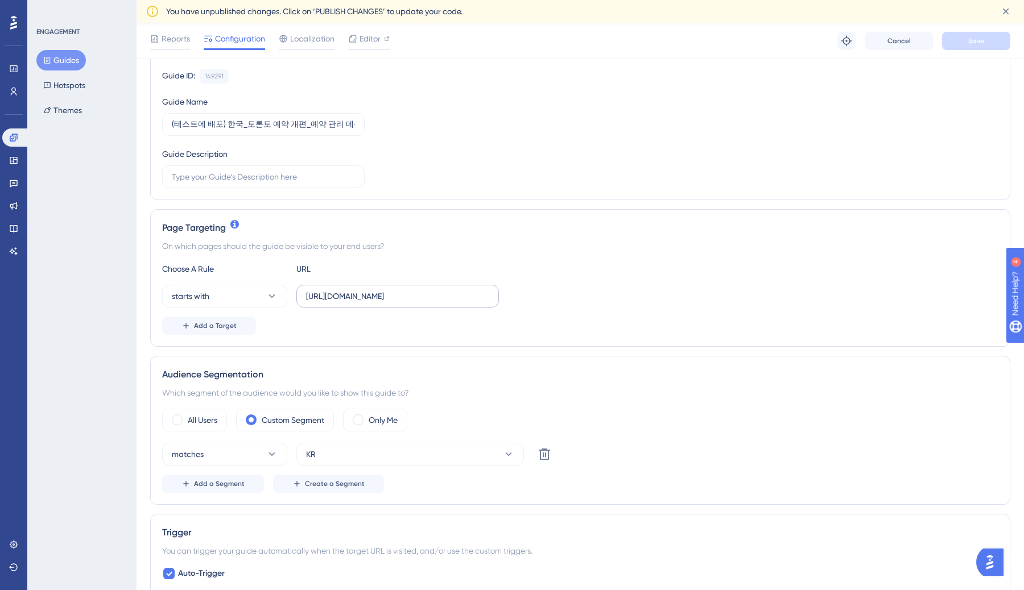
scroll to position [309, 0]
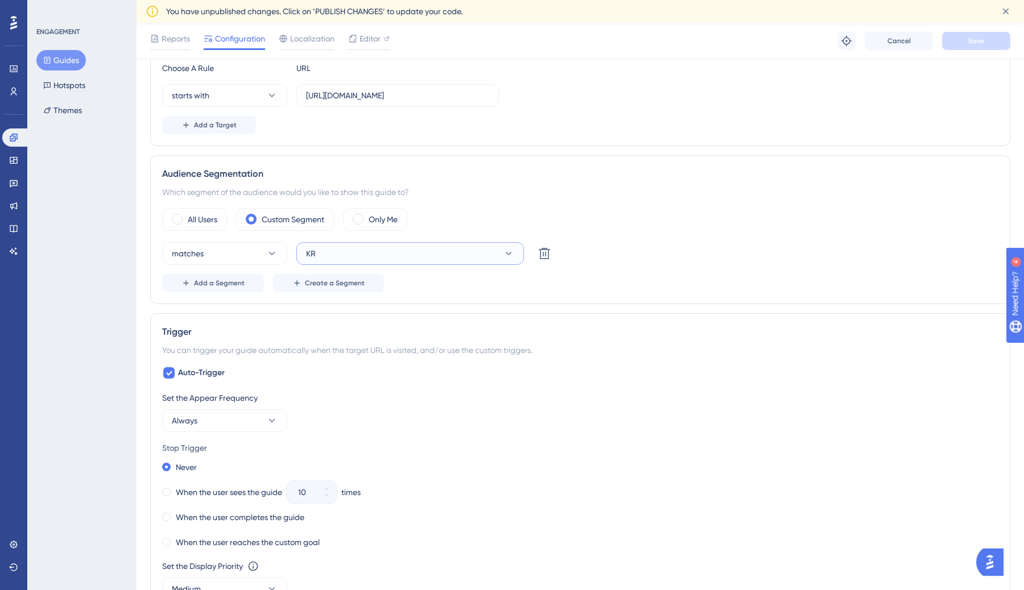
click at [326, 255] on button "KR" at bounding box center [410, 253] width 228 height 23
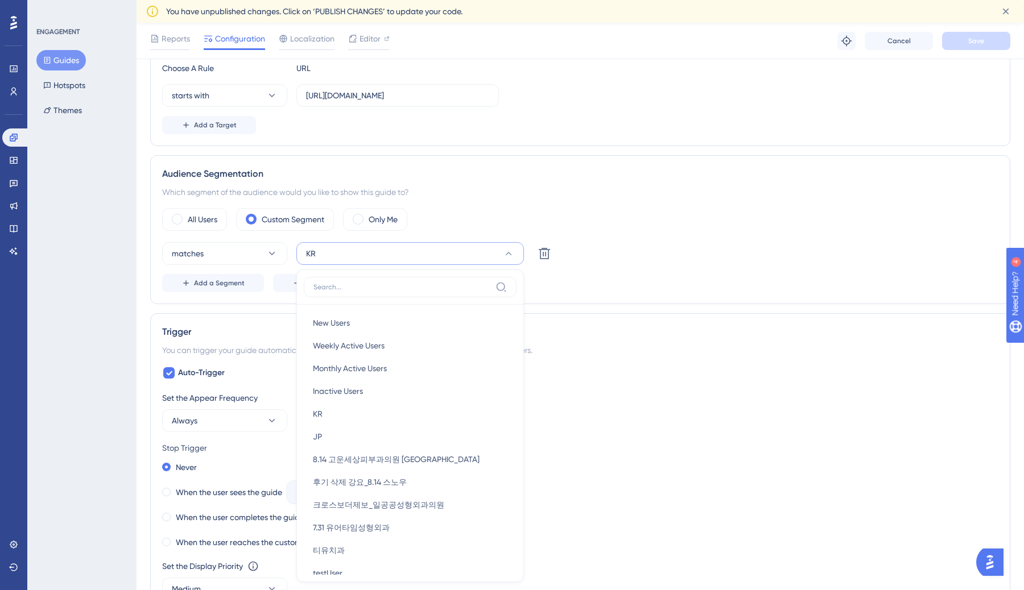
scroll to position [433, 0]
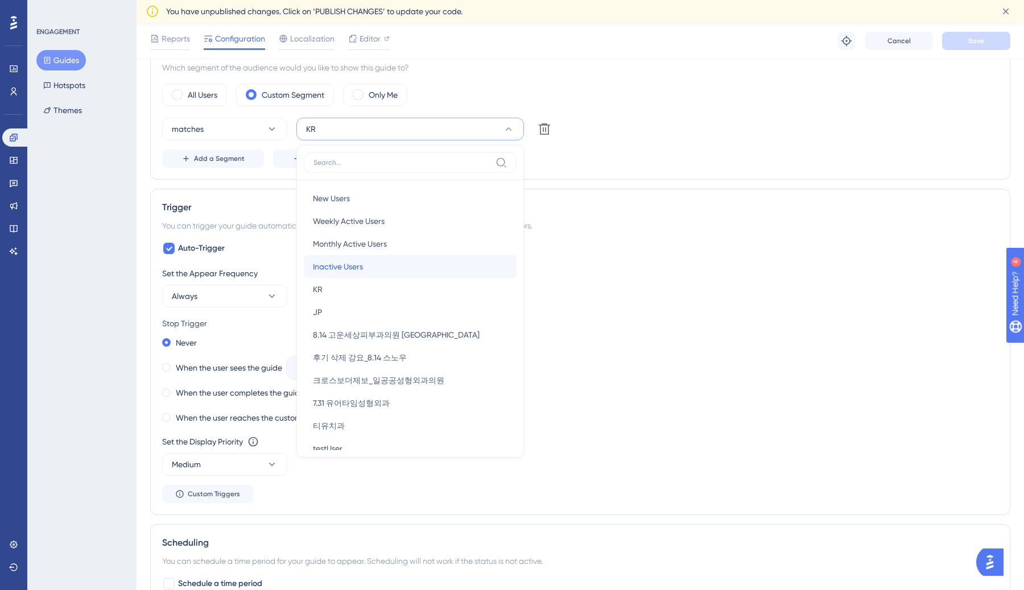
click at [375, 276] on div "Inactive Users Inactive Users" at bounding box center [410, 266] width 195 height 23
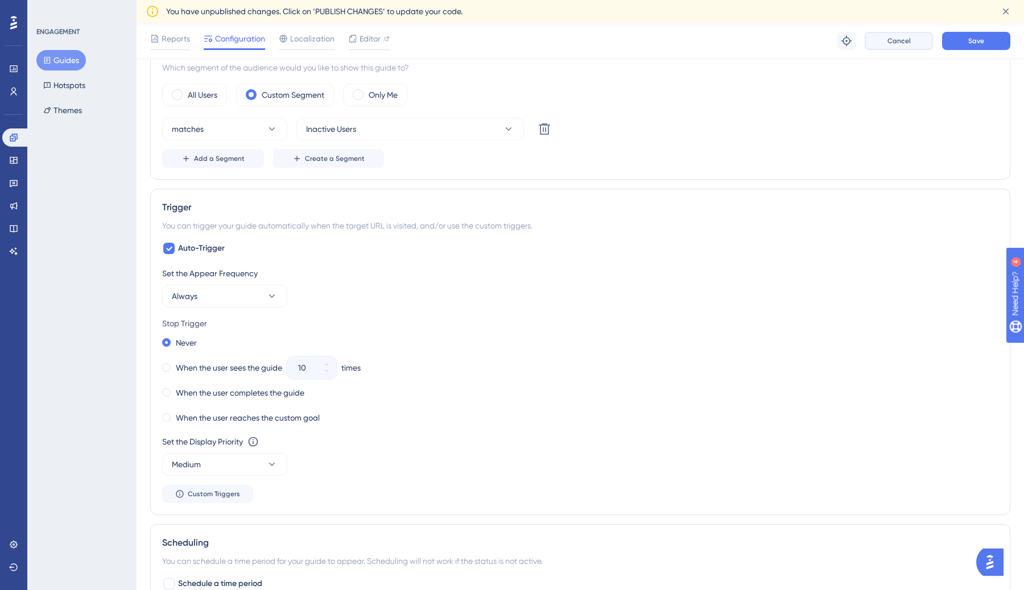
click at [891, 42] on span "Cancel" at bounding box center [898, 40] width 23 height 9
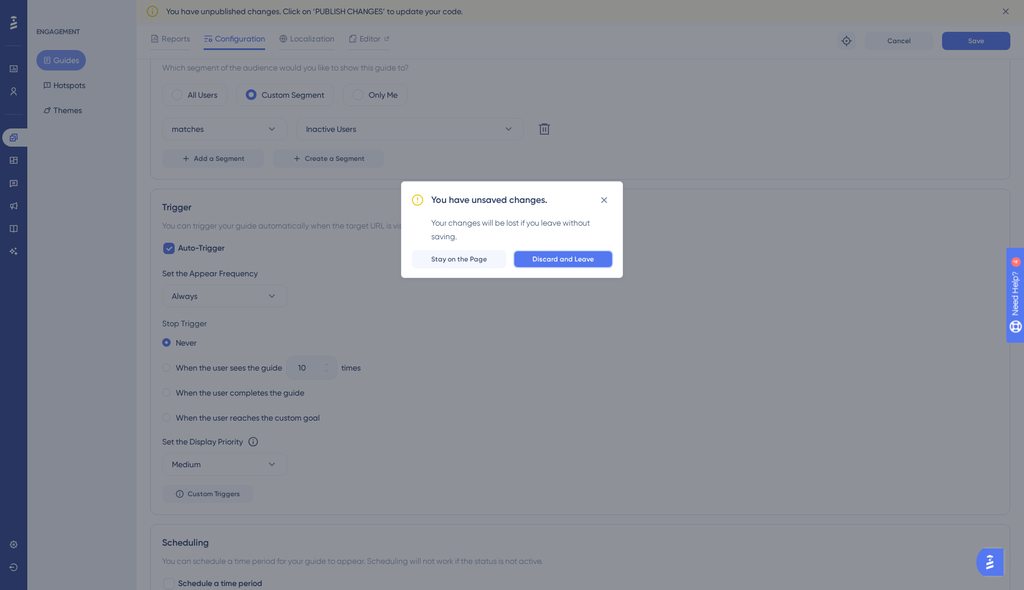
click at [542, 263] on span "Discard and Leave" at bounding box center [562, 259] width 61 height 9
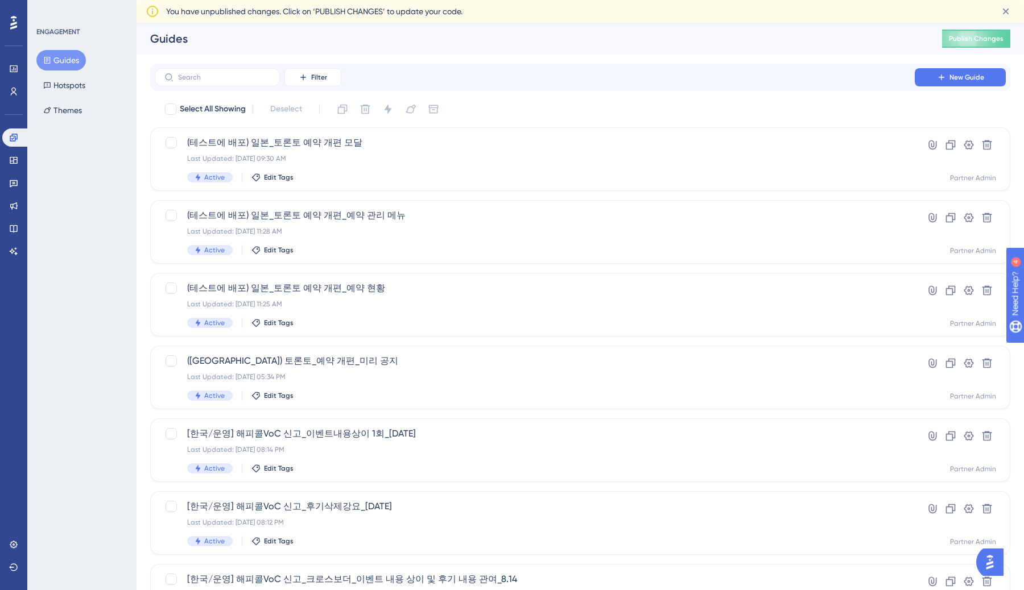
scroll to position [292, 0]
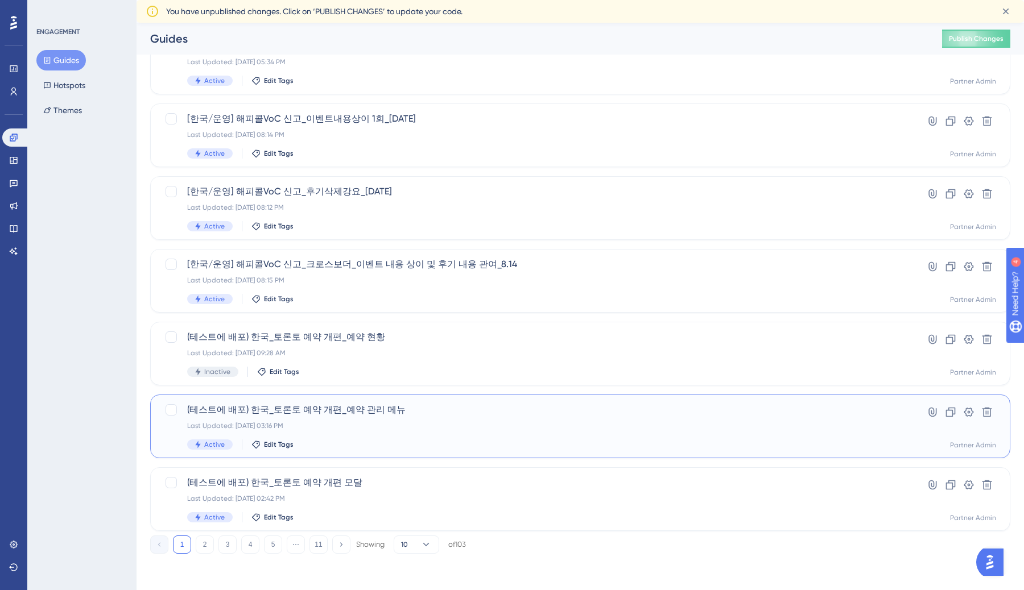
click at [443, 429] on div "Last Updated: Aug 22 2025, 03:16 PM" at bounding box center [534, 426] width 695 height 9
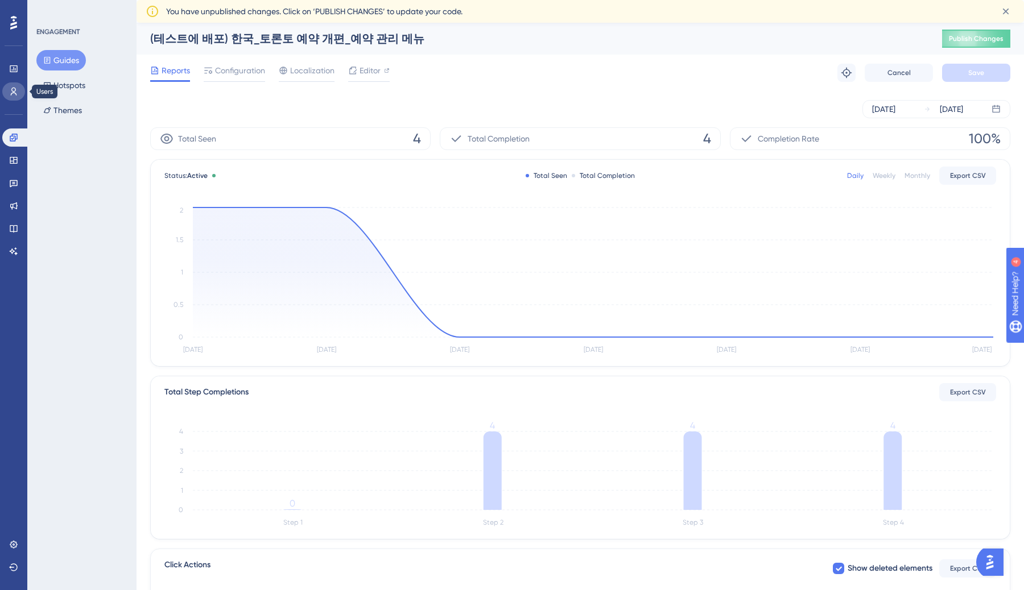
click at [13, 96] on icon at bounding box center [13, 91] width 9 height 9
click at [227, 72] on span "Configuration" at bounding box center [240, 71] width 50 height 14
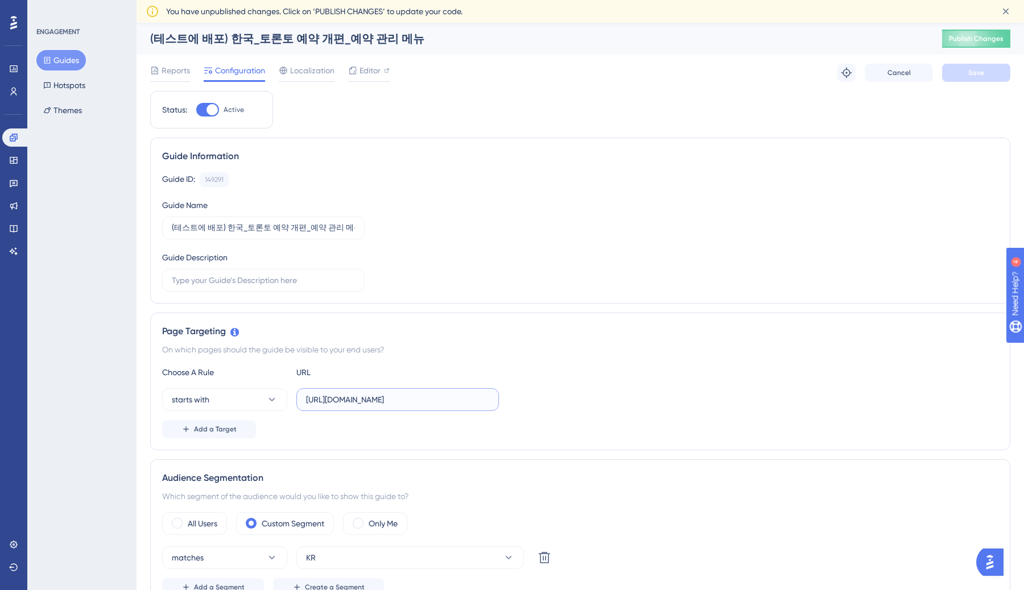
click at [375, 396] on input "[URL][DOMAIN_NAME]" at bounding box center [397, 400] width 183 height 13
click at [385, 351] on div "On which pages should the guide be visible to your end users?" at bounding box center [580, 350] width 836 height 14
click at [407, 404] on input "[URL][DOMAIN_NAME]" at bounding box center [397, 400] width 183 height 13
click at [270, 397] on icon at bounding box center [271, 399] width 11 height 11
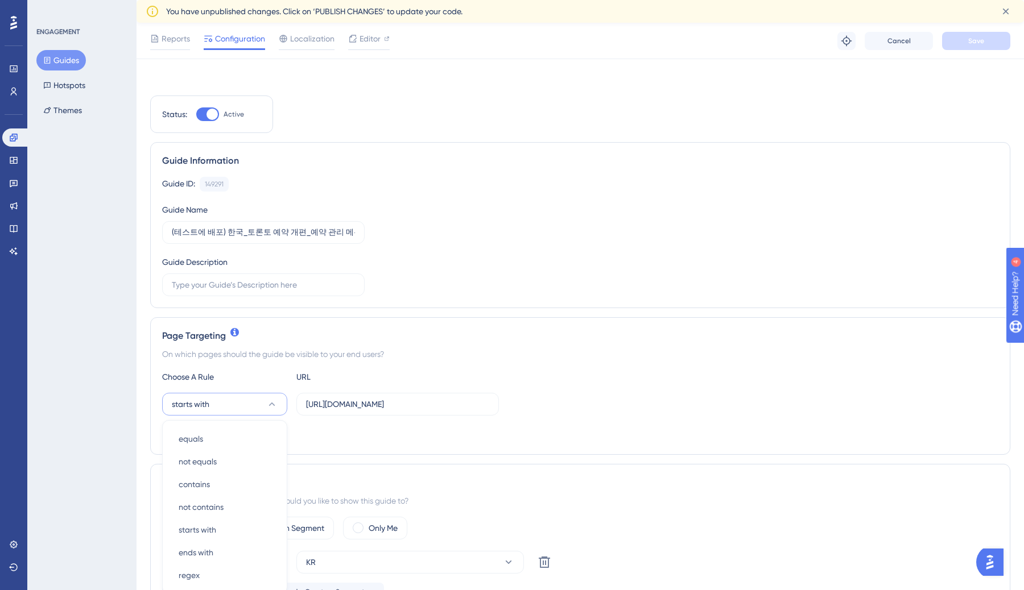
scroll to position [208, 0]
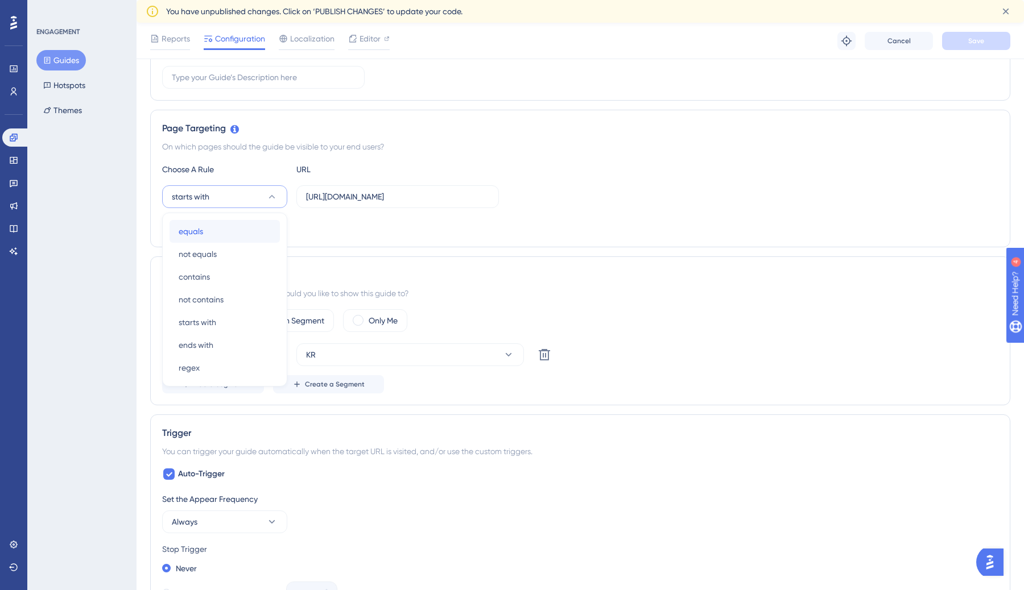
click at [245, 233] on div "equals equals" at bounding box center [225, 231] width 92 height 23
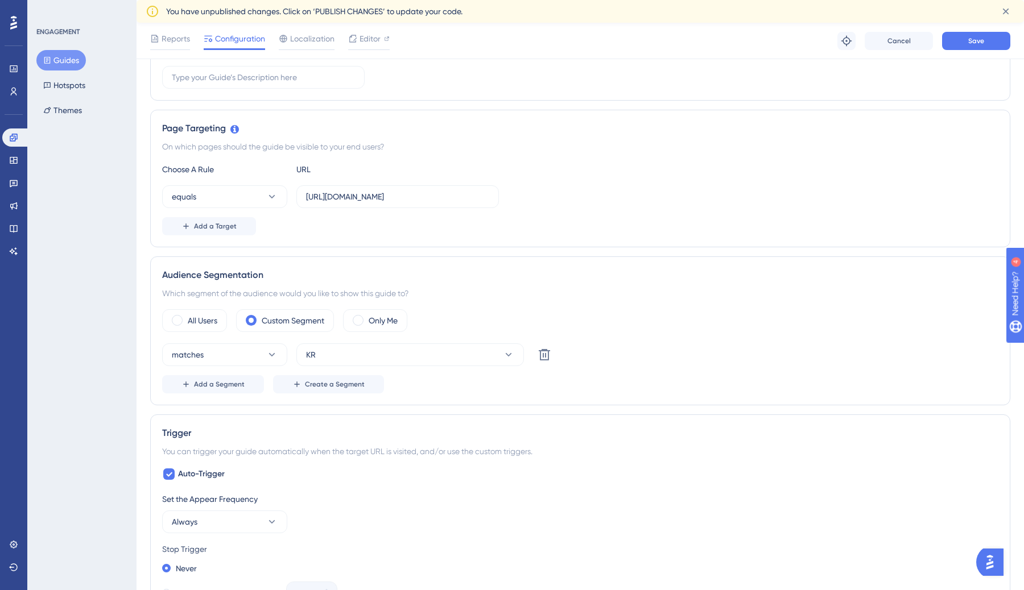
click at [304, 228] on div "Add a Target" at bounding box center [580, 226] width 836 height 18
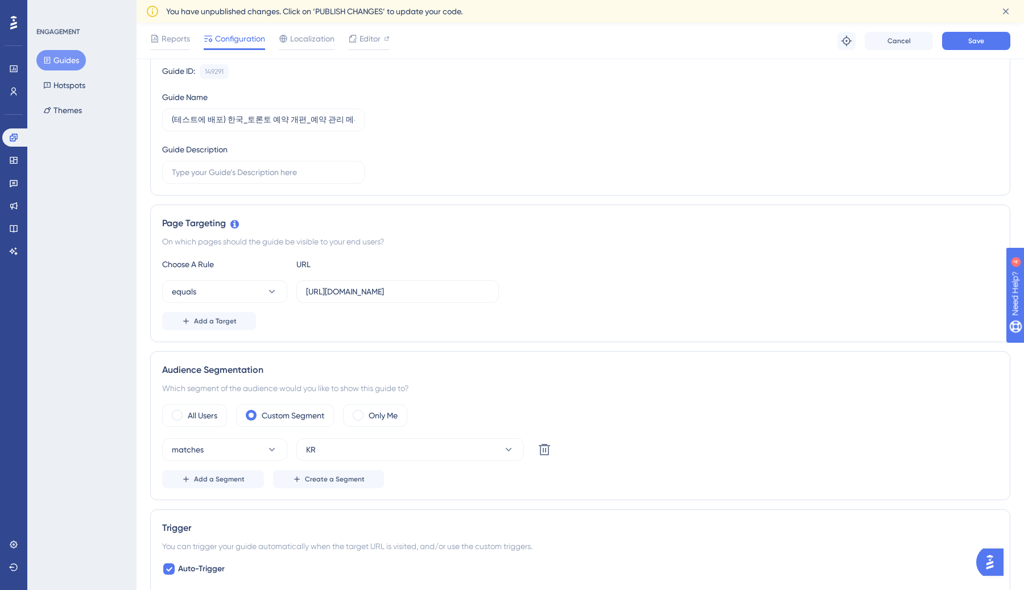
scroll to position [0, 0]
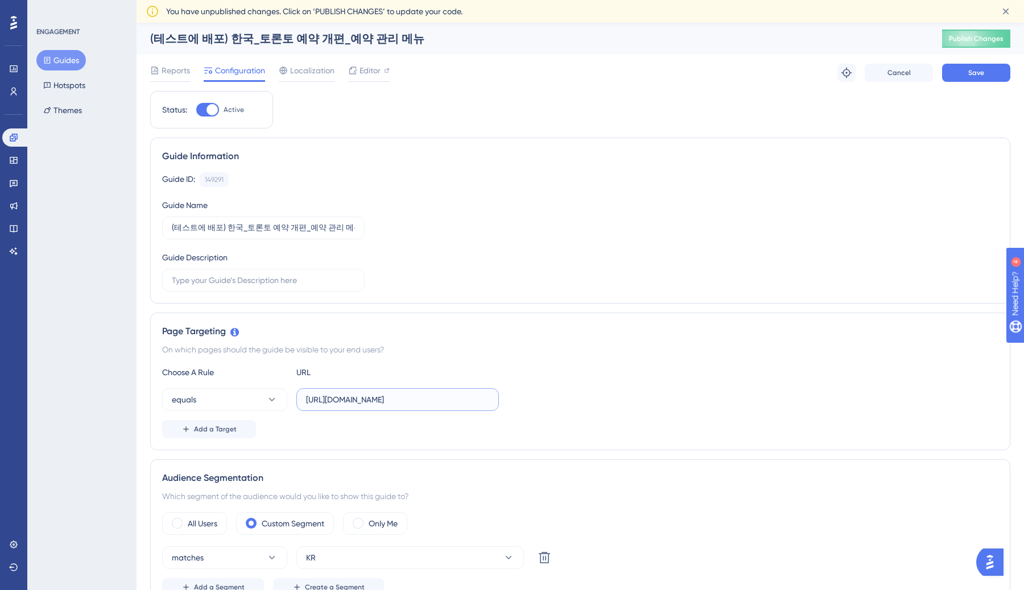
click at [373, 396] on input "[URL][DOMAIN_NAME]" at bounding box center [397, 400] width 183 height 13
click at [261, 393] on button "equals" at bounding box center [224, 400] width 125 height 23
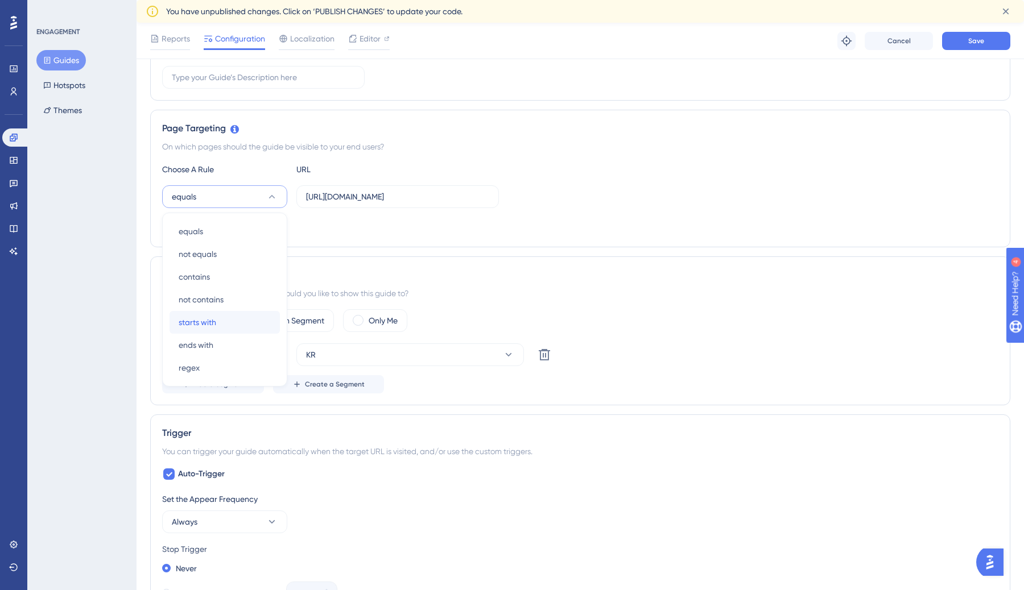
click at [237, 325] on div "starts with starts with" at bounding box center [225, 322] width 92 height 23
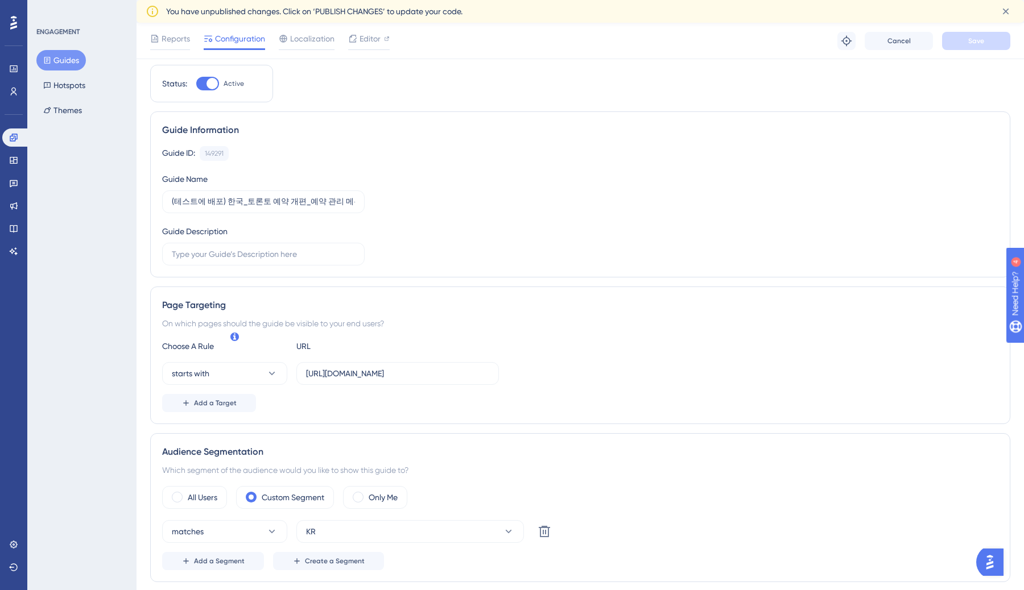
scroll to position [0, 0]
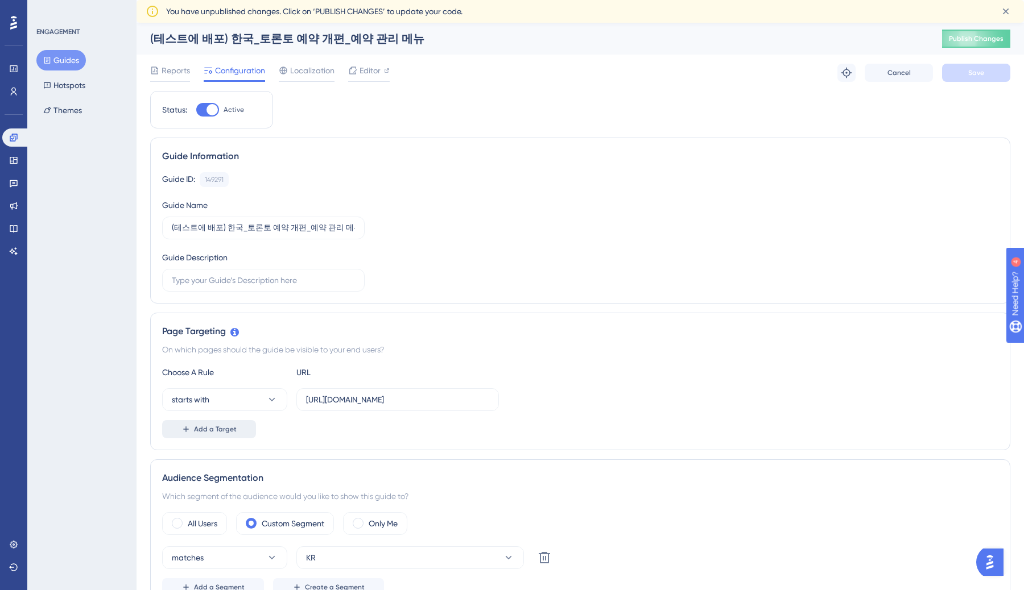
click at [243, 423] on button "Add a Target" at bounding box center [209, 429] width 94 height 18
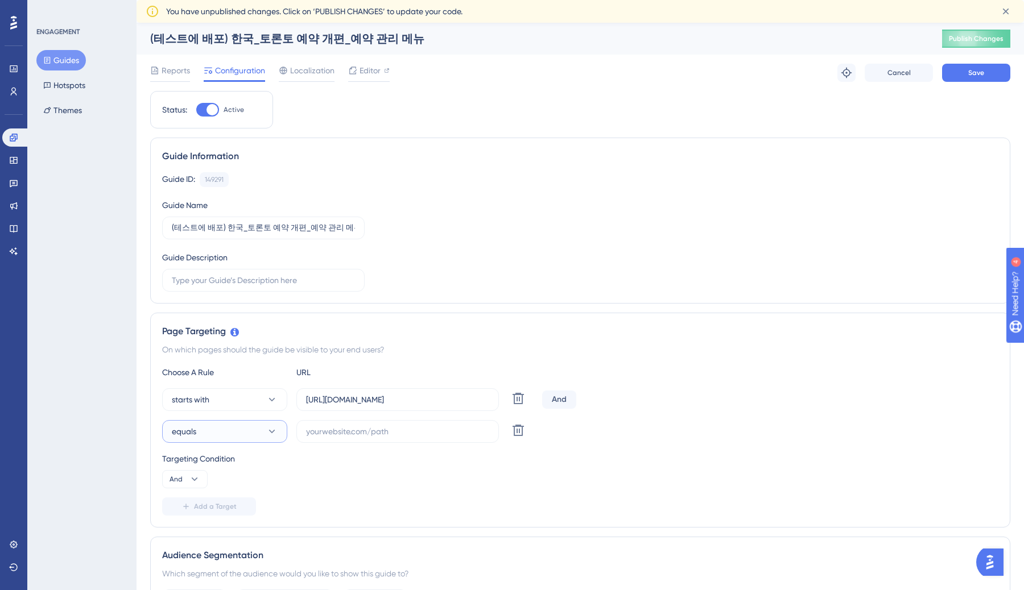
click at [242, 429] on button "equals" at bounding box center [224, 431] width 125 height 23
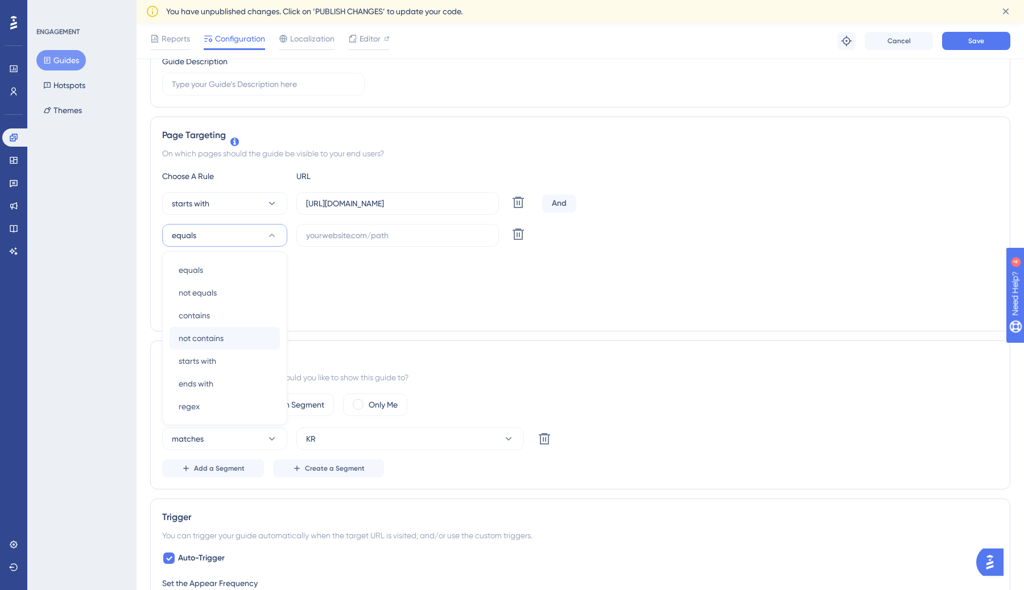
scroll to position [195, 0]
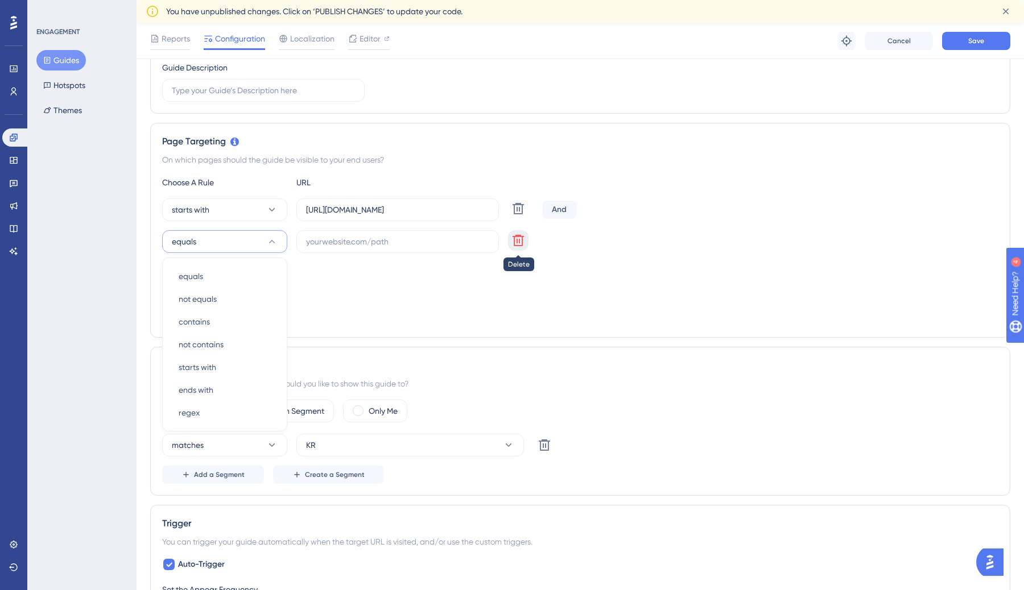
click at [514, 214] on icon at bounding box center [518, 208] width 11 height 11
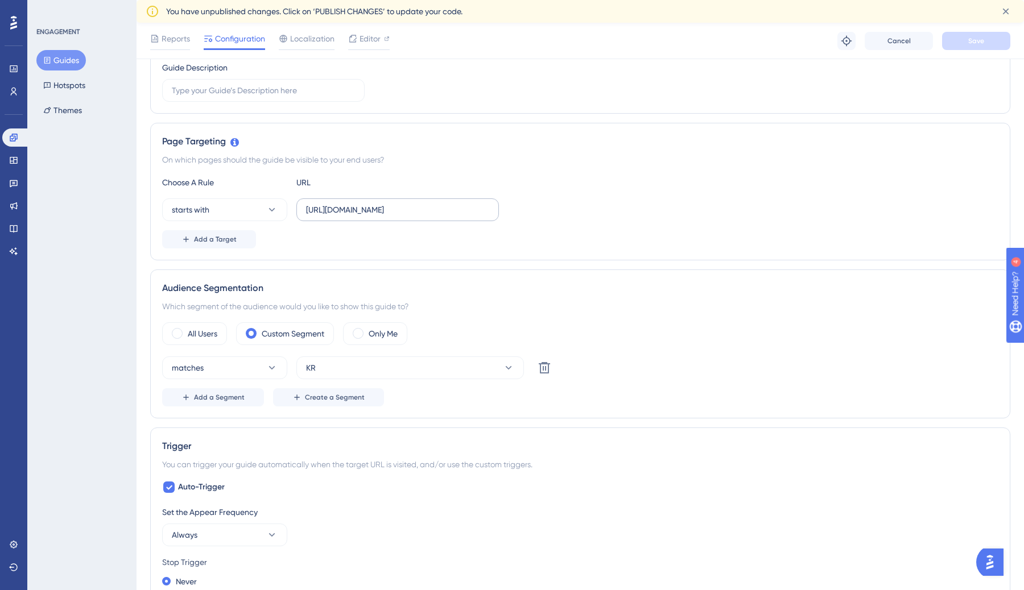
click at [436, 199] on label "[URL][DOMAIN_NAME]" at bounding box center [397, 210] width 203 height 23
click at [436, 204] on input "[URL][DOMAIN_NAME]" at bounding box center [397, 210] width 183 height 13
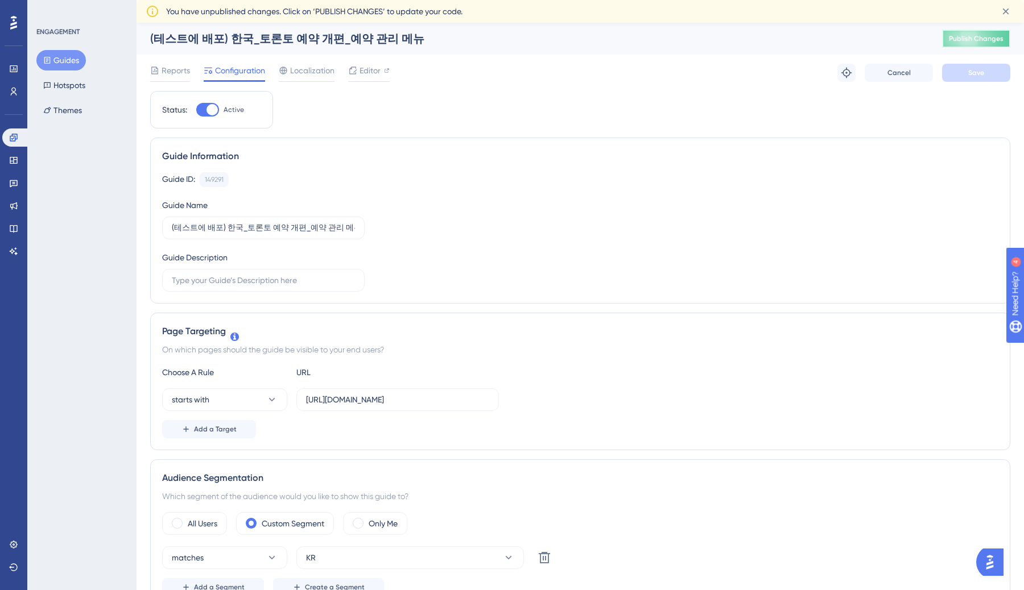
click at [988, 39] on span "Publish Changes" at bounding box center [976, 38] width 55 height 9
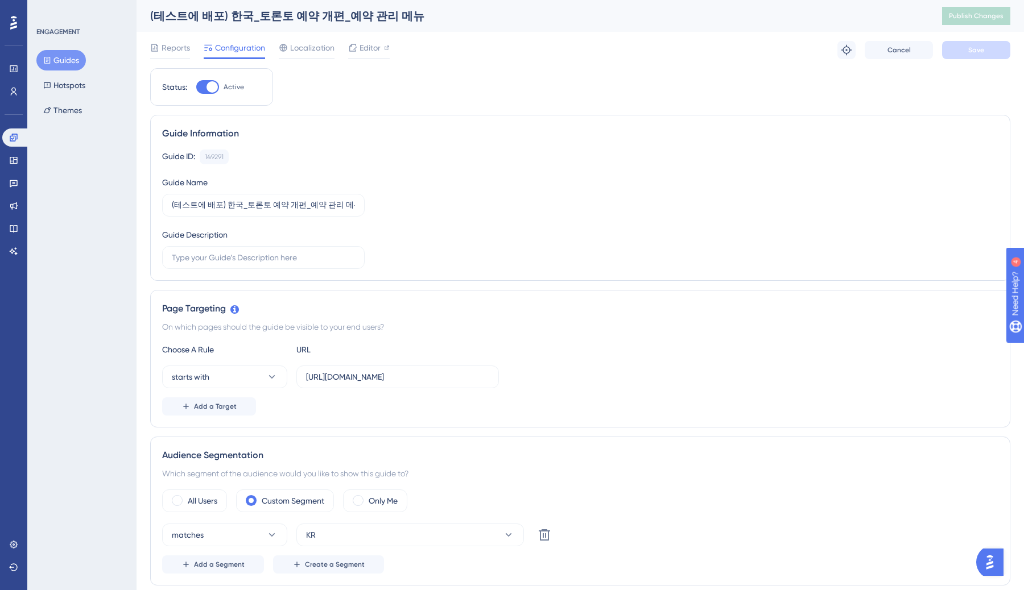
click at [79, 59] on button "Guides" at bounding box center [60, 60] width 49 height 20
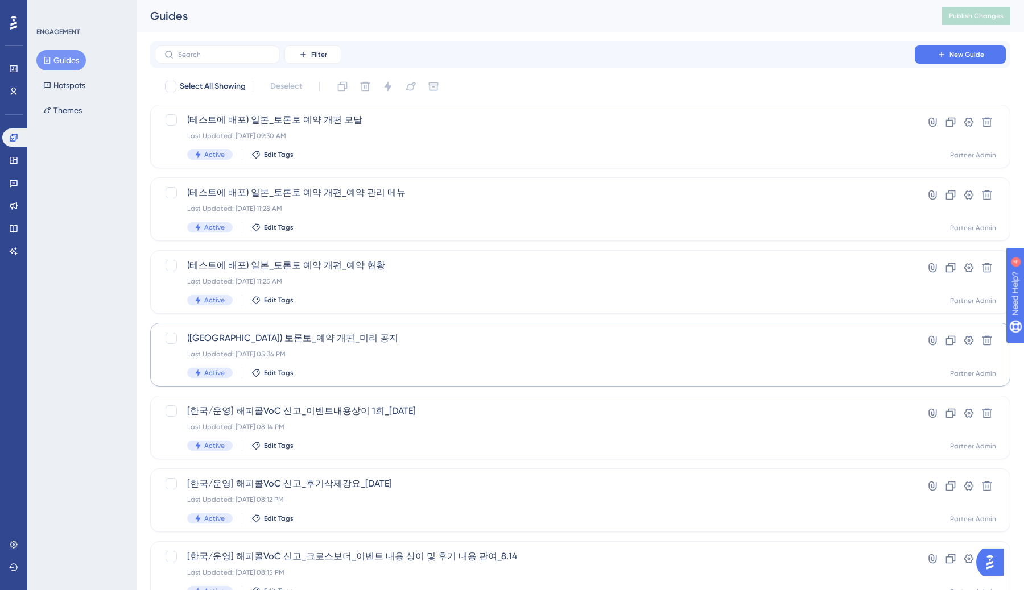
scroll to position [292, 0]
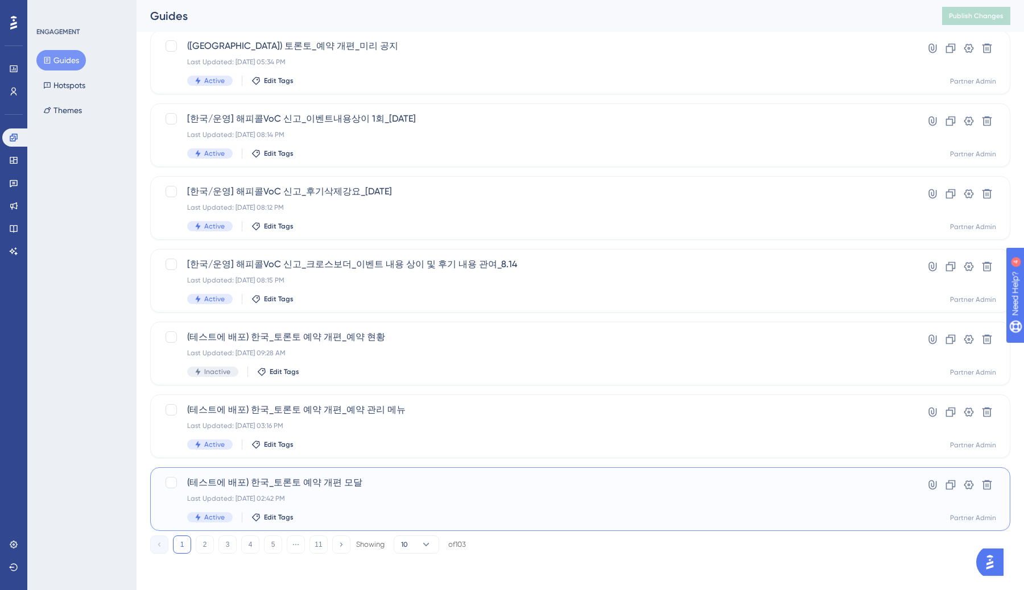
click at [445, 490] on div "(테스트에 배포) 한국_토론토 예약 개편 모달 Last Updated: Aug 22 2025, 02:42 PM Active Edit Tags" at bounding box center [534, 499] width 695 height 47
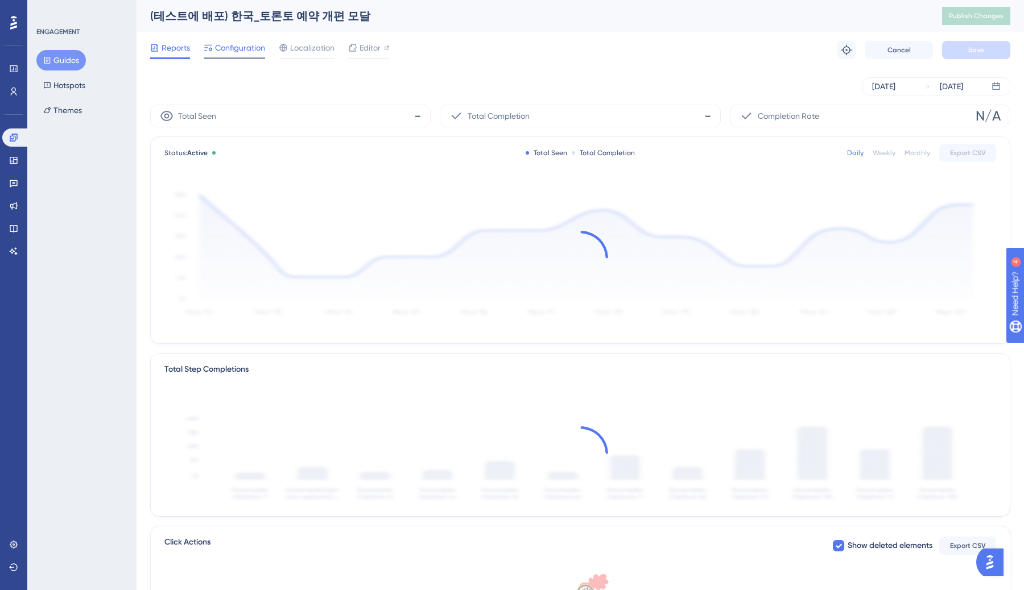
click at [245, 47] on span "Configuration" at bounding box center [240, 48] width 50 height 14
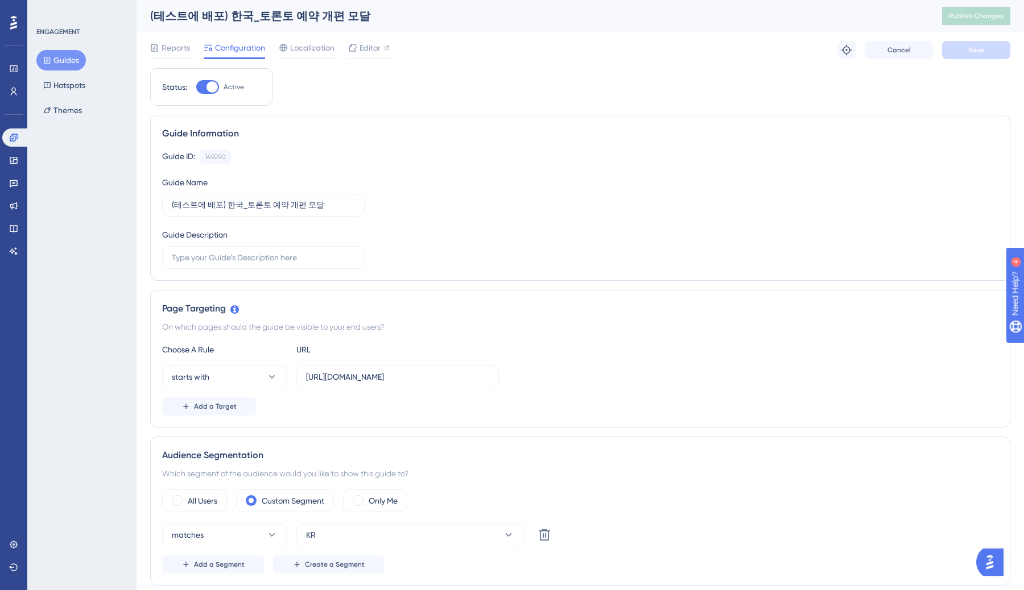
click at [68, 52] on button "Guides" at bounding box center [60, 60] width 49 height 20
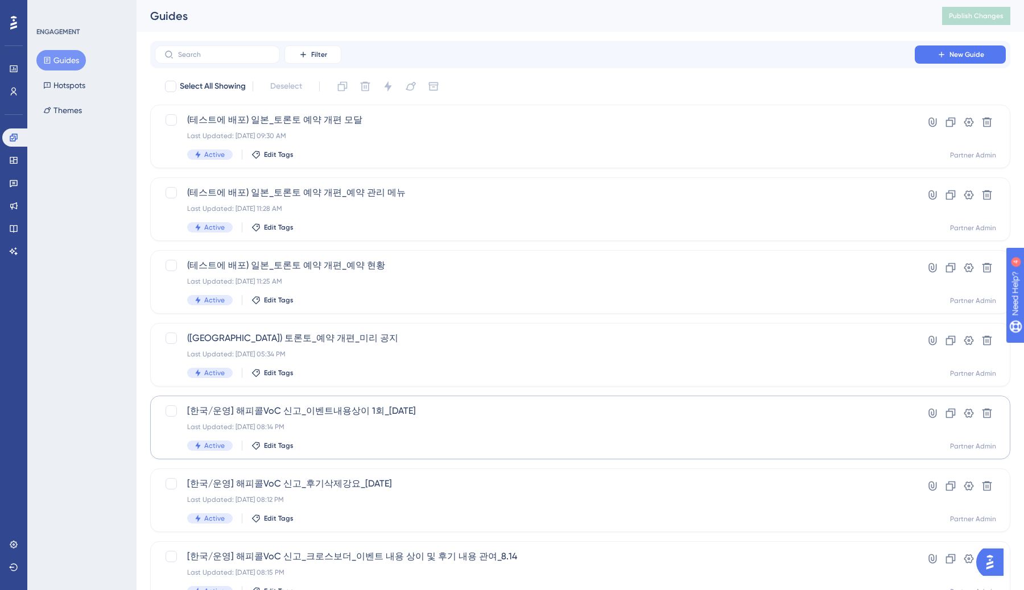
scroll to position [292, 0]
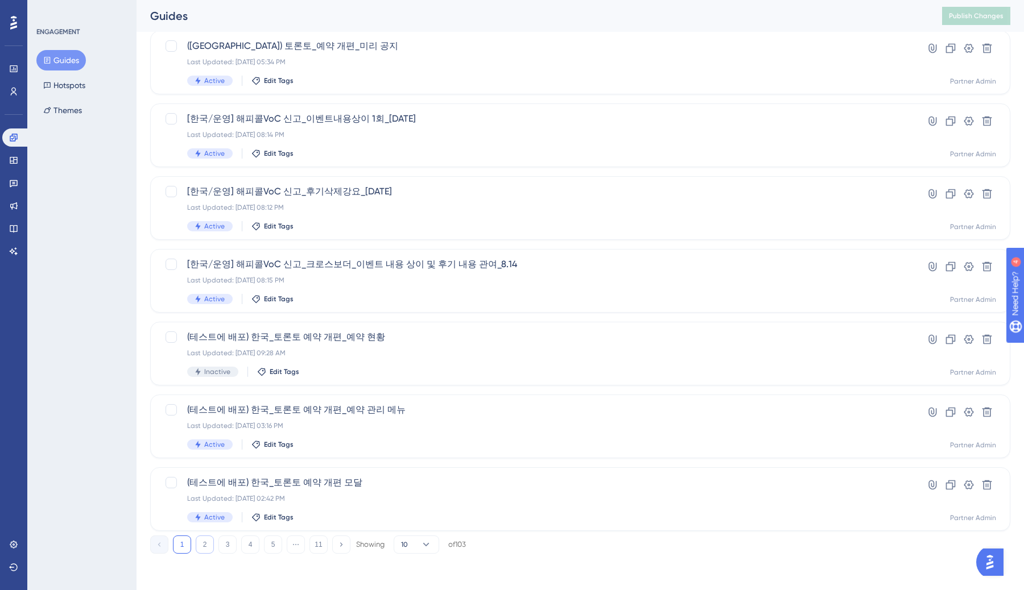
click at [205, 548] on button "2" at bounding box center [205, 545] width 18 height 18
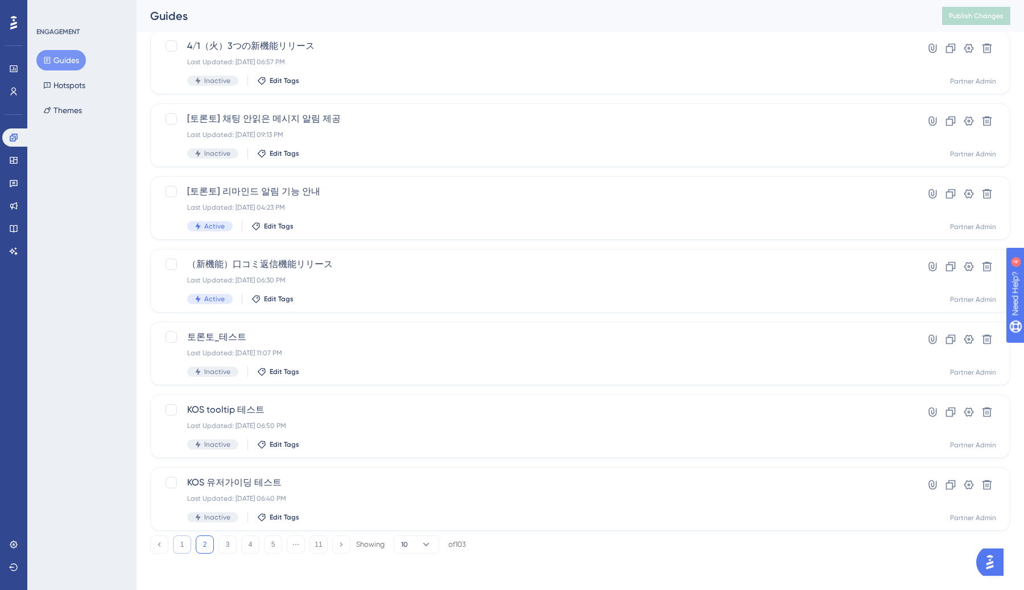
click at [184, 544] on button "1" at bounding box center [182, 545] width 18 height 18
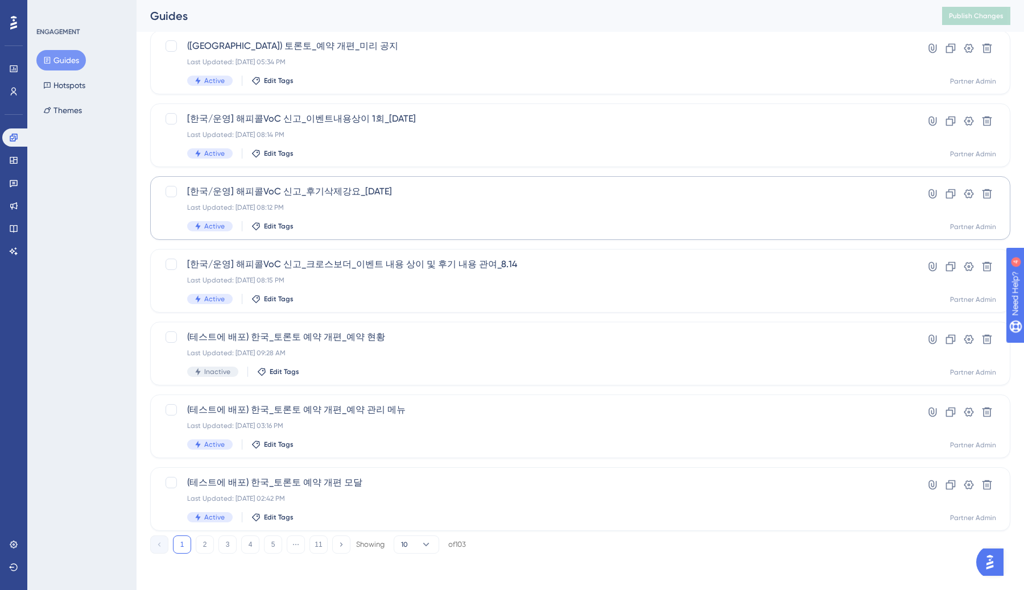
scroll to position [0, 0]
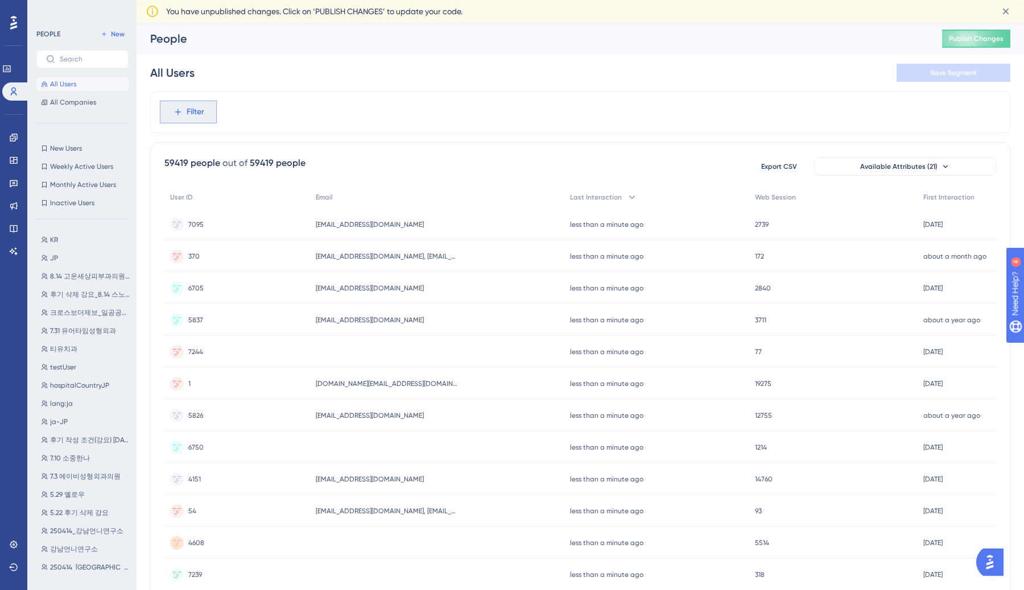
click at [199, 117] on span "Filter" at bounding box center [196, 112] width 18 height 14
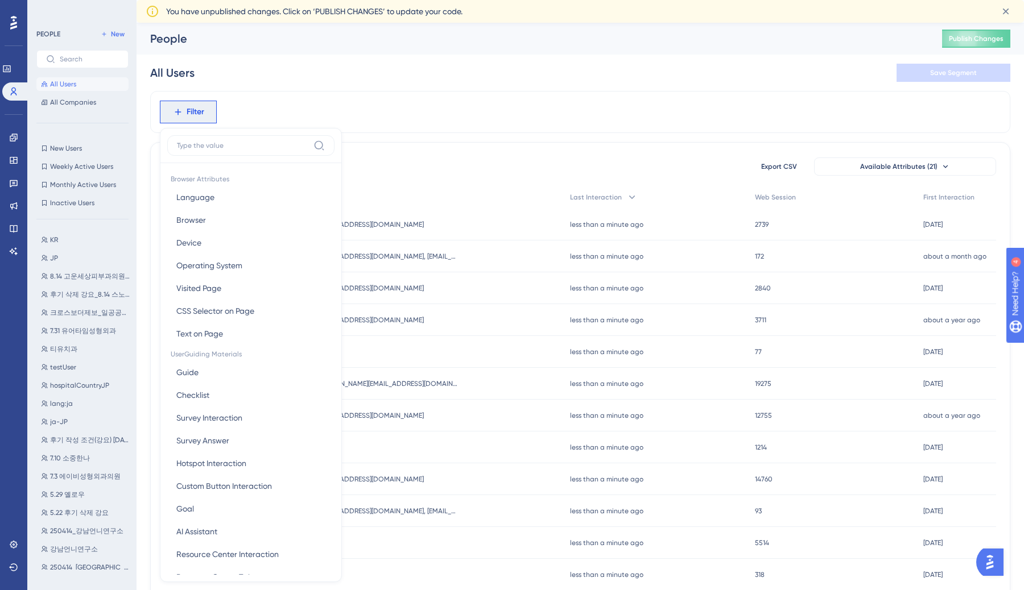
scroll to position [60, 0]
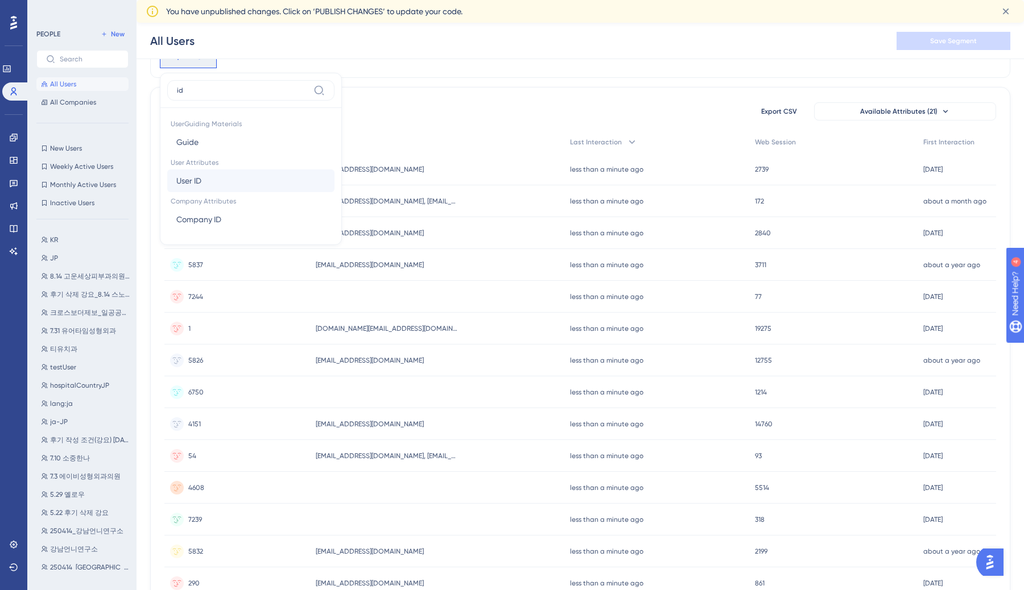
type input "id"
click at [215, 185] on button "User ID User ID" at bounding box center [250, 181] width 167 height 23
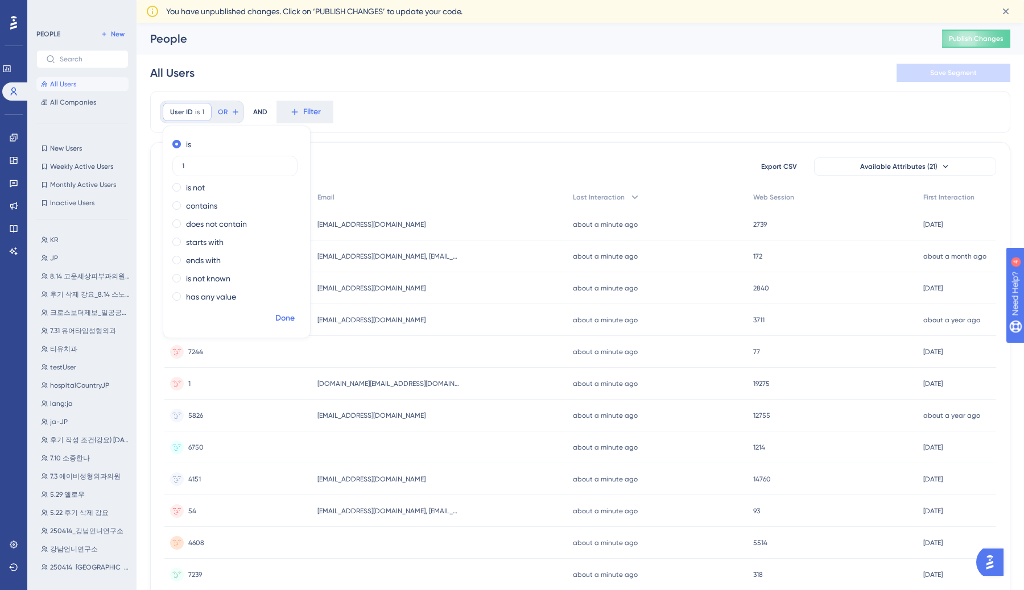
type input "1"
click at [290, 312] on span "Done" at bounding box center [284, 319] width 19 height 14
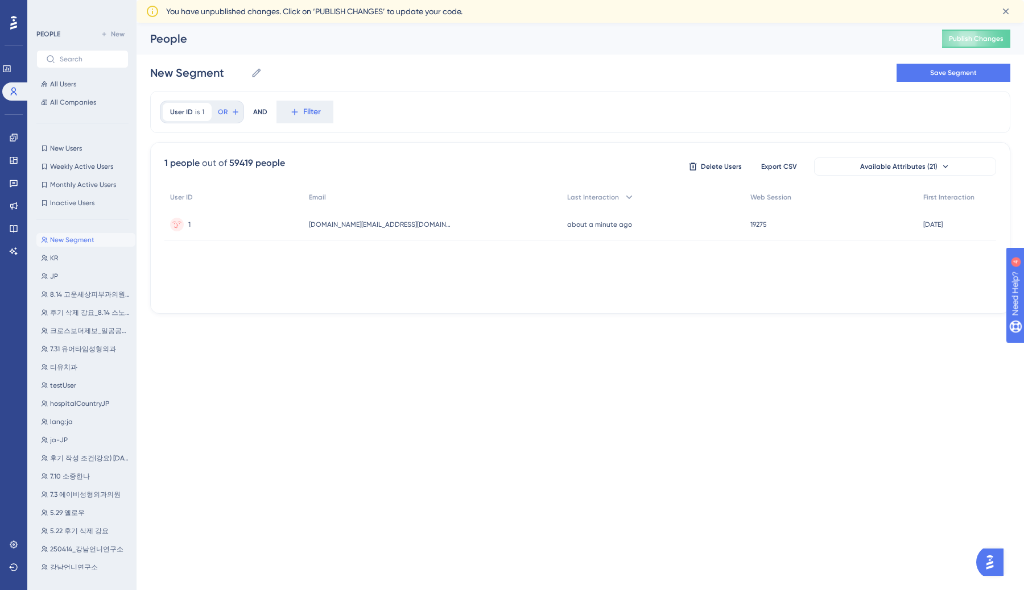
click at [297, 222] on div "1 1" at bounding box center [233, 225] width 139 height 32
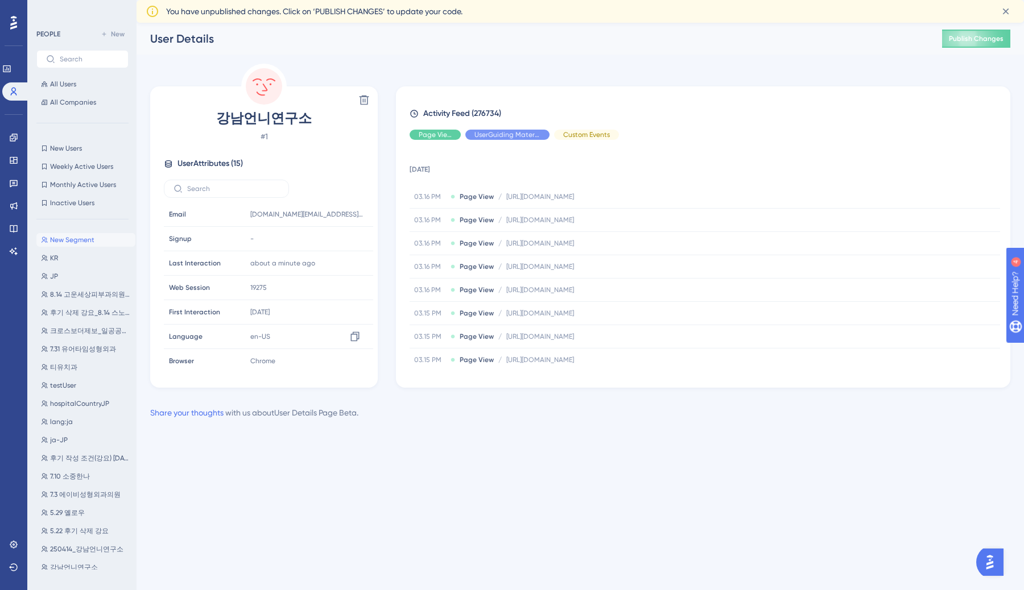
scroll to position [200, 0]
click at [16, 90] on icon at bounding box center [13, 91] width 9 height 9
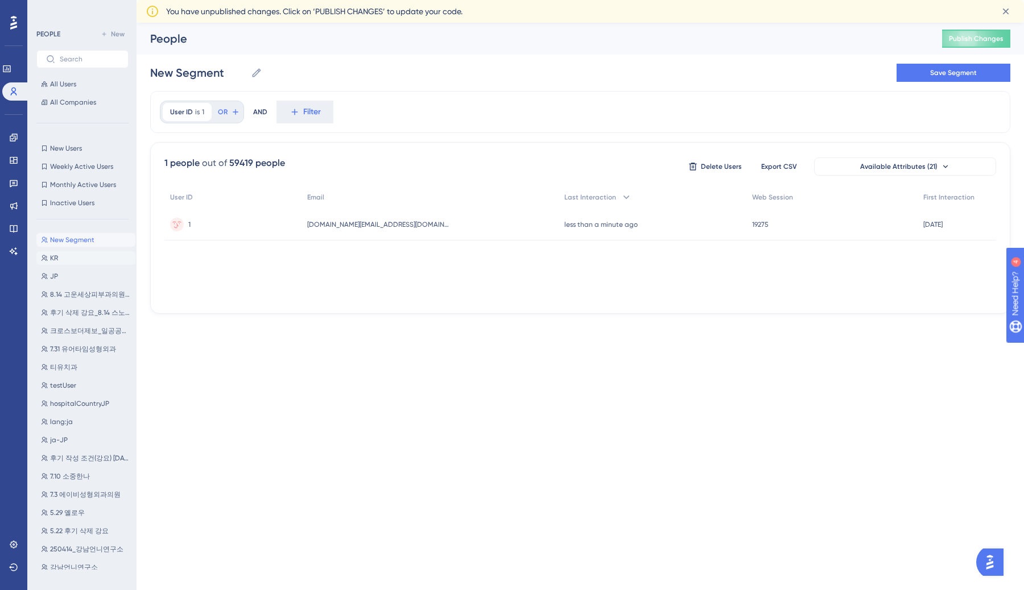
click at [73, 262] on button "KR KR" at bounding box center [85, 258] width 99 height 14
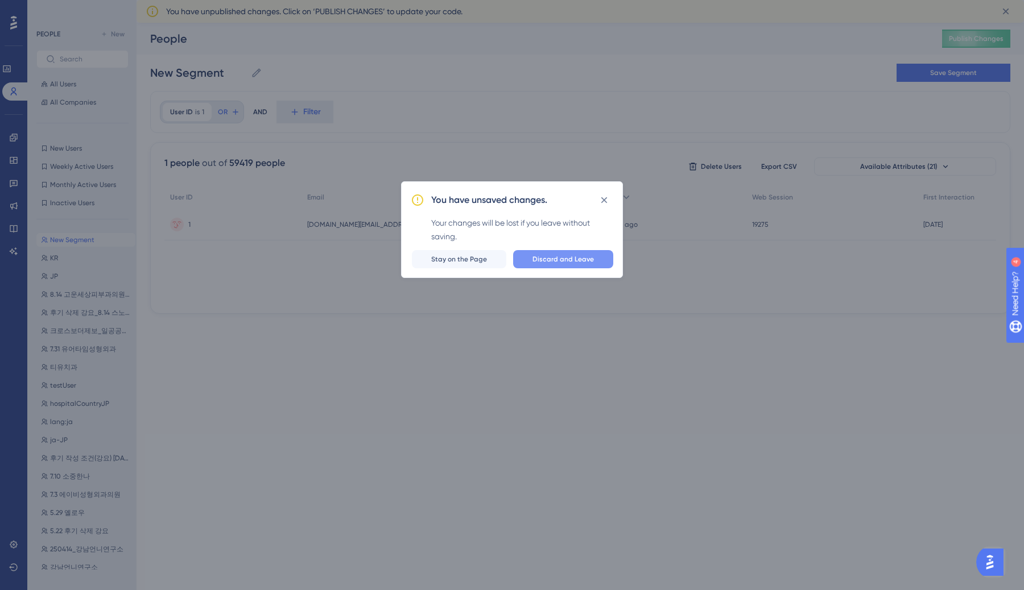
click at [559, 256] on span "Discard and Leave" at bounding box center [562, 259] width 61 height 9
type input "KR"
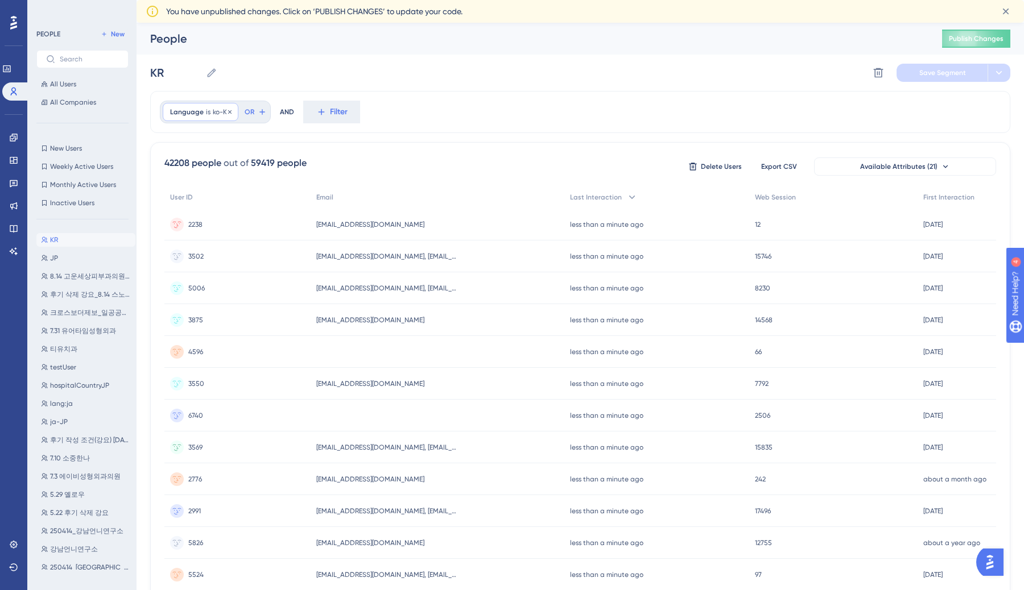
click at [217, 114] on span "ko-KR" at bounding box center [222, 112] width 18 height 9
click at [224, 207] on div "contains" at bounding box center [234, 206] width 124 height 14
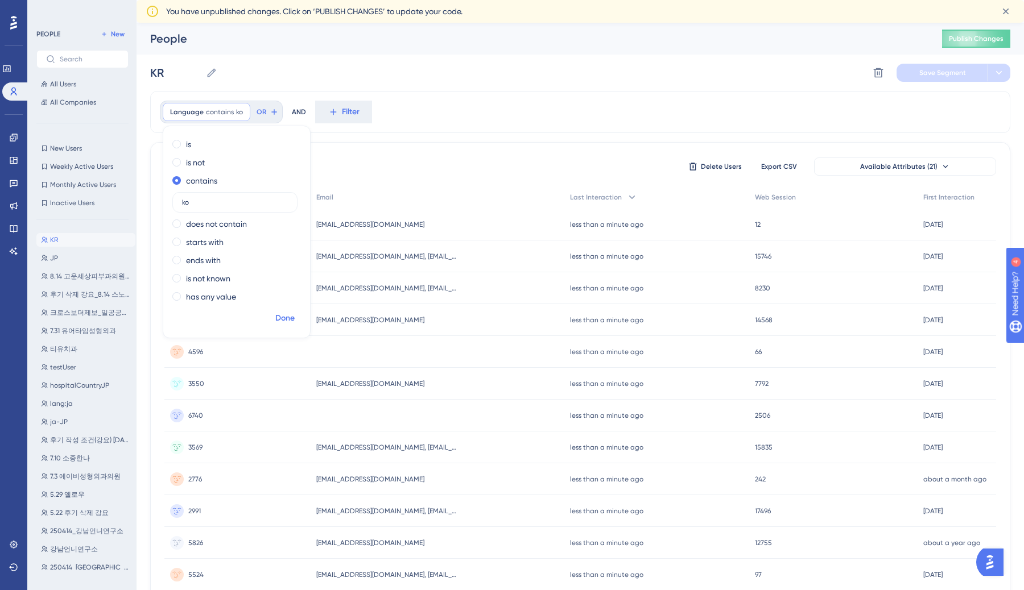
type input "ko"
click at [288, 315] on span "Done" at bounding box center [284, 319] width 19 height 14
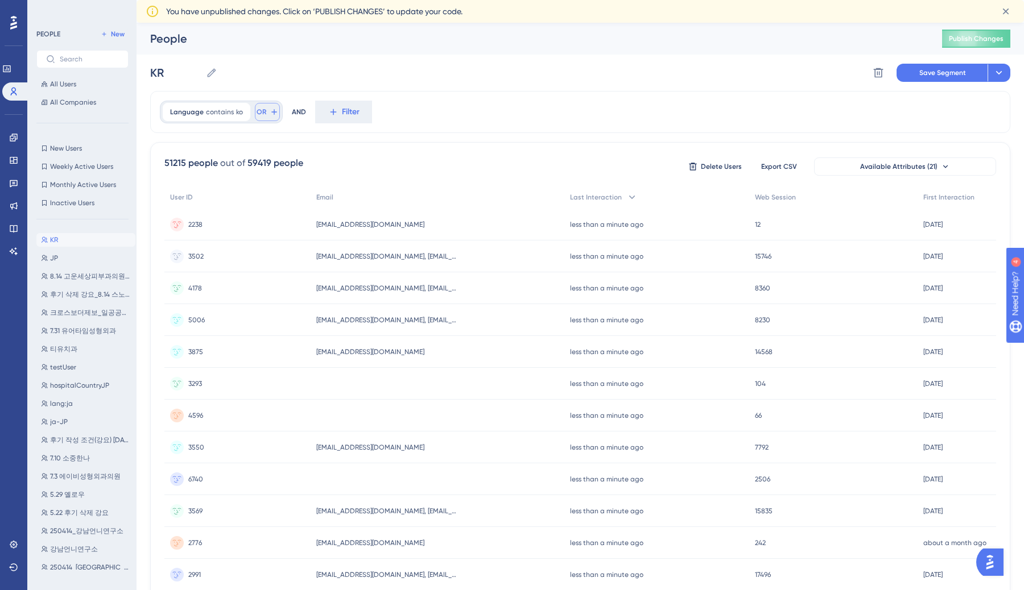
click at [266, 116] on button "OR" at bounding box center [267, 112] width 25 height 18
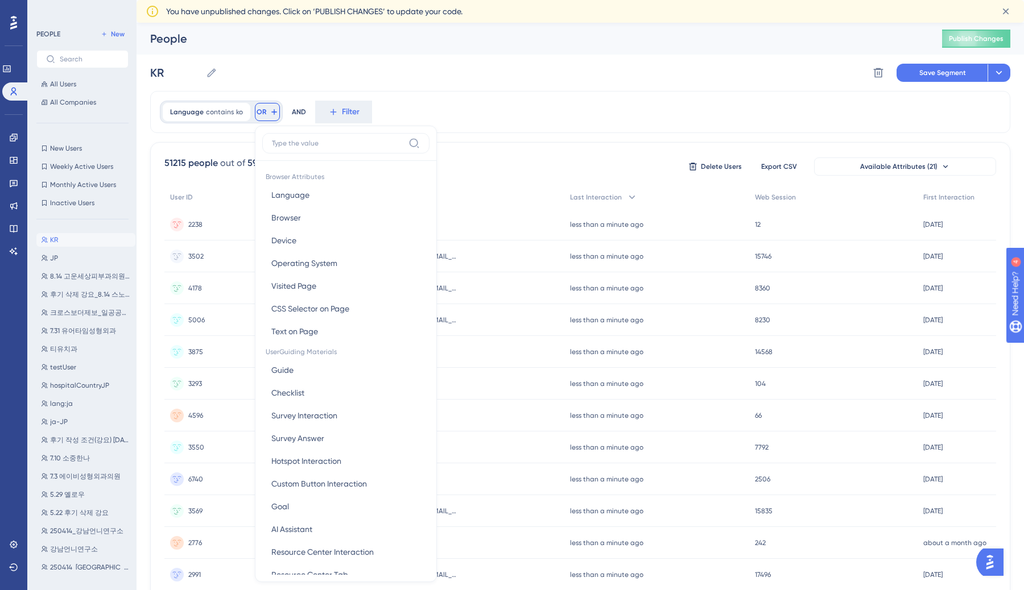
scroll to position [59, 0]
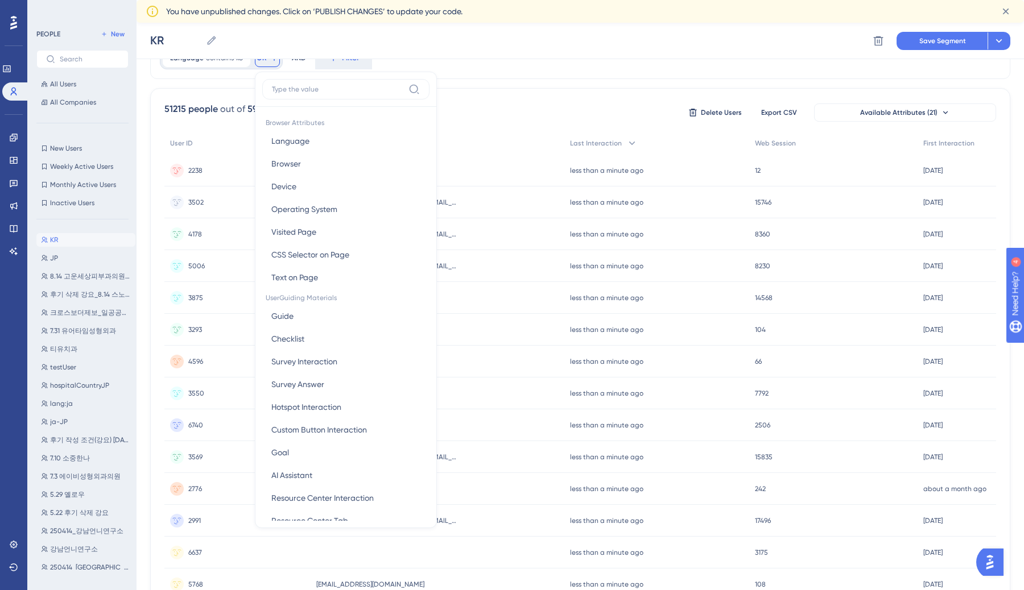
type input "g"
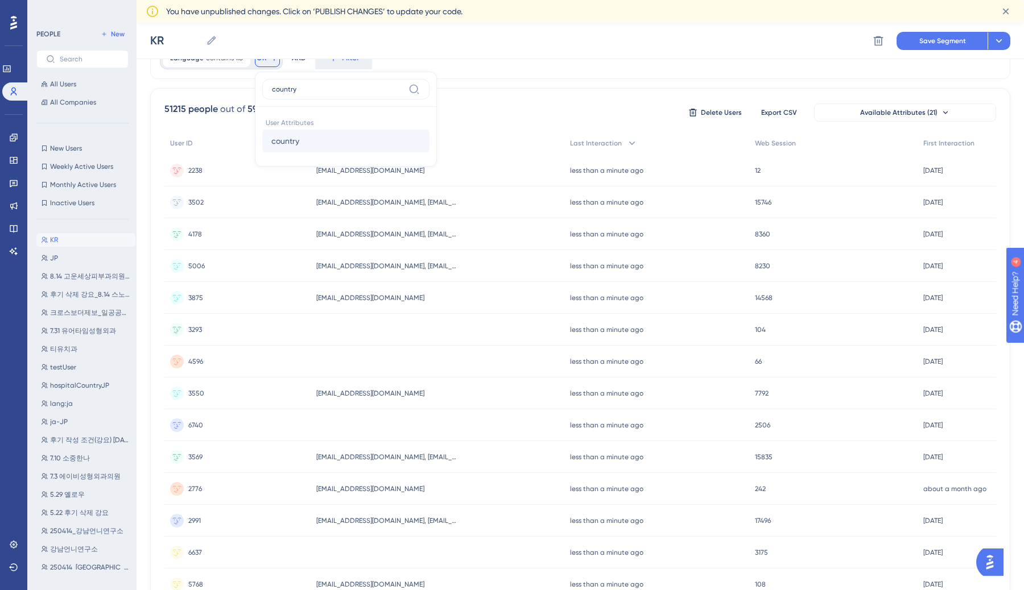
type input "country"
click at [314, 142] on button "country country" at bounding box center [345, 141] width 167 height 23
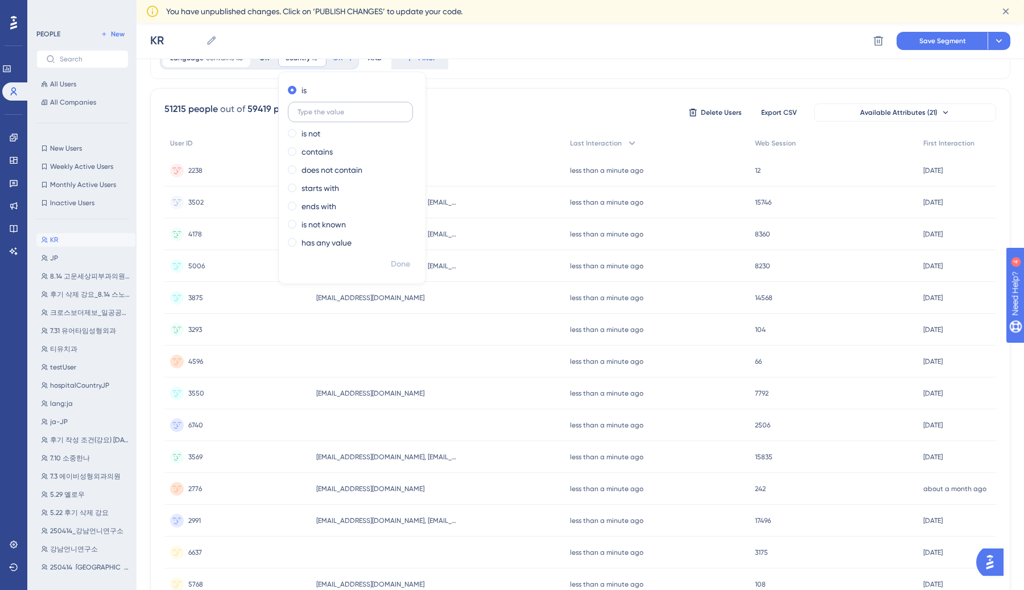
click at [346, 120] on label at bounding box center [350, 112] width 125 height 20
click at [346, 116] on input "text" at bounding box center [351, 112] width 106 height 8
type input "KR"
click at [411, 258] on button "Done" at bounding box center [401, 264] width 32 height 20
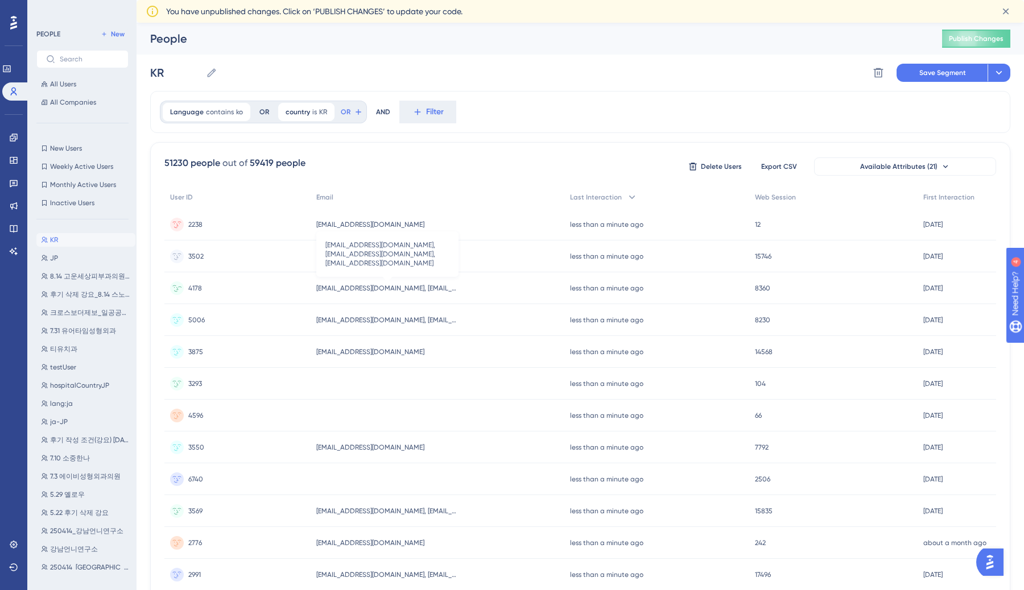
scroll to position [0, 0]
click at [936, 71] on span "Save Segment" at bounding box center [942, 72] width 47 height 9
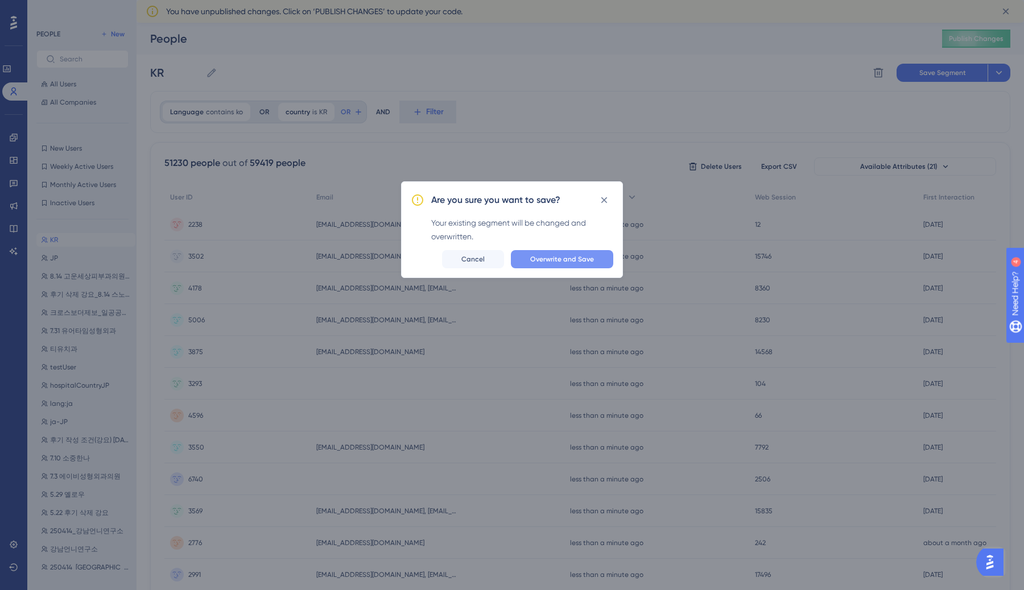
click at [548, 261] on span "Overwrite and Save" at bounding box center [562, 259] width 64 height 9
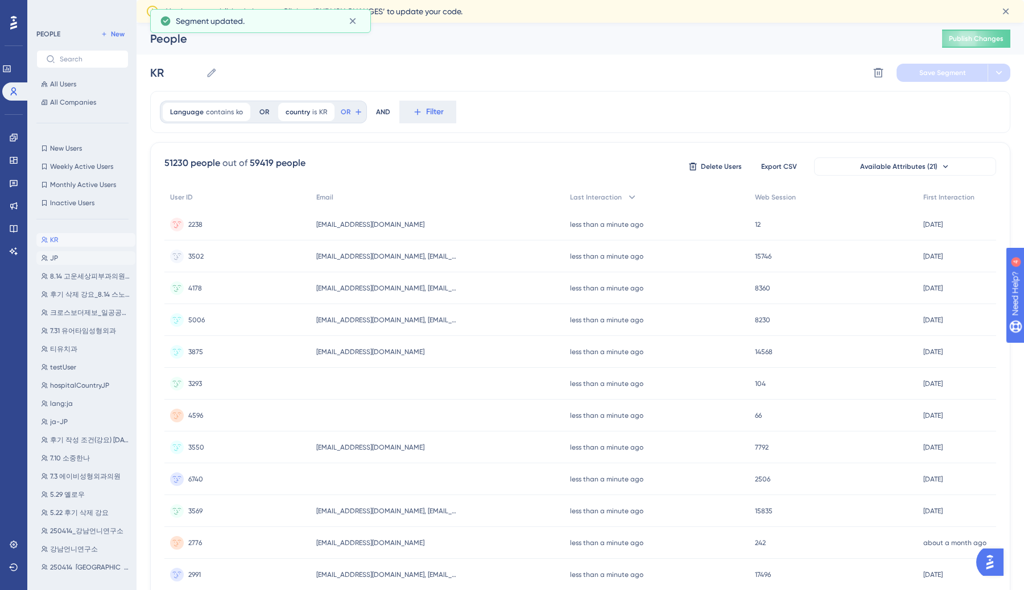
click at [90, 255] on button "JP JP" at bounding box center [85, 258] width 99 height 14
type input "JP"
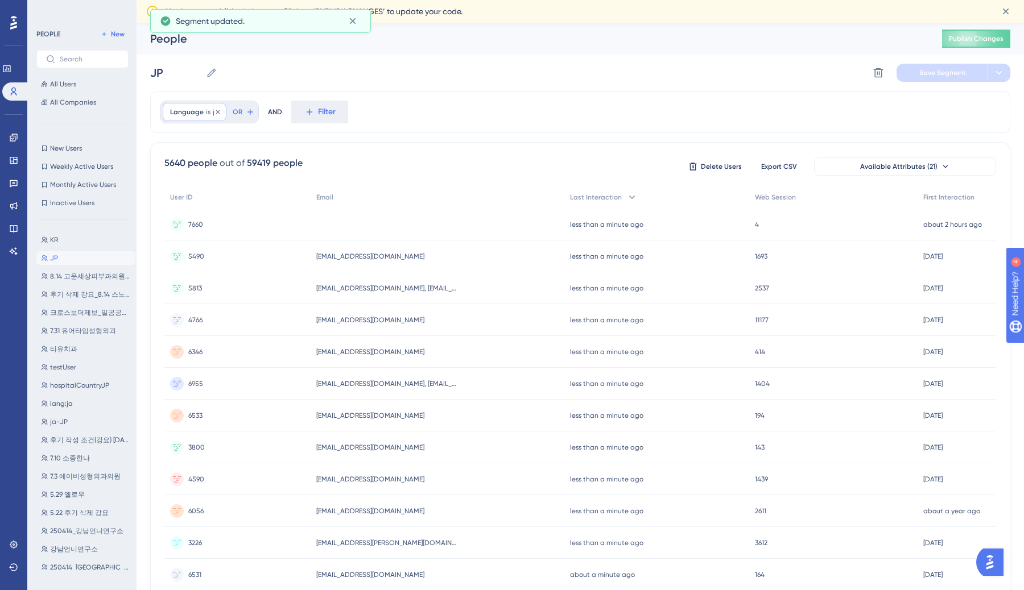
click at [203, 117] on div "Language is ja ja Remove" at bounding box center [195, 112] width 64 height 18
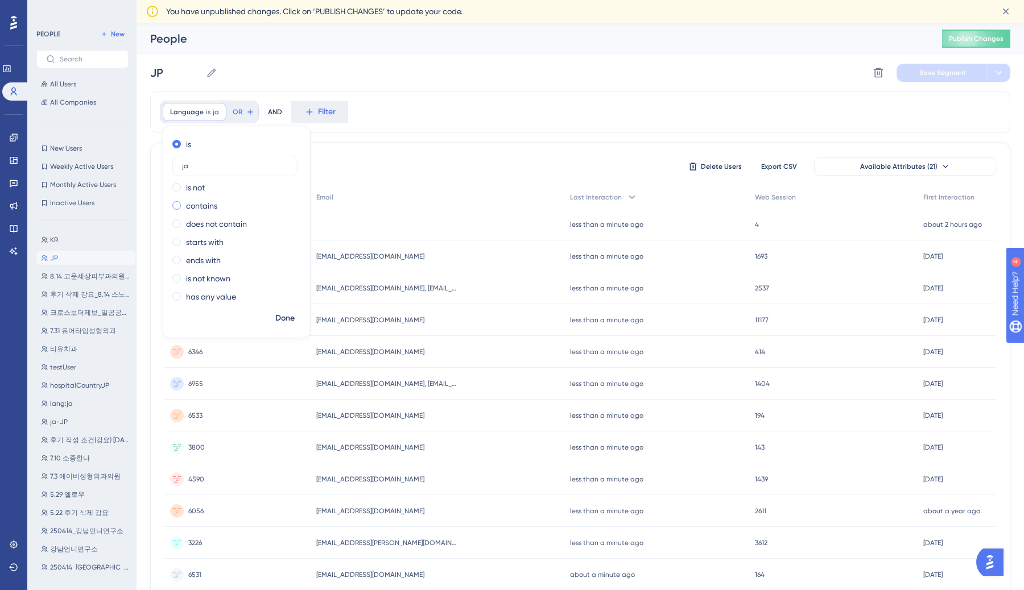
click at [217, 203] on div "contains" at bounding box center [234, 206] width 124 height 14
click at [243, 193] on label "ja" at bounding box center [234, 202] width 125 height 20
click at [243, 199] on input "ja" at bounding box center [235, 203] width 106 height 8
click at [288, 318] on span "Done" at bounding box center [284, 319] width 19 height 14
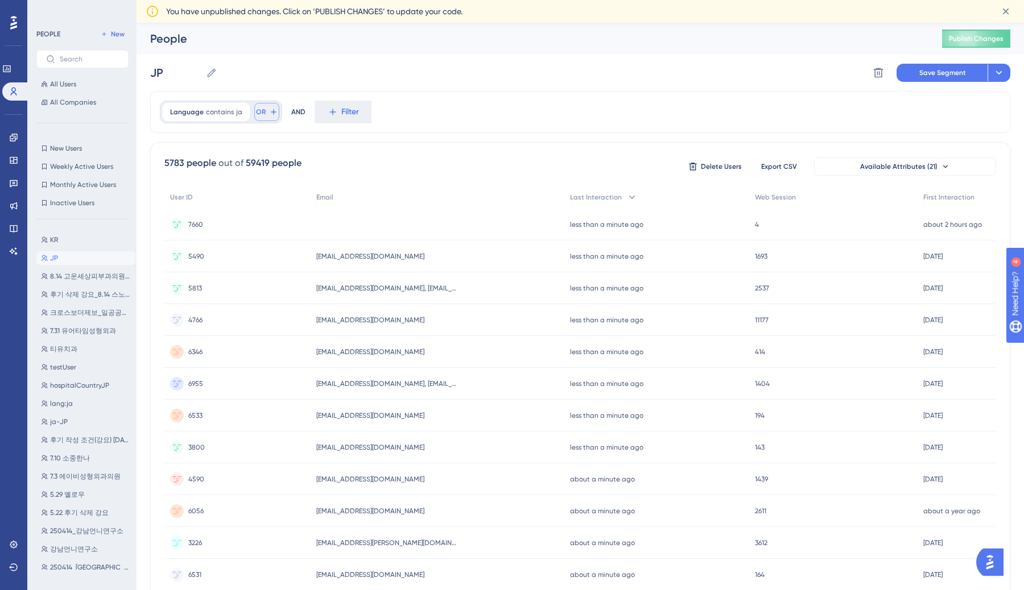
click at [265, 115] on button "OR" at bounding box center [266, 112] width 25 height 18
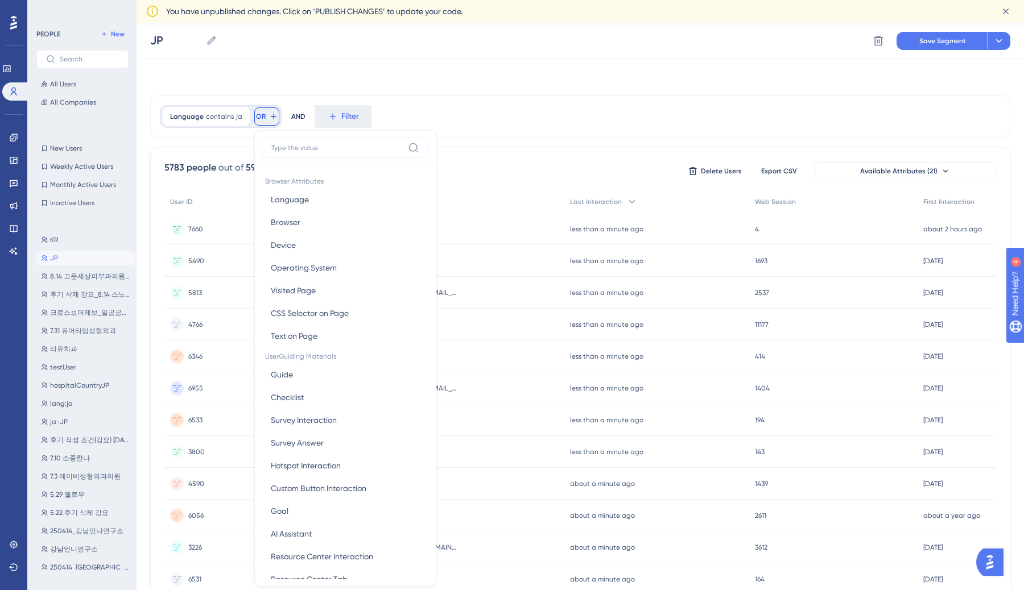
scroll to position [55, 0]
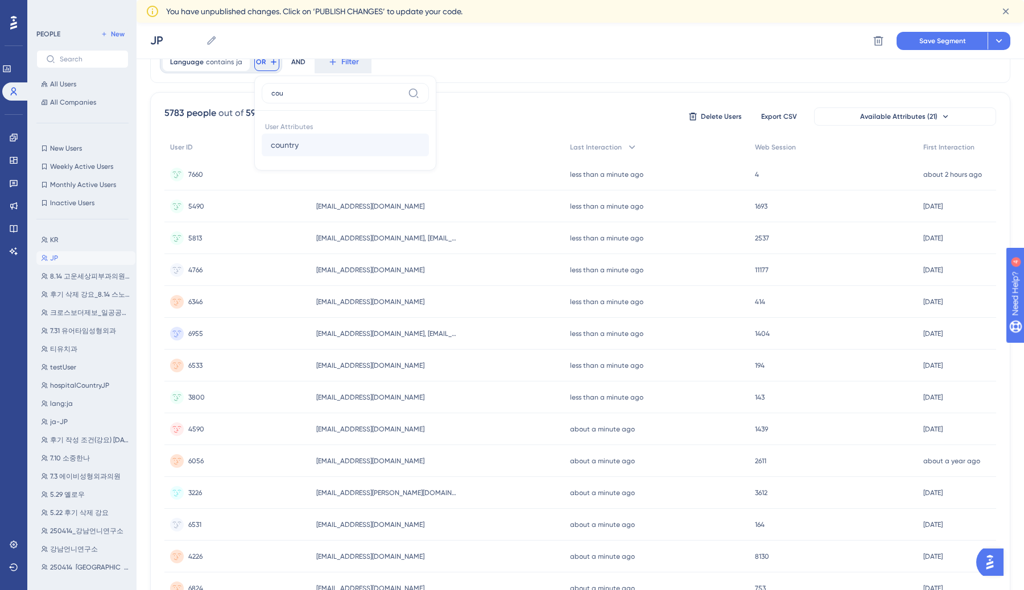
type input "cou"
click at [283, 139] on span "country" at bounding box center [285, 145] width 28 height 14
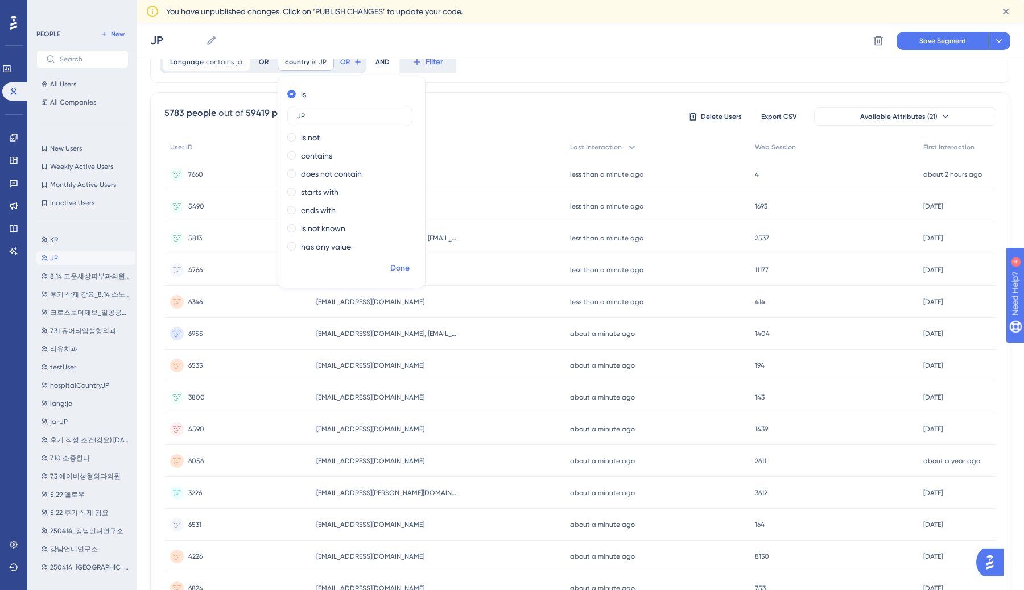
type input "JP"
click at [396, 266] on span "Done" at bounding box center [399, 269] width 19 height 14
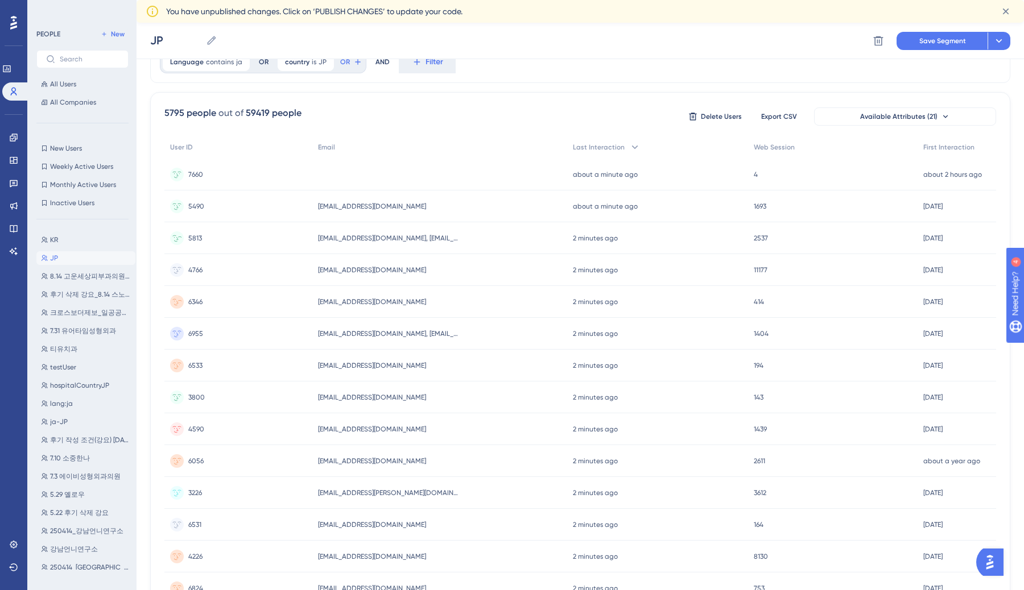
scroll to position [0, 0]
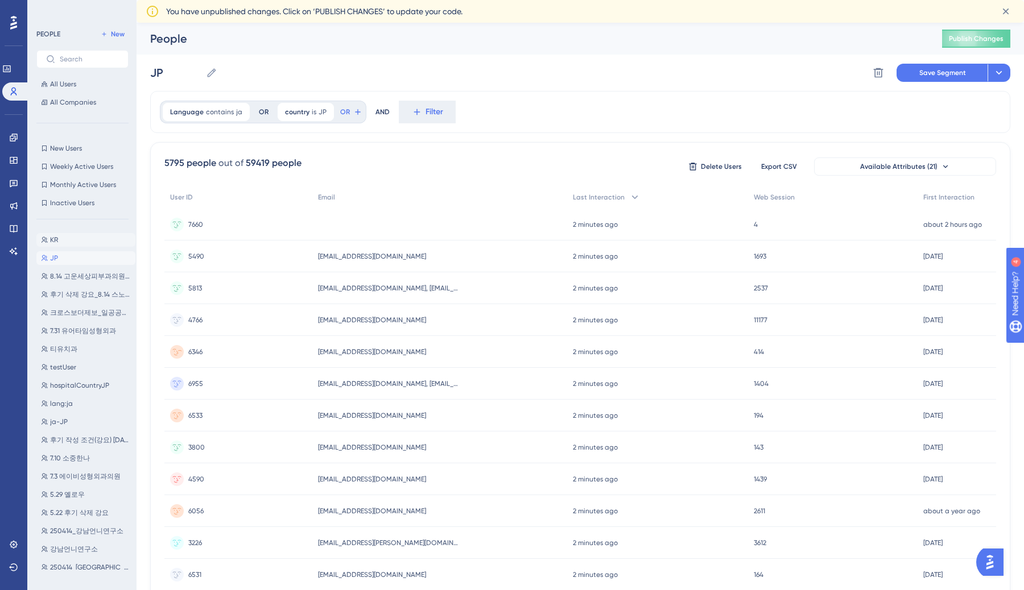
click at [62, 244] on button "KR KR" at bounding box center [85, 240] width 99 height 14
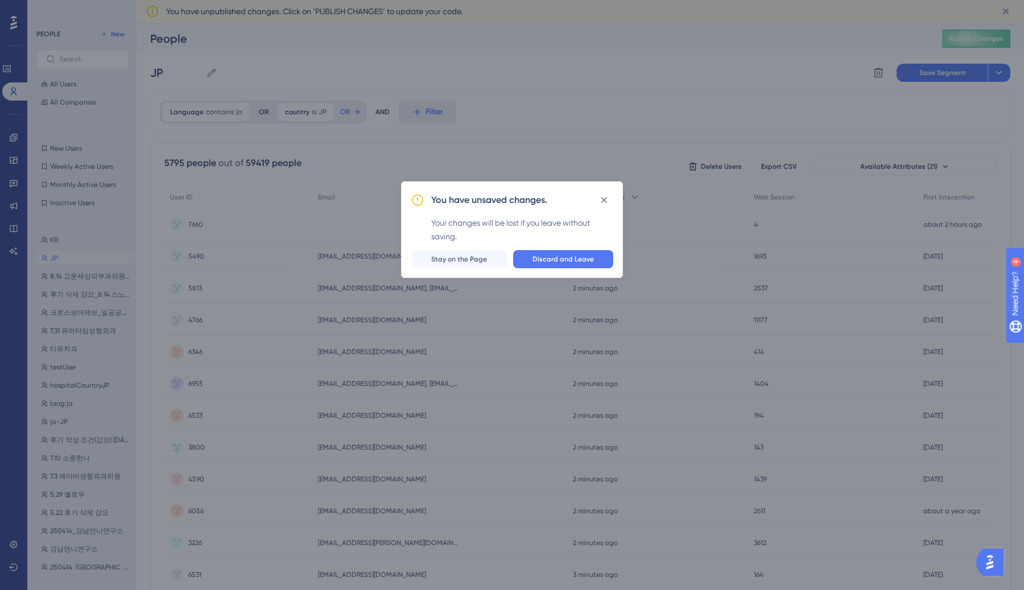
click at [544, 135] on div "You have unsaved changes. Your changes will be lost if you leave without saving…" at bounding box center [512, 295] width 1024 height 590
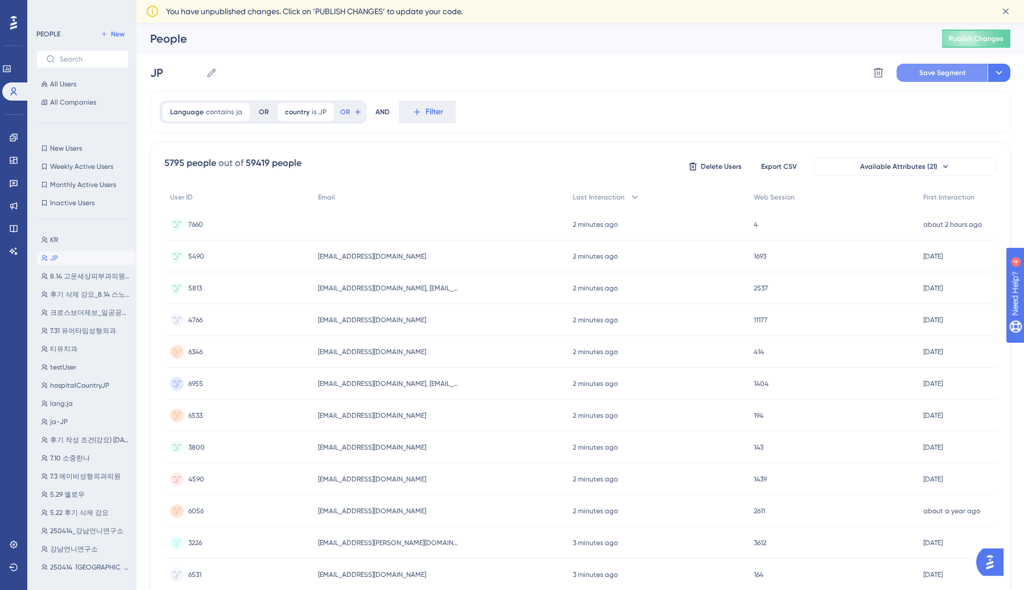
click at [926, 76] on span "Save Segment" at bounding box center [942, 72] width 47 height 9
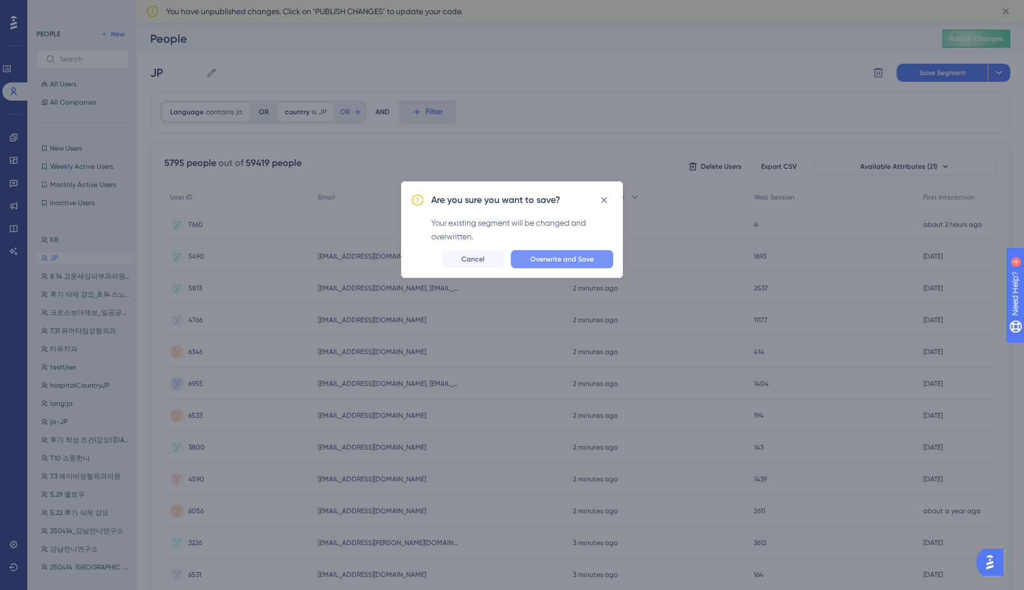
click at [572, 257] on span "Overwrite and Save" at bounding box center [562, 259] width 64 height 9
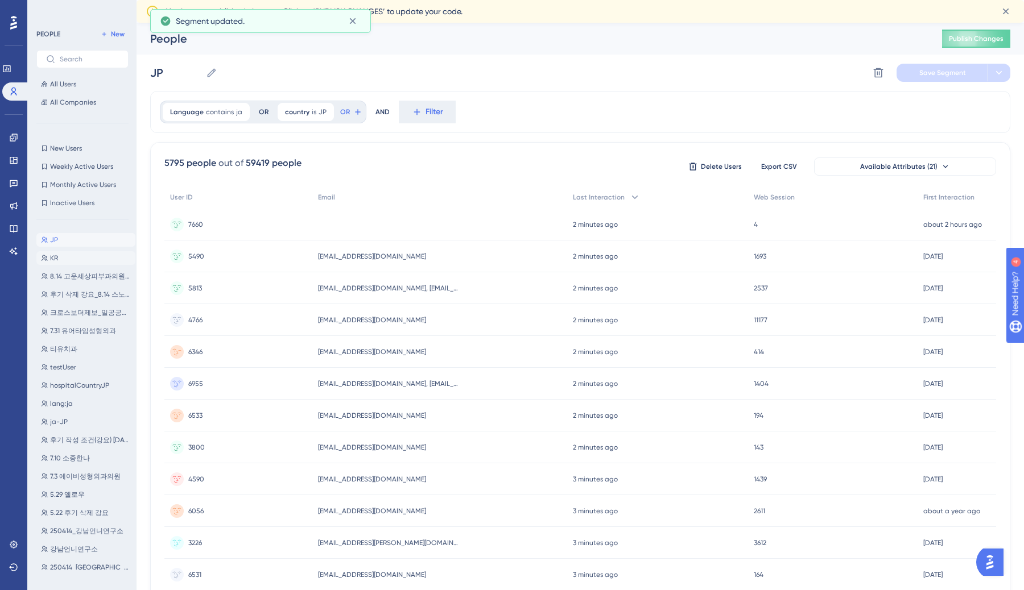
click at [76, 258] on button "KR KR" at bounding box center [85, 258] width 99 height 14
type input "KR"
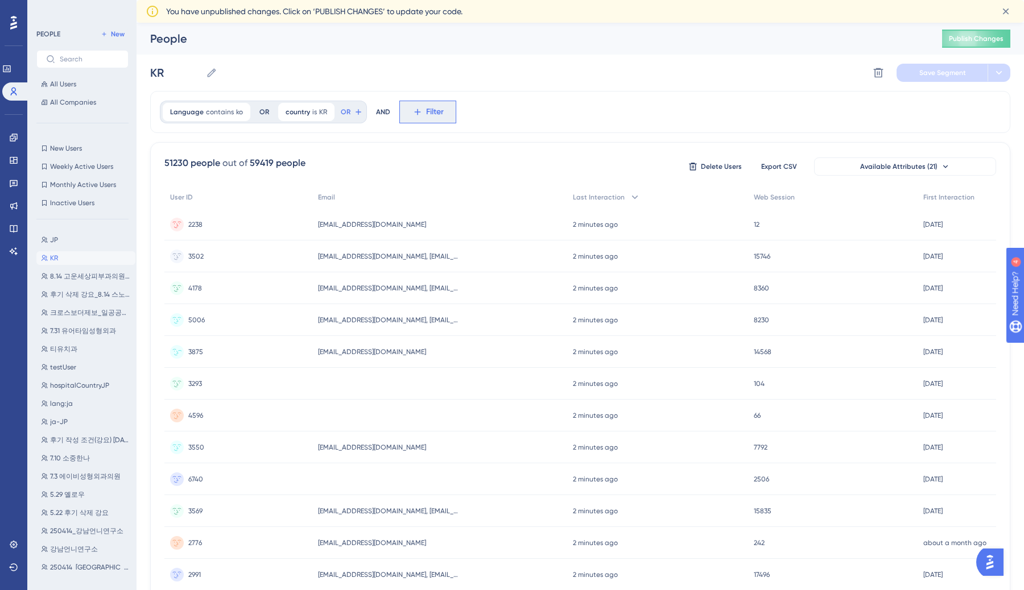
click at [436, 111] on span "Filter" at bounding box center [435, 112] width 18 height 14
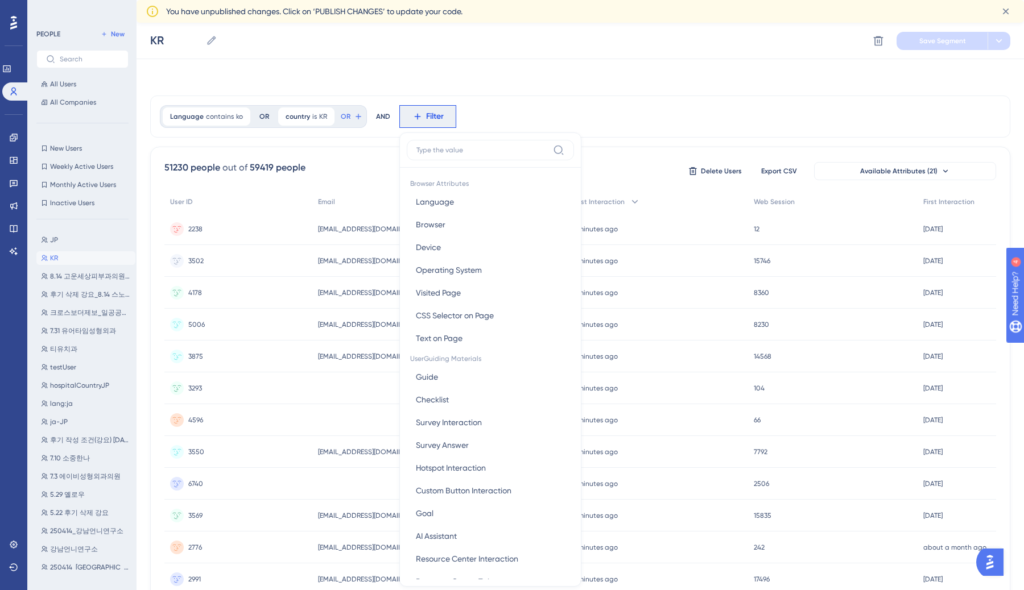
scroll to position [60, 0]
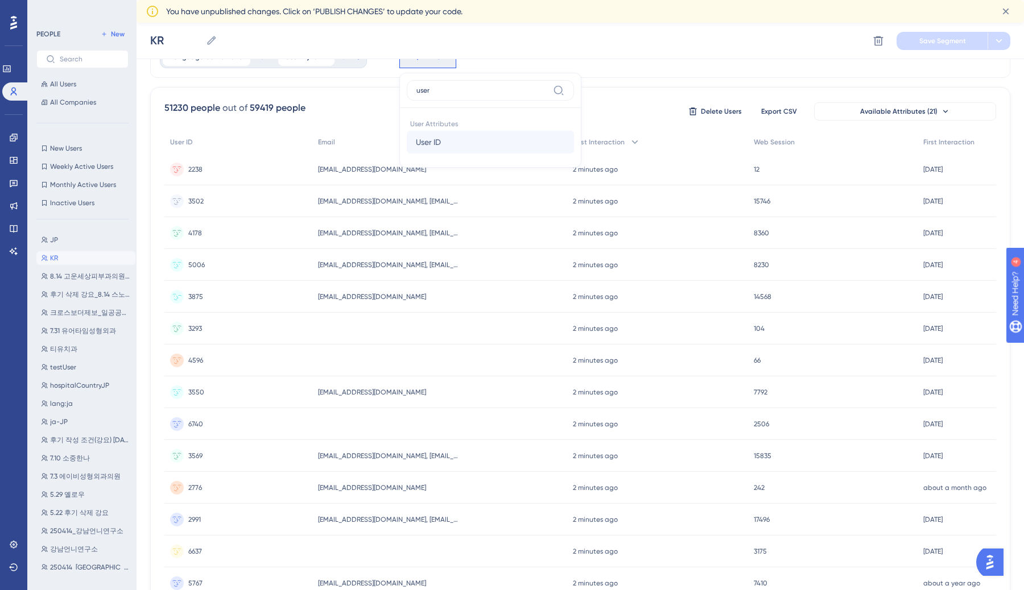
type input "user"
click at [449, 140] on button "User ID User ID" at bounding box center [490, 142] width 167 height 23
type input "1"
click at [526, 257] on span "Done" at bounding box center [524, 264] width 19 height 14
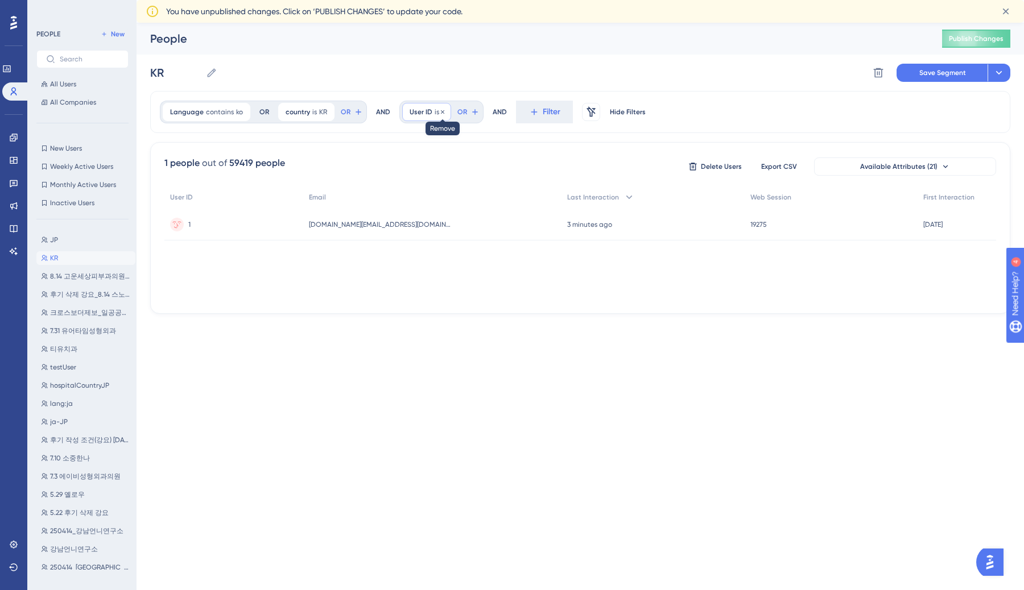
click at [440, 111] on icon at bounding box center [442, 112] width 7 height 7
